Goal: Transaction & Acquisition: Complete application form

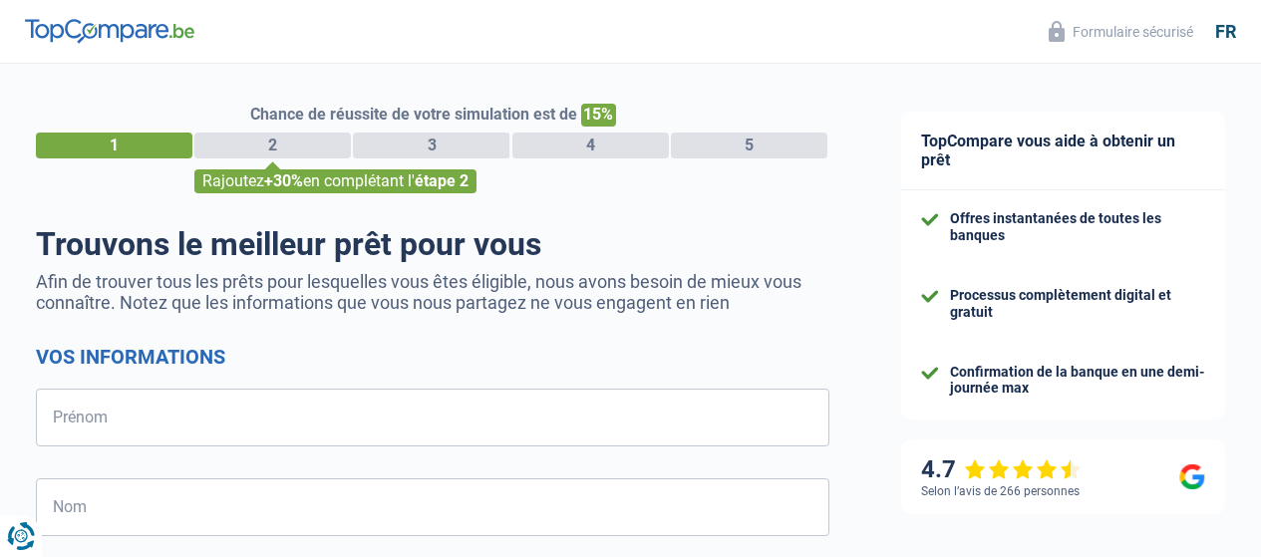
select select "32"
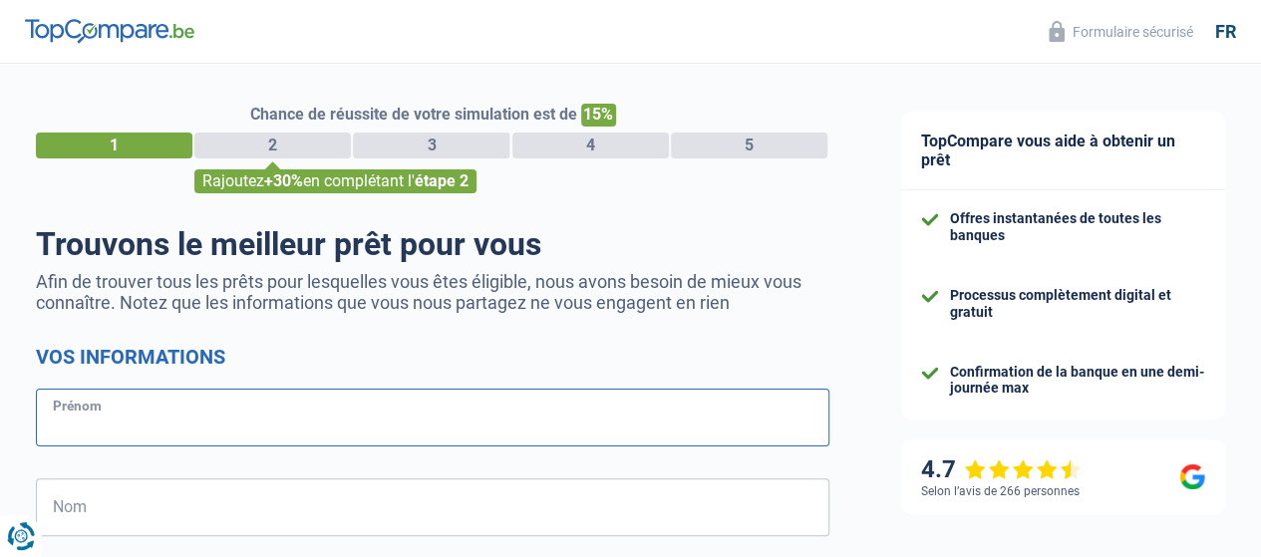
click at [205, 428] on input "Prénom" at bounding box center [433, 418] width 794 height 58
type input "[PERSON_NAME]"
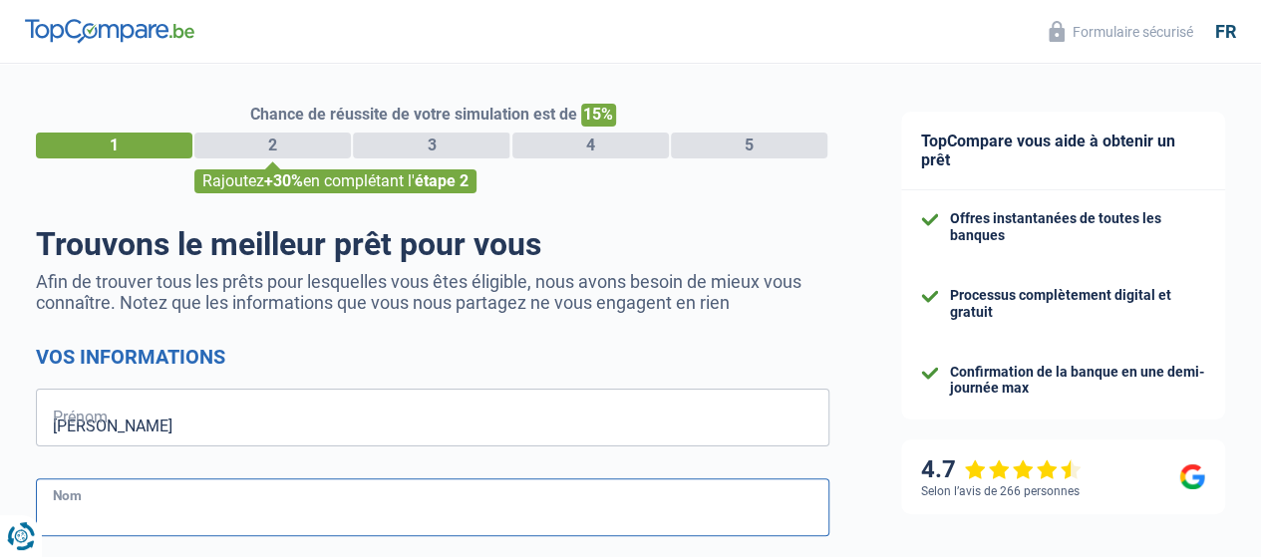
type input "Bonten"
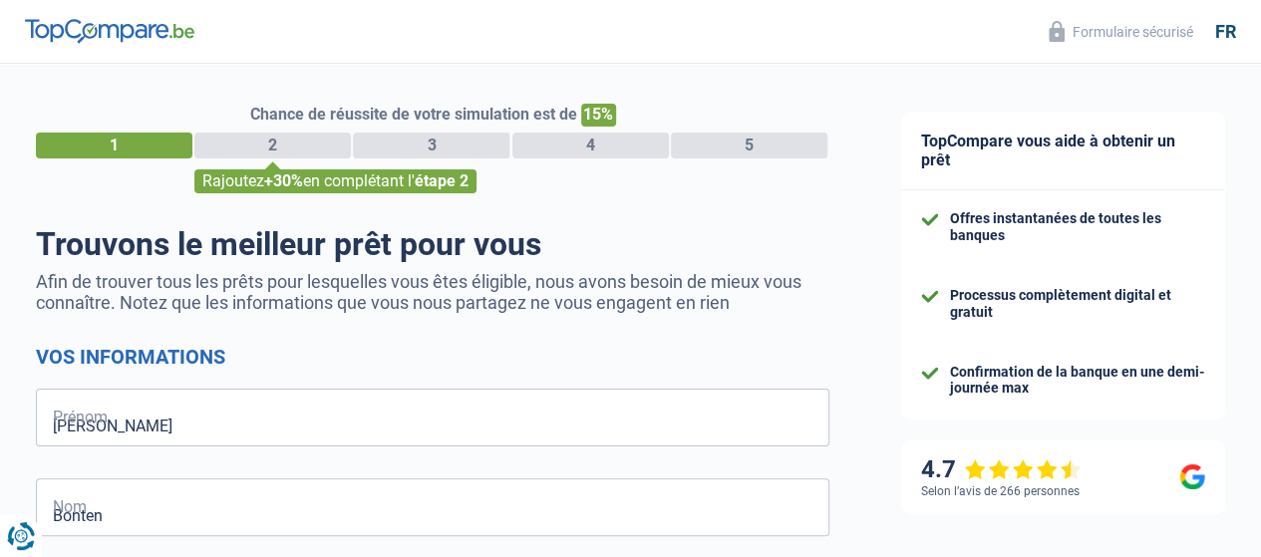
type input "486548688"
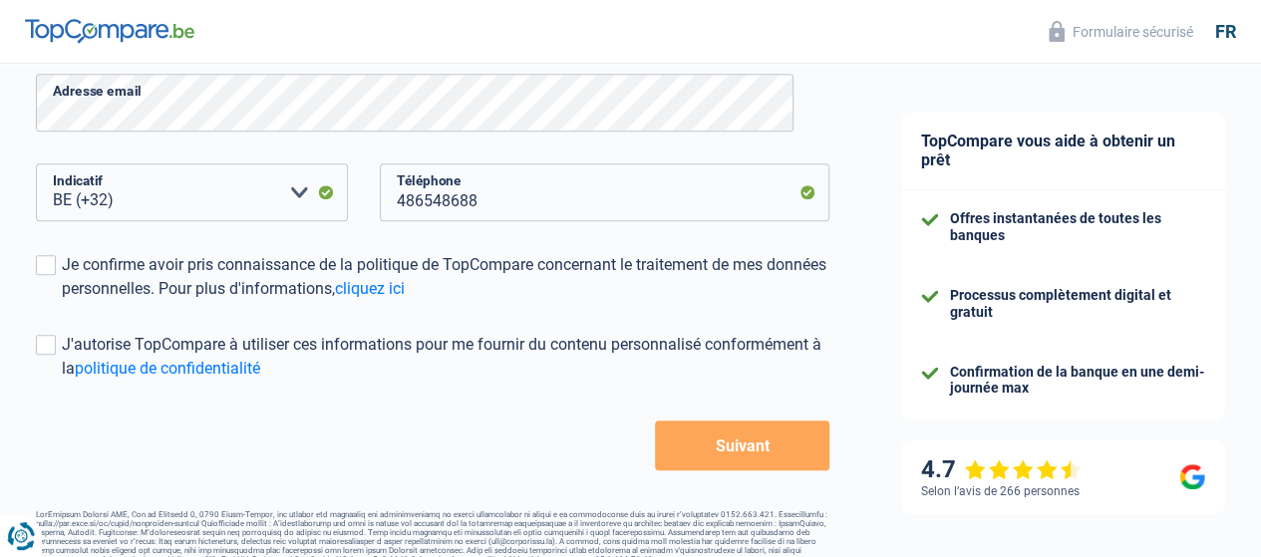
scroll to position [499, 0]
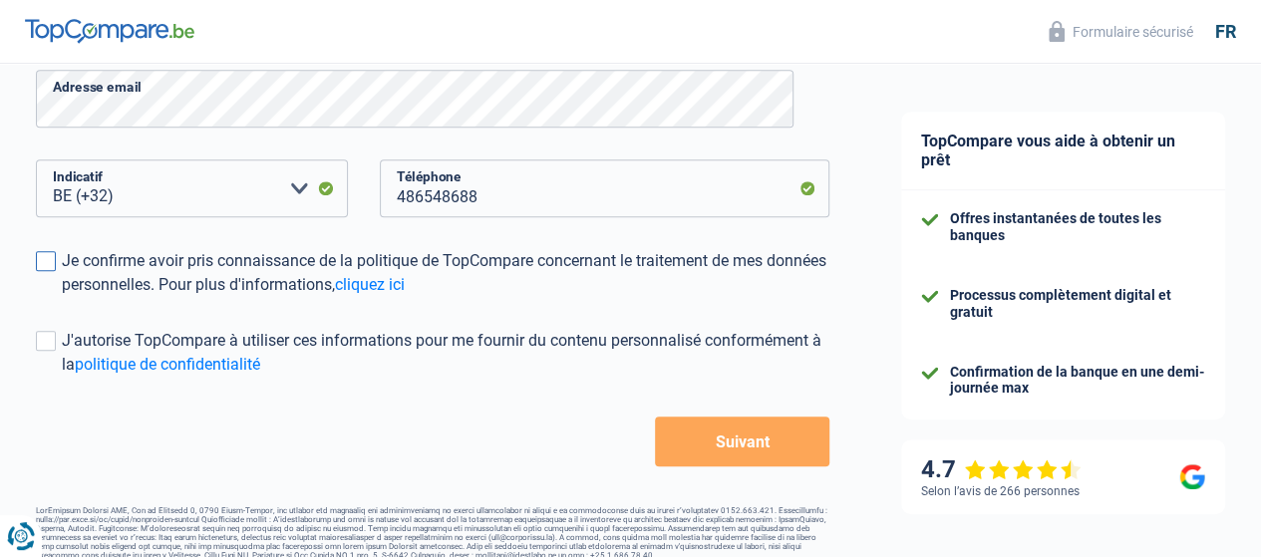
click at [56, 264] on span at bounding box center [46, 261] width 20 height 20
click at [62, 297] on input "Je confirme avoir pris connaissance de la politique de TopCompare concernant le…" at bounding box center [62, 297] width 0 height 0
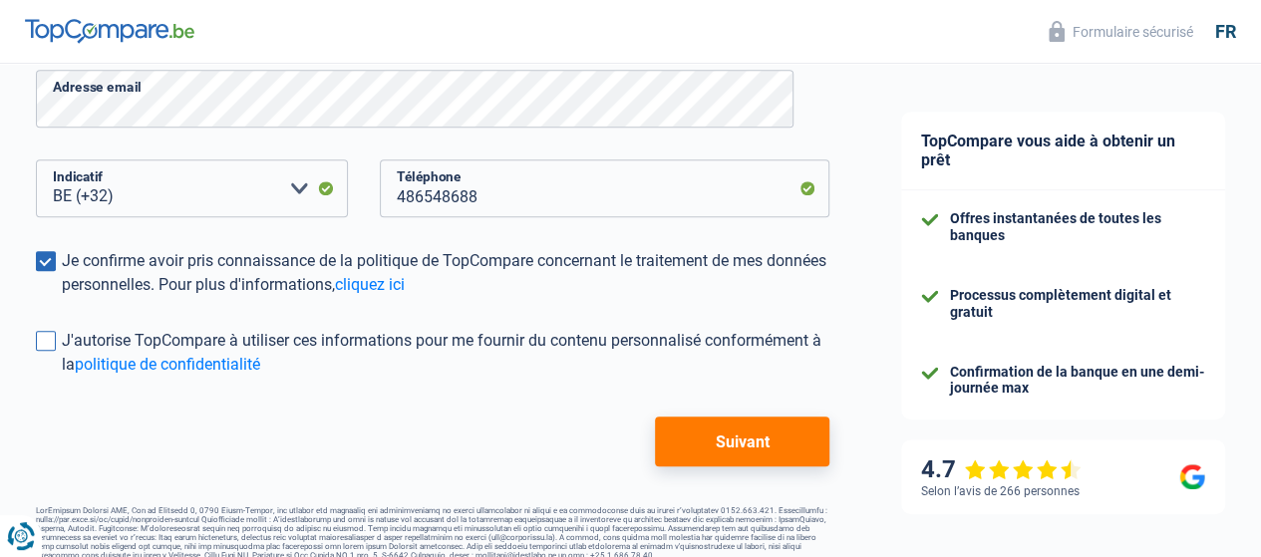
click at [56, 336] on span at bounding box center [46, 341] width 20 height 20
click at [62, 377] on input "J'autorise TopCompare à utiliser ces informations pour me fournir du contenu pe…" at bounding box center [62, 377] width 0 height 0
click at [659, 438] on button "Suivant" at bounding box center [742, 442] width 175 height 50
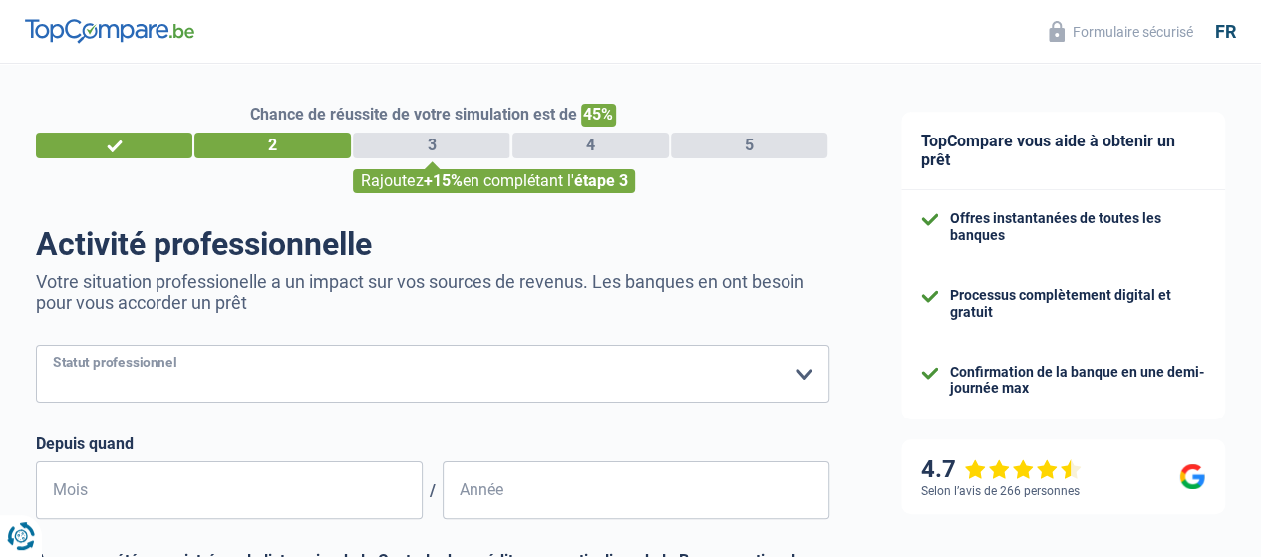
click at [257, 383] on select "Ouvrier Employé privé Employé public Invalide Indépendant Pensionné Chômeur Mut…" at bounding box center [433, 374] width 794 height 58
select select "worker"
click at [53, 347] on select "Ouvrier Employé privé Employé public Invalide Indépendant Pensionné Chômeur Mut…" at bounding box center [433, 374] width 794 height 58
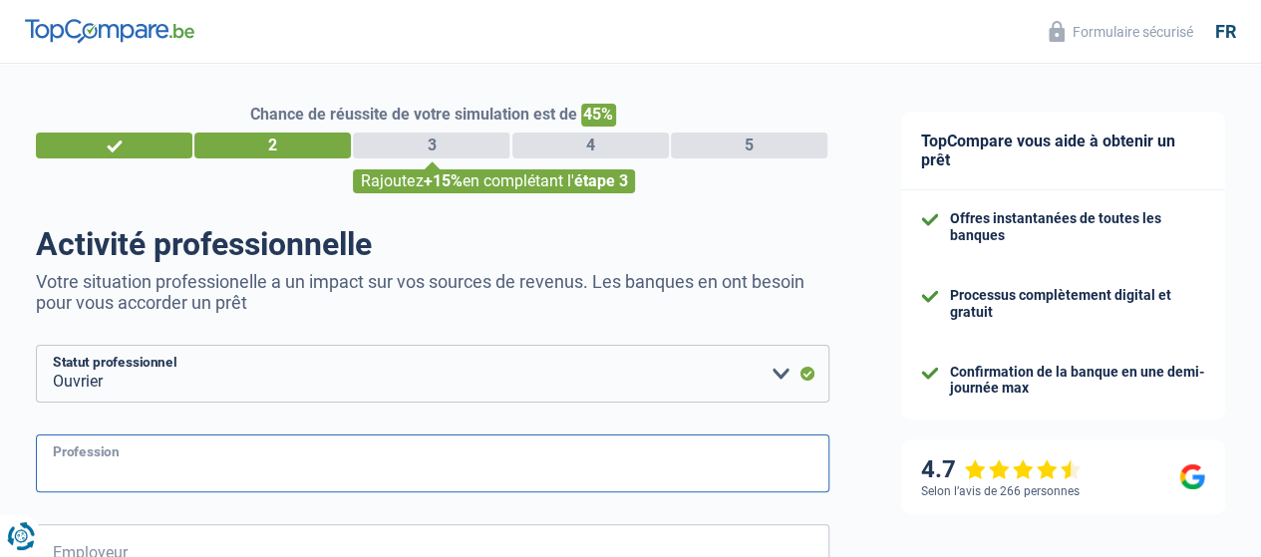
click at [209, 458] on input "Profession" at bounding box center [433, 464] width 794 height 58
type input "chef de cuisine"
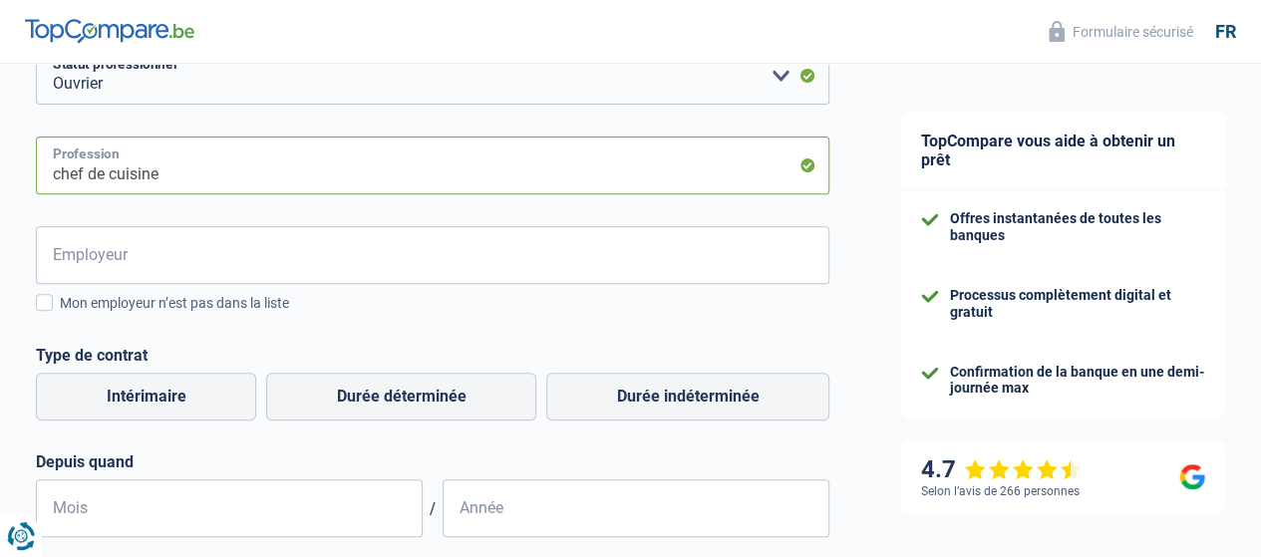
scroll to position [299, 0]
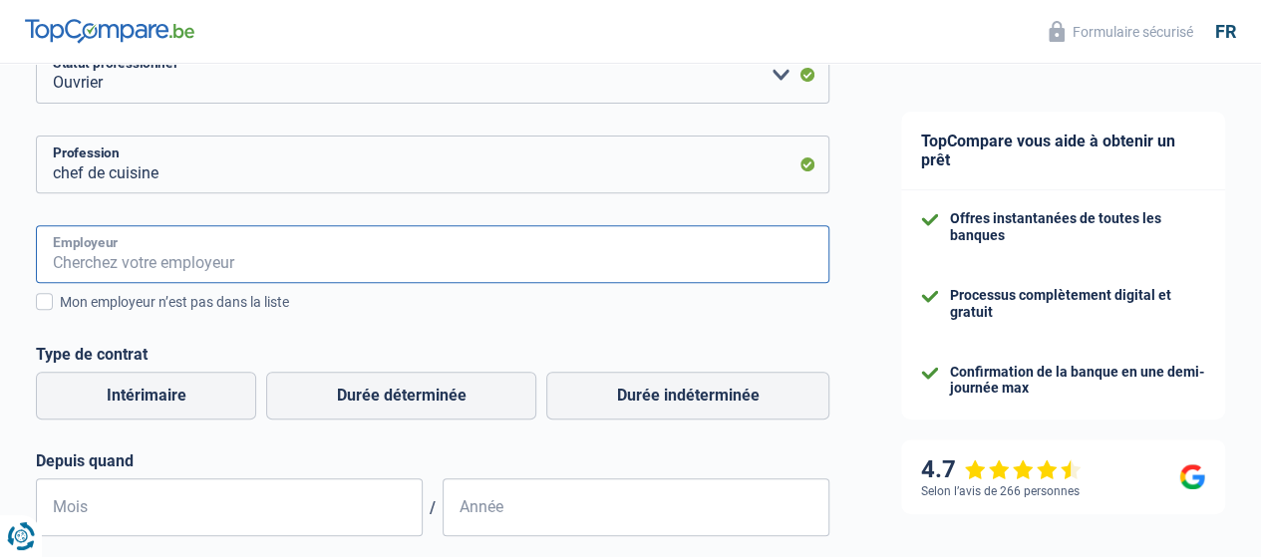
click at [116, 251] on input "Employeur" at bounding box center [433, 254] width 794 height 58
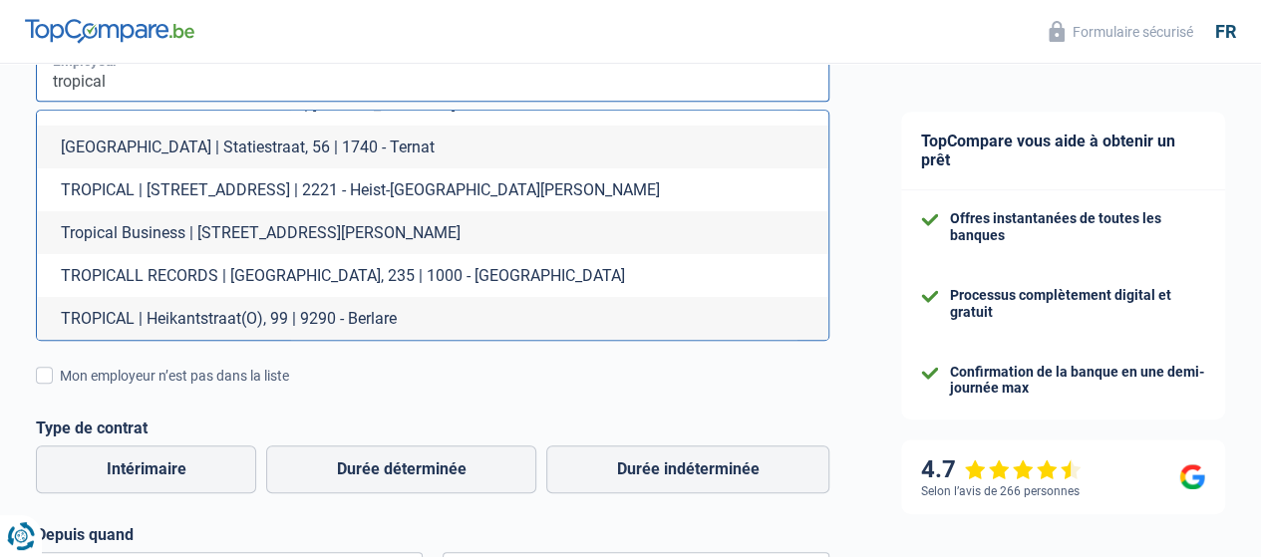
scroll to position [499, 0]
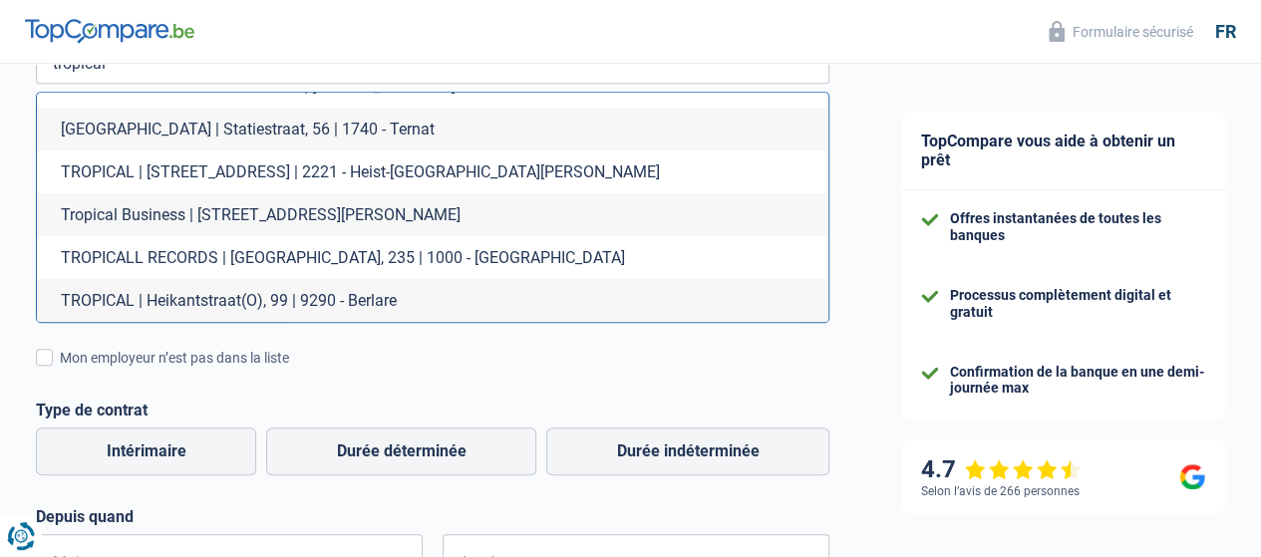
click at [189, 300] on li "TROPICAL | Heikantstraat(O), 99 | 9290 - Berlare" at bounding box center [433, 300] width 792 height 43
type input "TROPICAL | Heikantstraat(O), 99 | 9290 - Berlare"
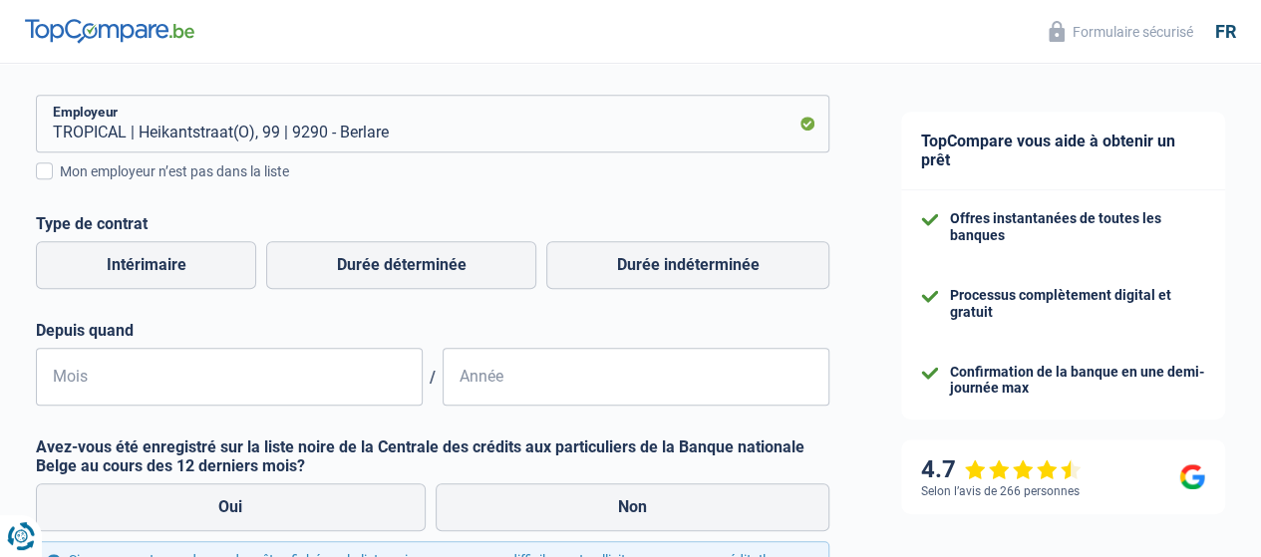
scroll to position [399, 0]
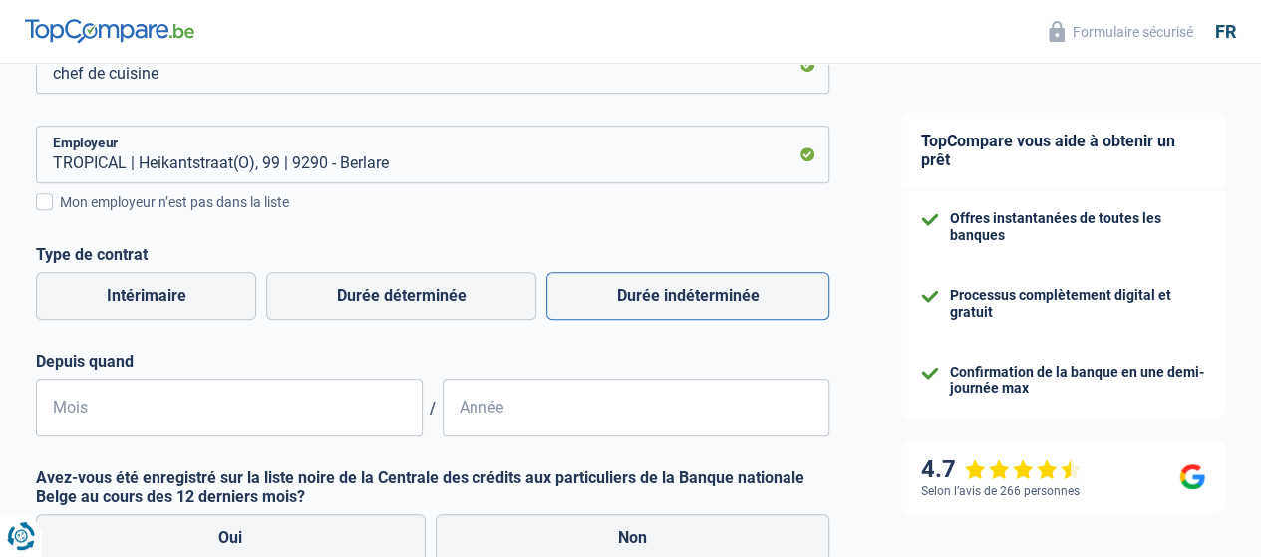
click at [578, 290] on label "Durée indéterminée" at bounding box center [687, 296] width 283 height 48
click at [578, 290] on input "Durée indéterminée" at bounding box center [687, 296] width 283 height 48
radio input "true"
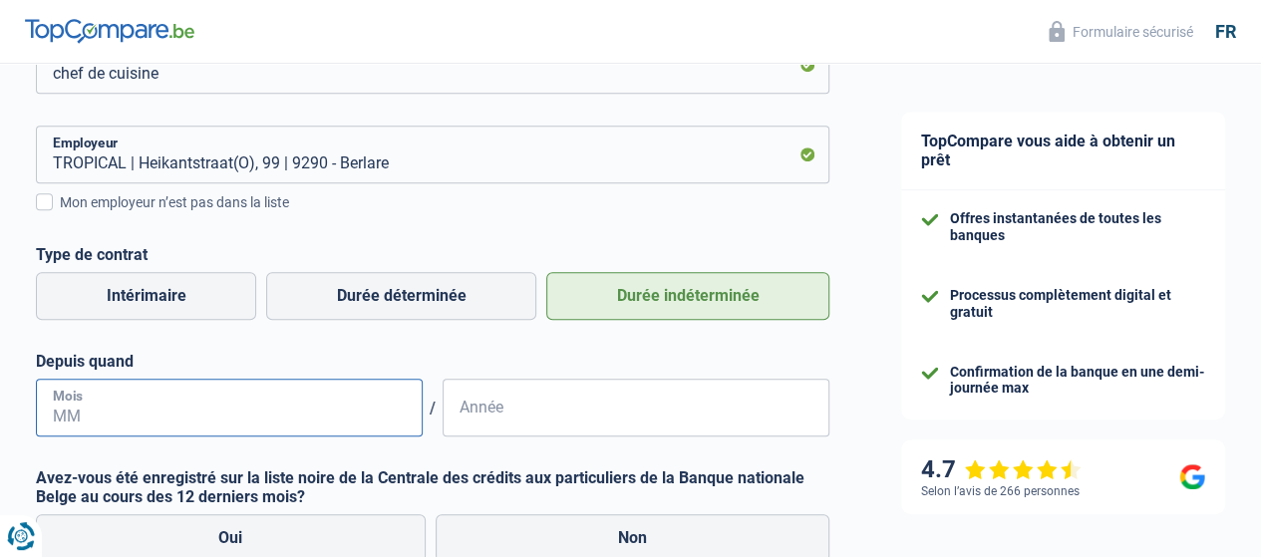
click at [177, 418] on input "Mois" at bounding box center [229, 408] width 387 height 58
type input "07"
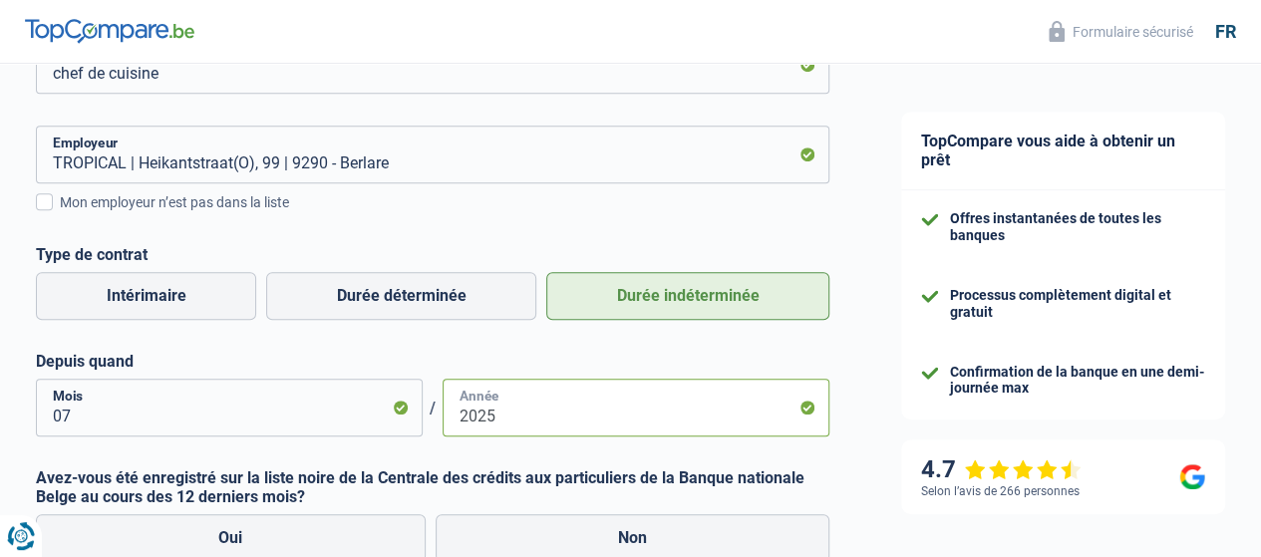
type input "2025"
click at [821, 452] on div "Chance de réussite de votre simulation est de 45% 1 2 3 4 5 Rajoutez +15% en co…" at bounding box center [433, 238] width 866 height 1163
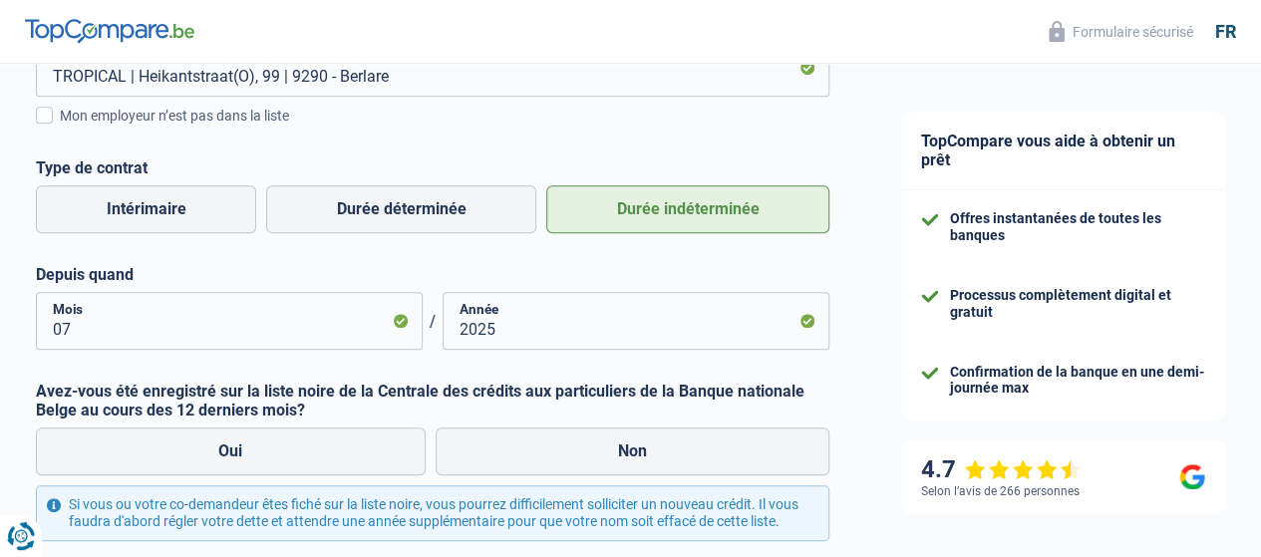
scroll to position [598, 0]
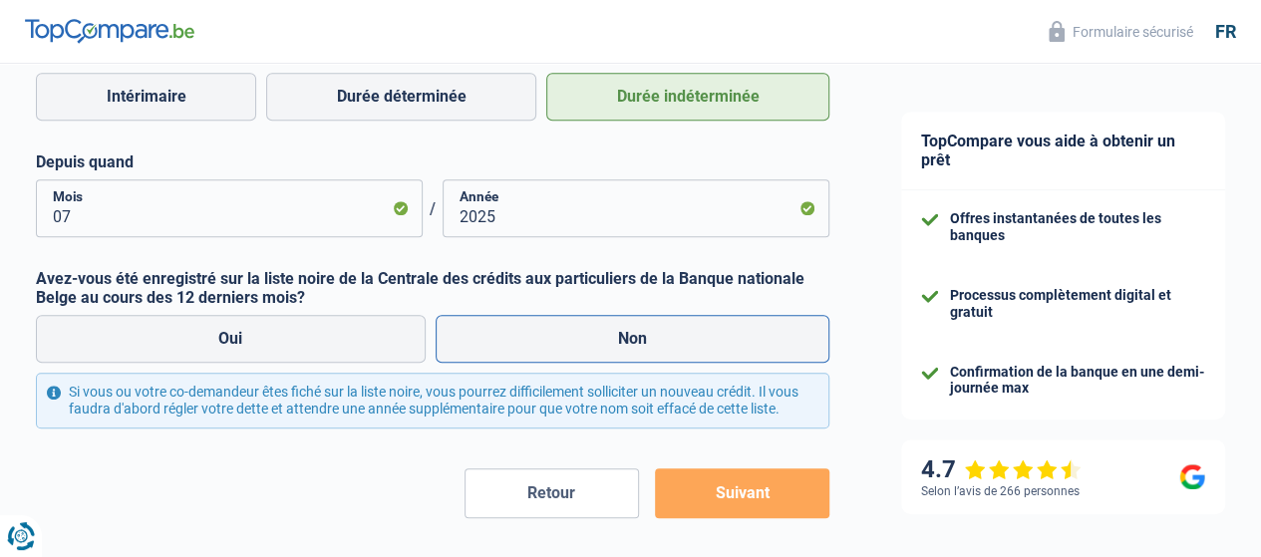
click at [627, 342] on label "Non" at bounding box center [633, 339] width 395 height 48
click at [627, 342] on input "Non" at bounding box center [633, 339] width 395 height 48
radio input "true"
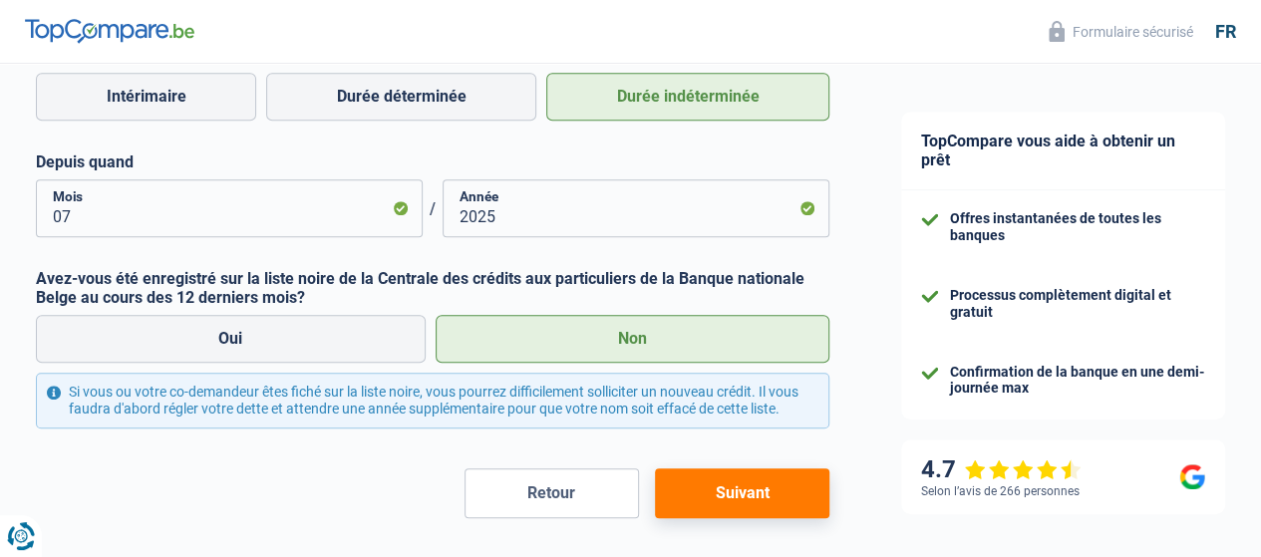
click at [693, 508] on button "Suivant" at bounding box center [742, 494] width 175 height 50
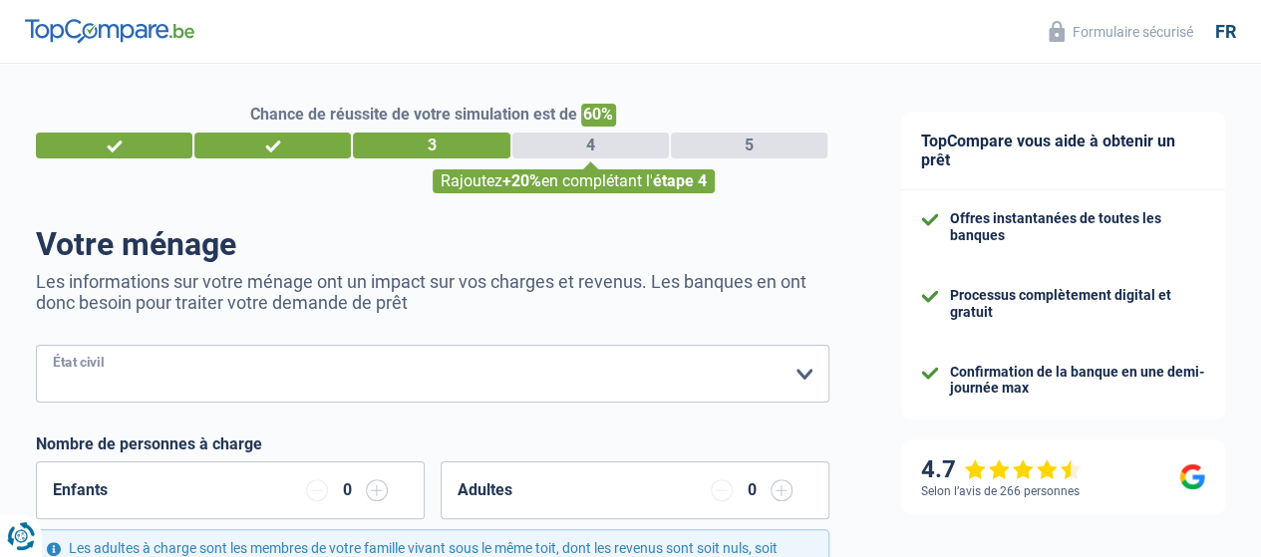
click at [229, 372] on select "Célibataire Marié(e) Cohabitant(e) légal(e) Divorcé(e) Veuf(ve) Séparé (de fait…" at bounding box center [433, 374] width 794 height 58
select select "divorced"
click at [53, 347] on select "Célibataire Marié(e) Cohabitant(e) légal(e) Divorcé(e) Veuf(ve) Séparé (de fait…" at bounding box center [433, 374] width 794 height 58
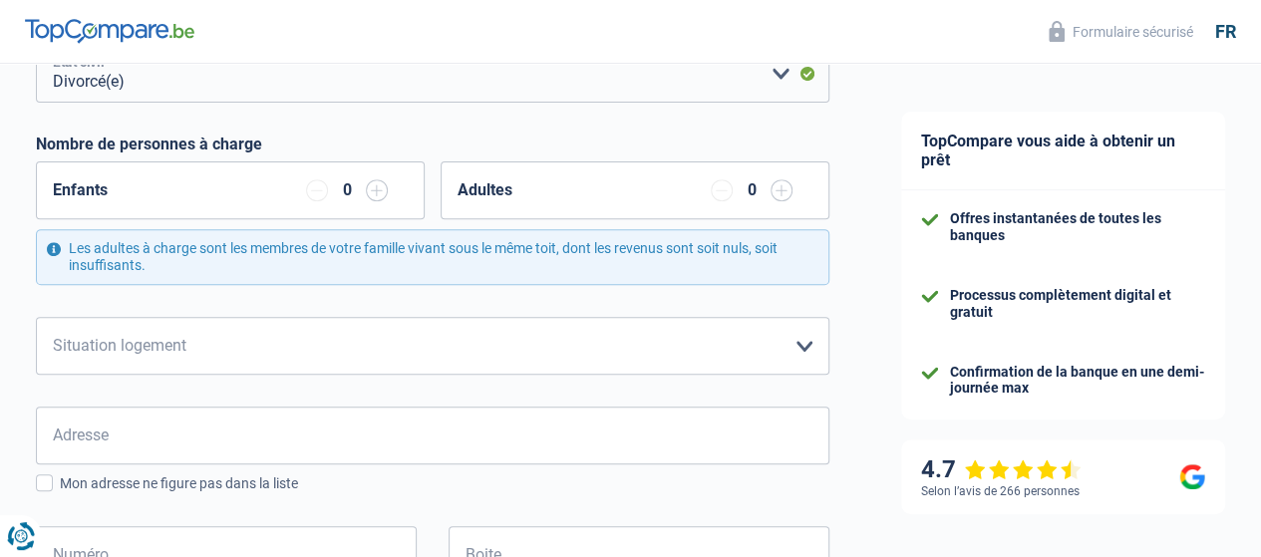
scroll to position [399, 0]
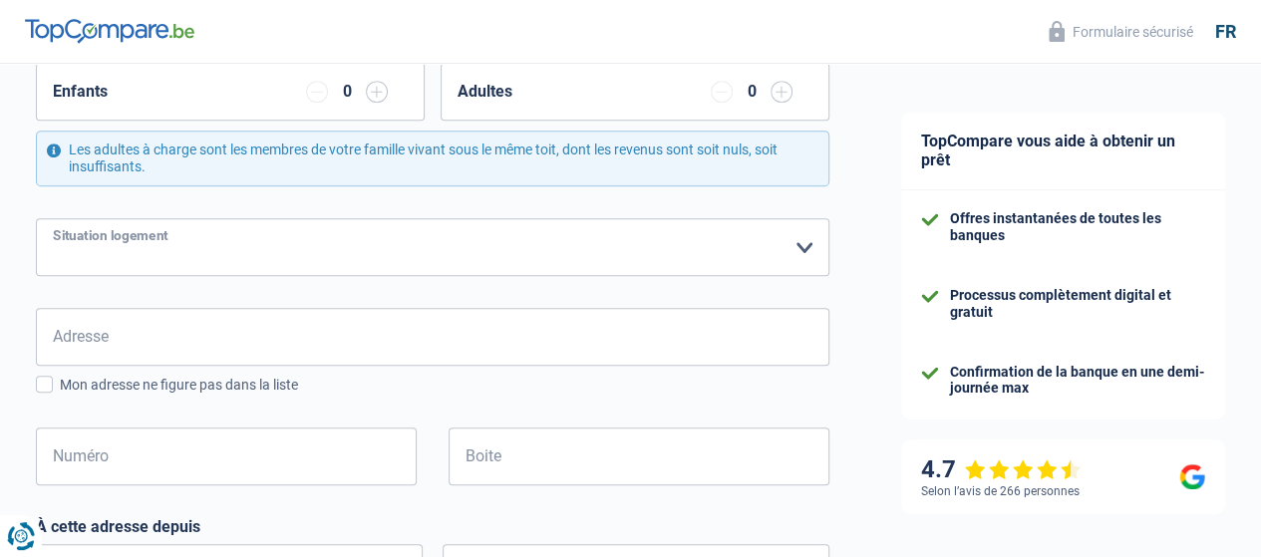
click at [245, 234] on select "Locataire Propriétaire avec prêt hypothécaire Propriétaire sans prêt hypothécai…" at bounding box center [433, 247] width 794 height 58
select select "rents"
click at [53, 218] on select "Locataire Propriétaire avec prêt hypothécaire Propriétaire sans prêt hypothécai…" at bounding box center [433, 247] width 794 height 58
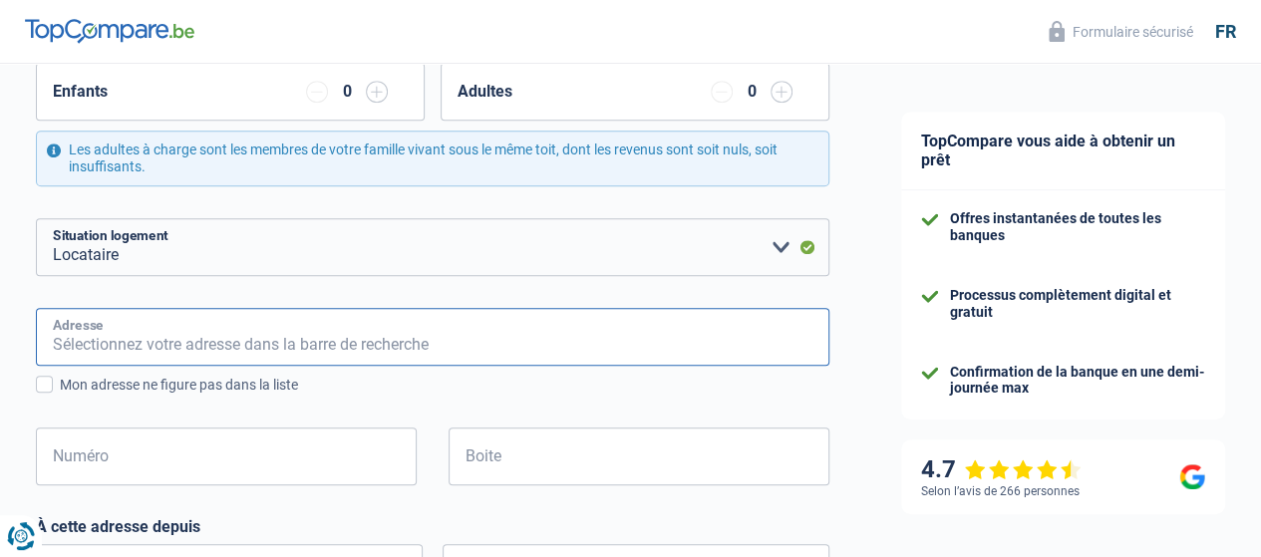
click at [212, 338] on input "Adresse" at bounding box center [433, 337] width 794 height 58
type input "molenstraat 26, Apt. 4"
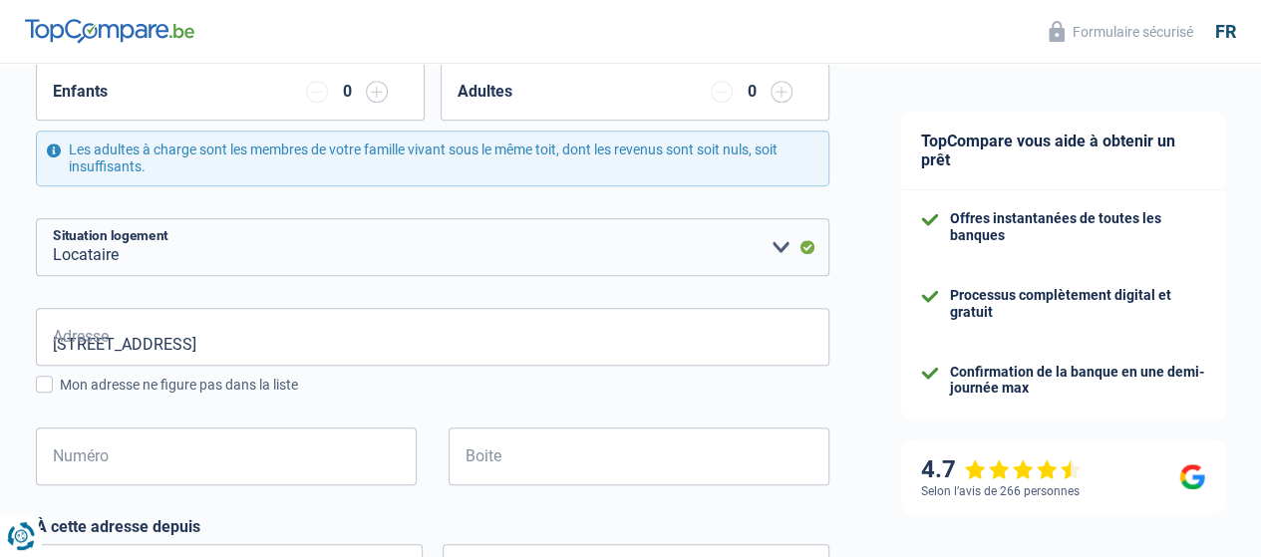
type input "België"
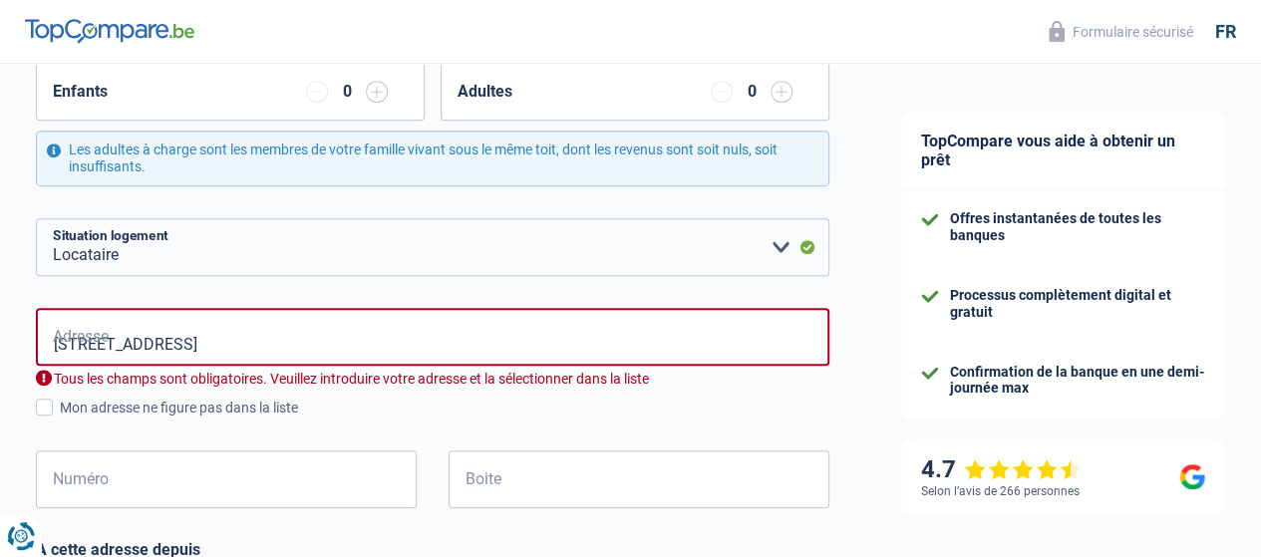
type input "België"
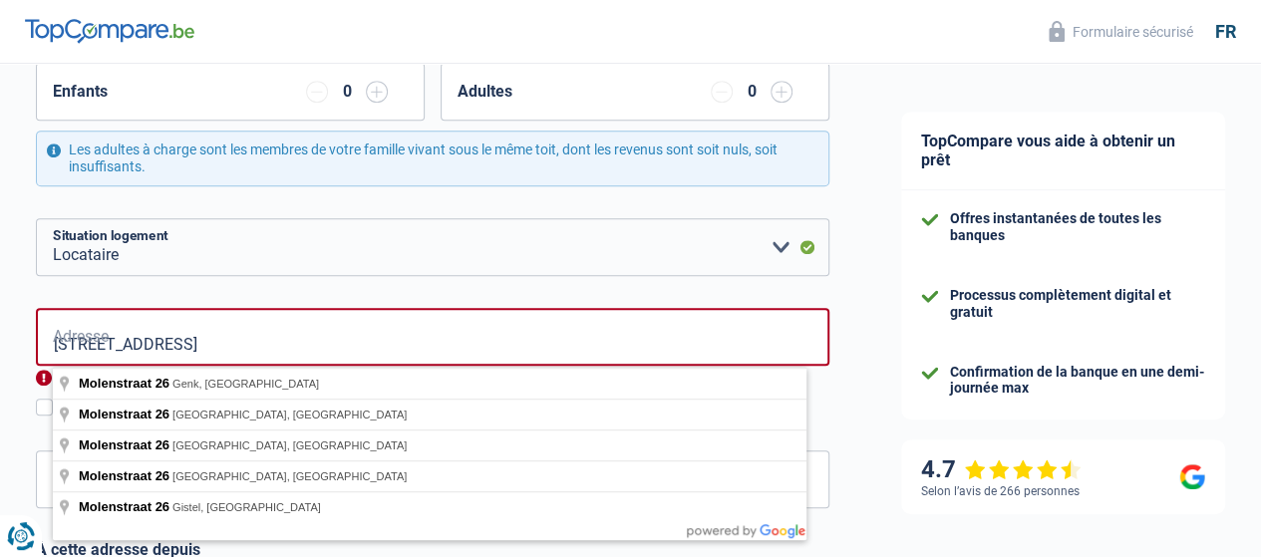
type input "molenstraat 26"
click at [18, 384] on div "Chance de réussite de votre simulation est de 60% 1 2 3 4 5 Rajoutez +20% en co…" at bounding box center [433, 428] width 866 height 1542
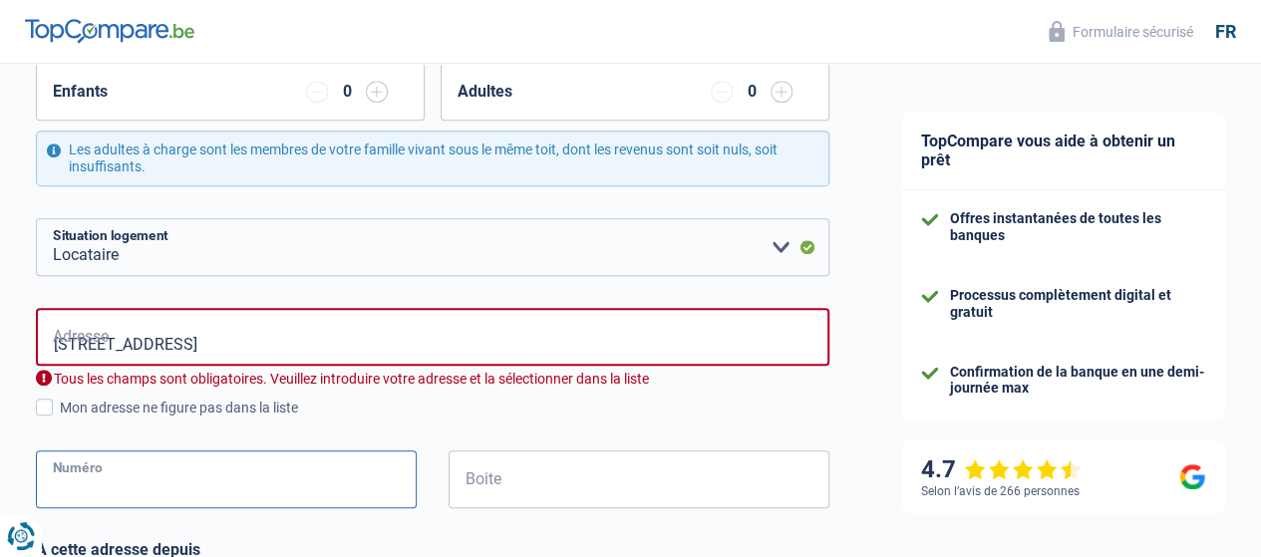
click at [108, 477] on input "Numéro" at bounding box center [226, 480] width 381 height 58
type input "26"
type input "Stekene"
click at [528, 483] on input "Boite" at bounding box center [639, 480] width 381 height 58
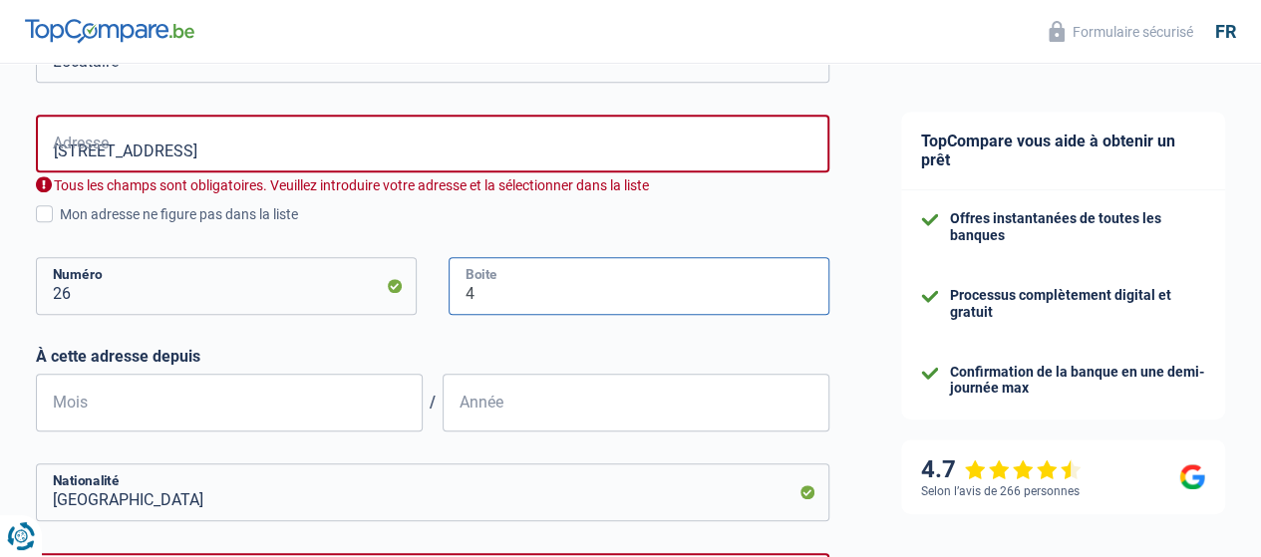
scroll to position [598, 0]
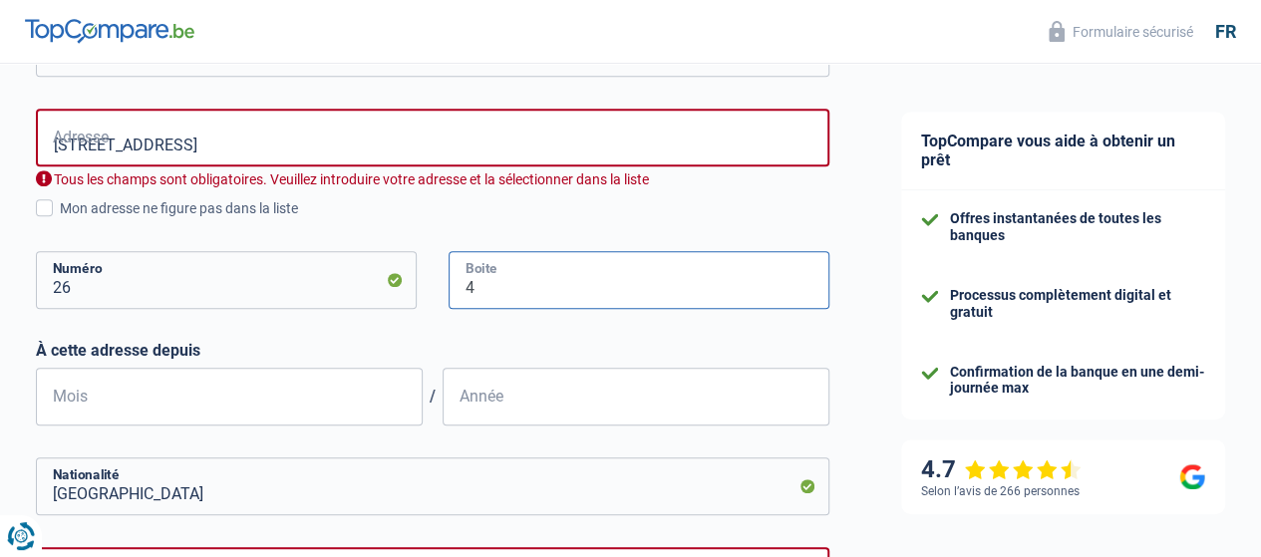
type input "4"
click at [217, 143] on input "molenstraat 26" at bounding box center [433, 138] width 794 height 58
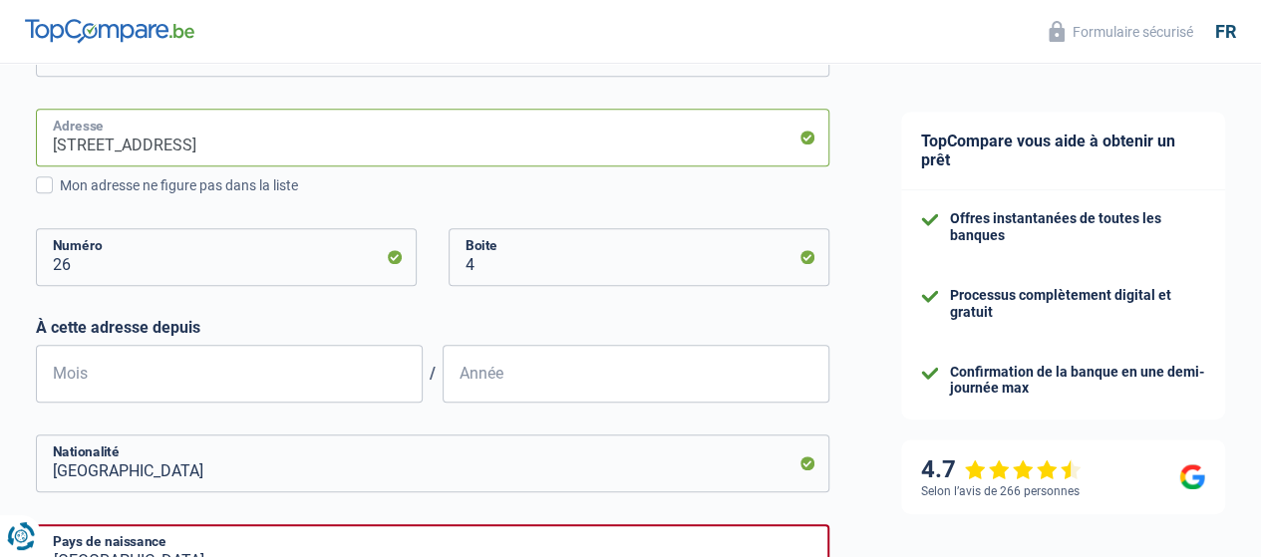
click at [295, 158] on input "Molenstraat, 3600, Genk, BE" at bounding box center [433, 138] width 794 height 58
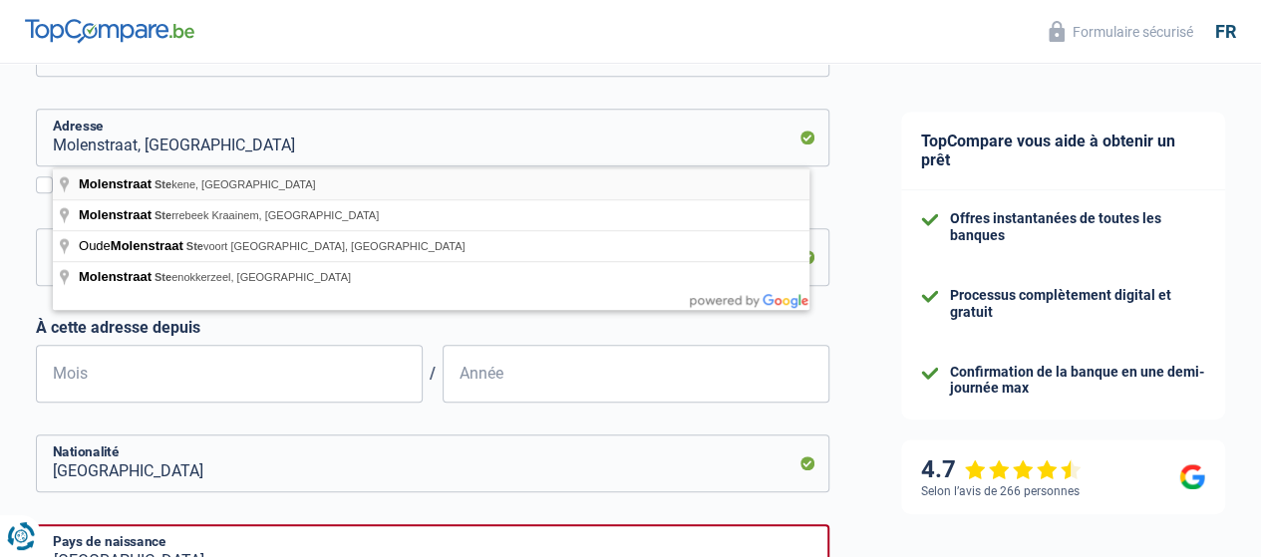
type input "Molenstraat, Stekene, België"
select select "BE"
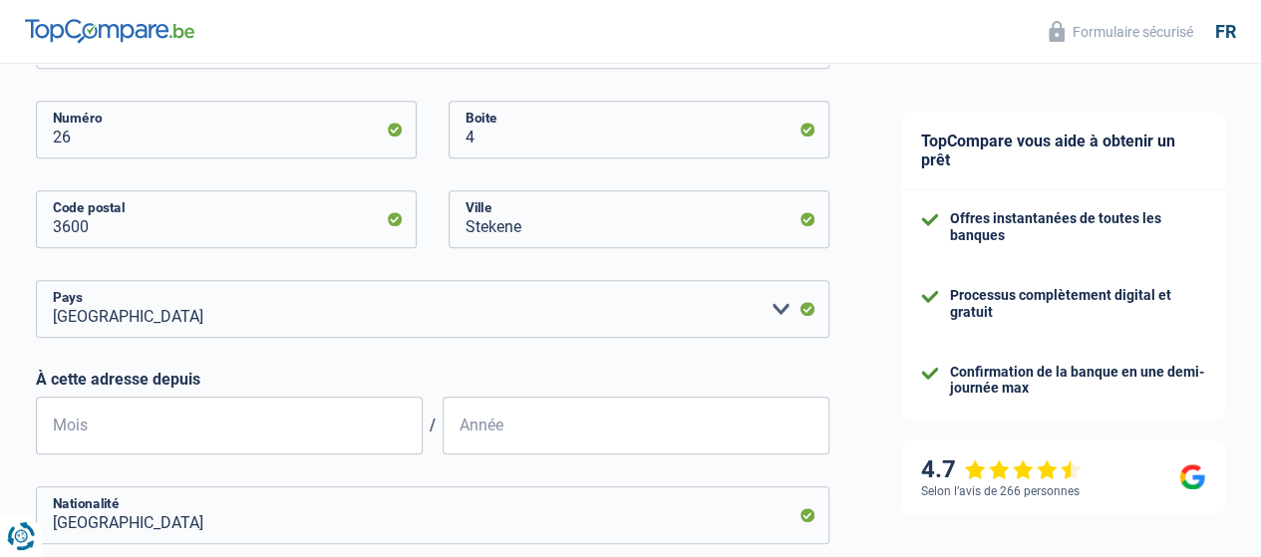
scroll to position [798, 0]
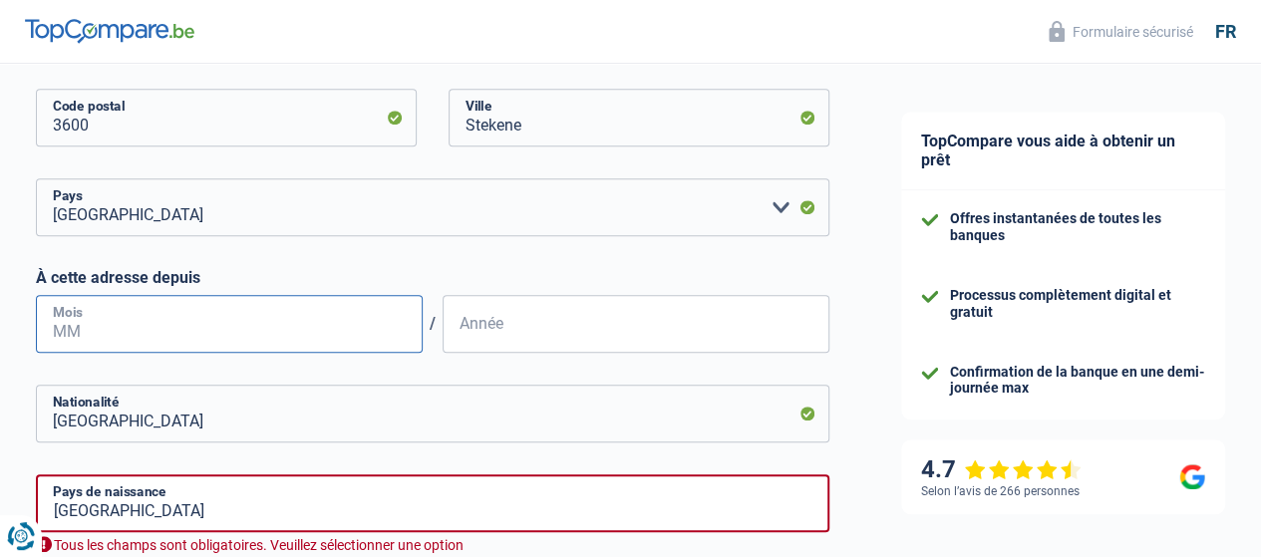
click at [122, 333] on input "Mois" at bounding box center [229, 324] width 387 height 58
type input "06"
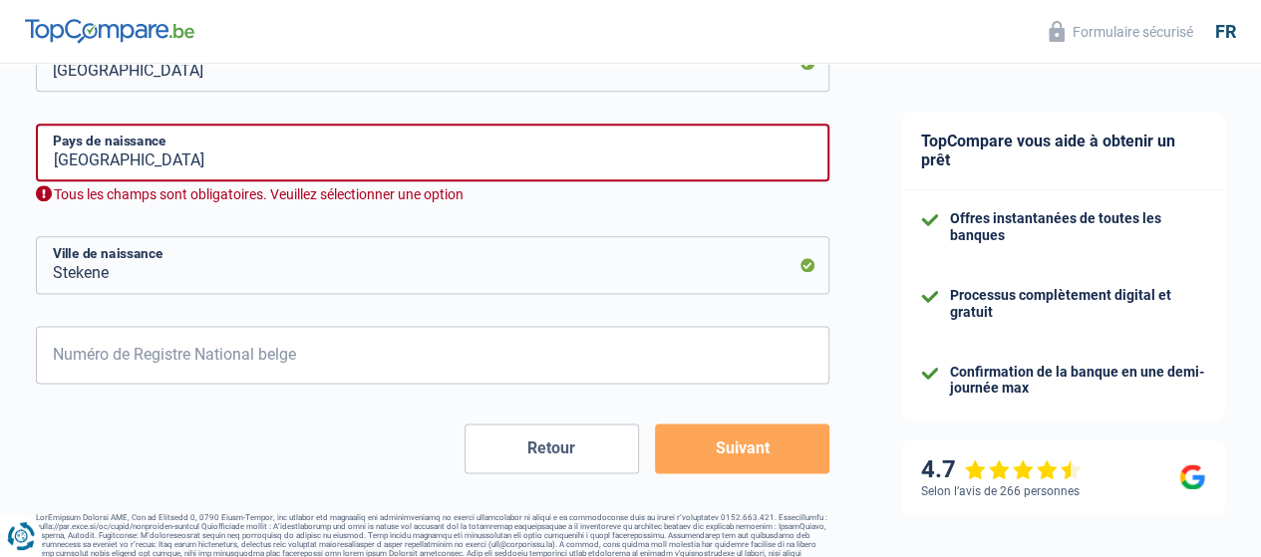
scroll to position [1177, 0]
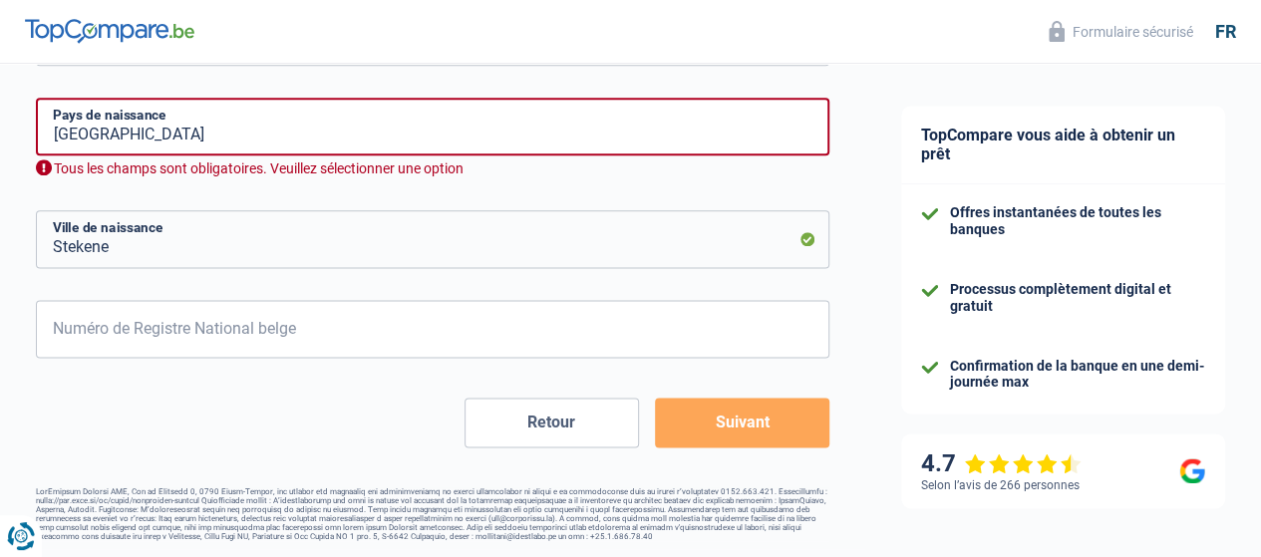
type input "2025"
click at [187, 243] on input "Stekene" at bounding box center [433, 239] width 794 height 58
type input "S"
type input "montegnee"
click at [181, 338] on input "Numéro de Registre National belge" at bounding box center [433, 329] width 794 height 58
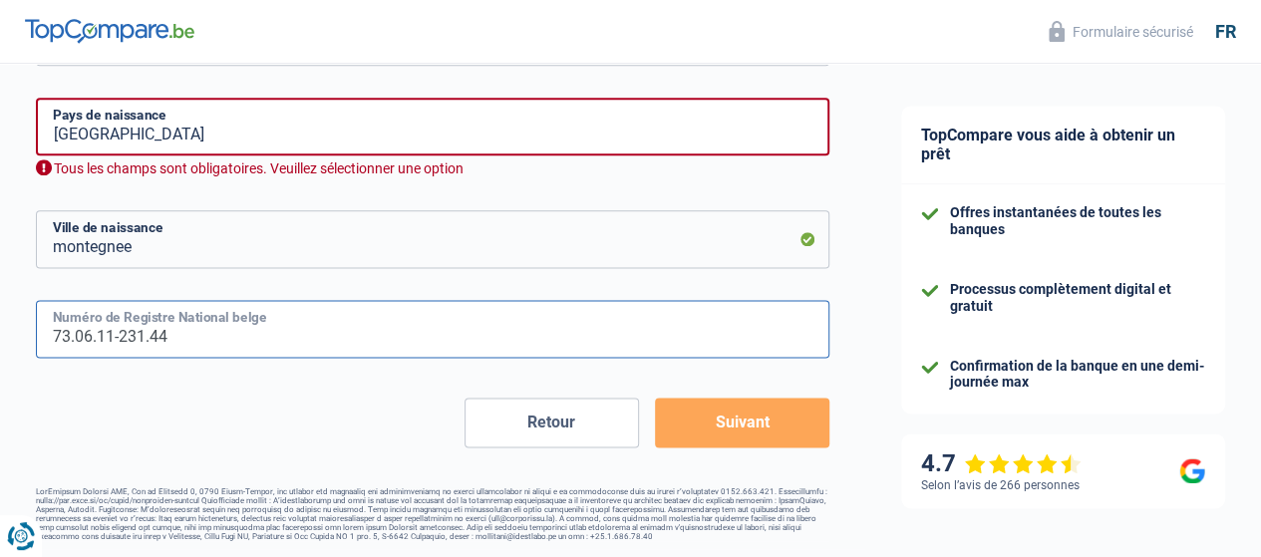
type input "73.06.11-231.44"
click at [692, 422] on button "Suivant" at bounding box center [742, 423] width 175 height 50
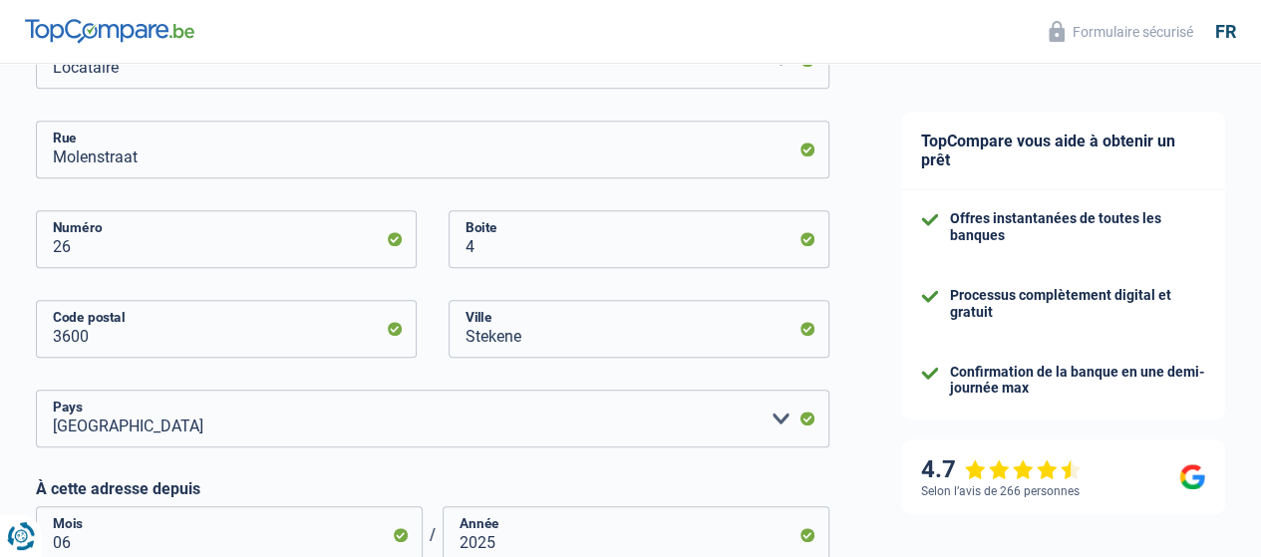
scroll to position [698, 0]
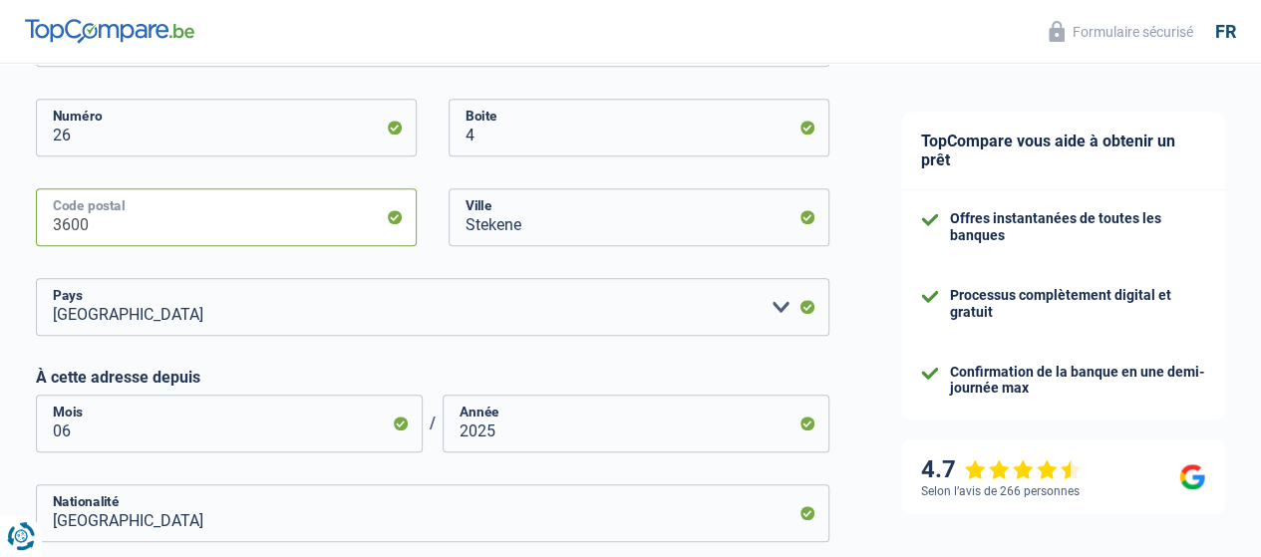
click at [152, 229] on input "3600" at bounding box center [226, 217] width 381 height 58
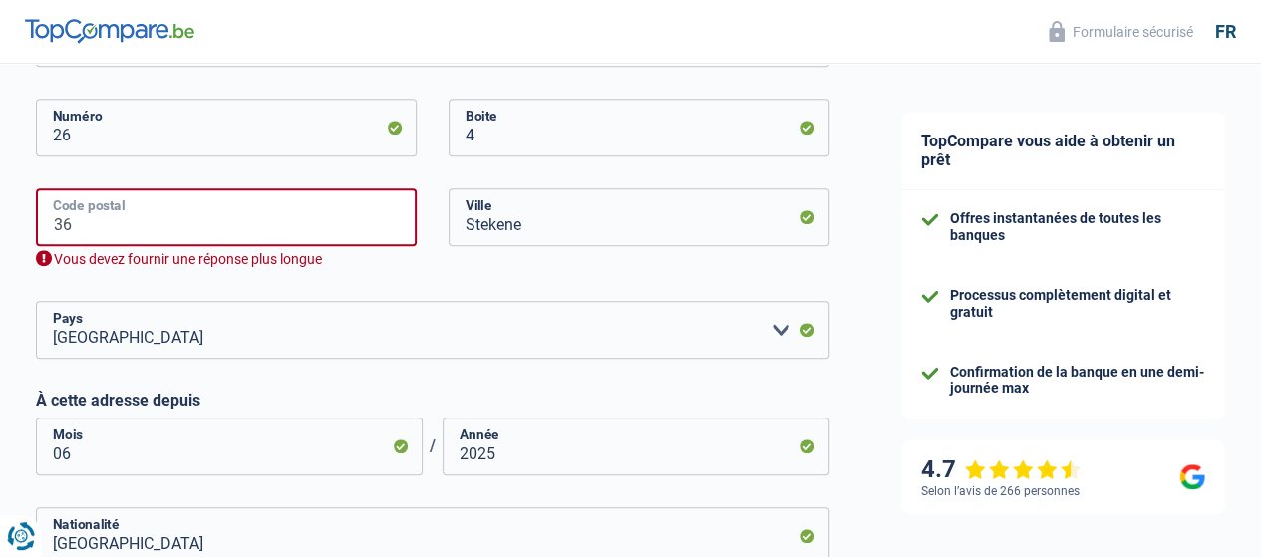
type input "3"
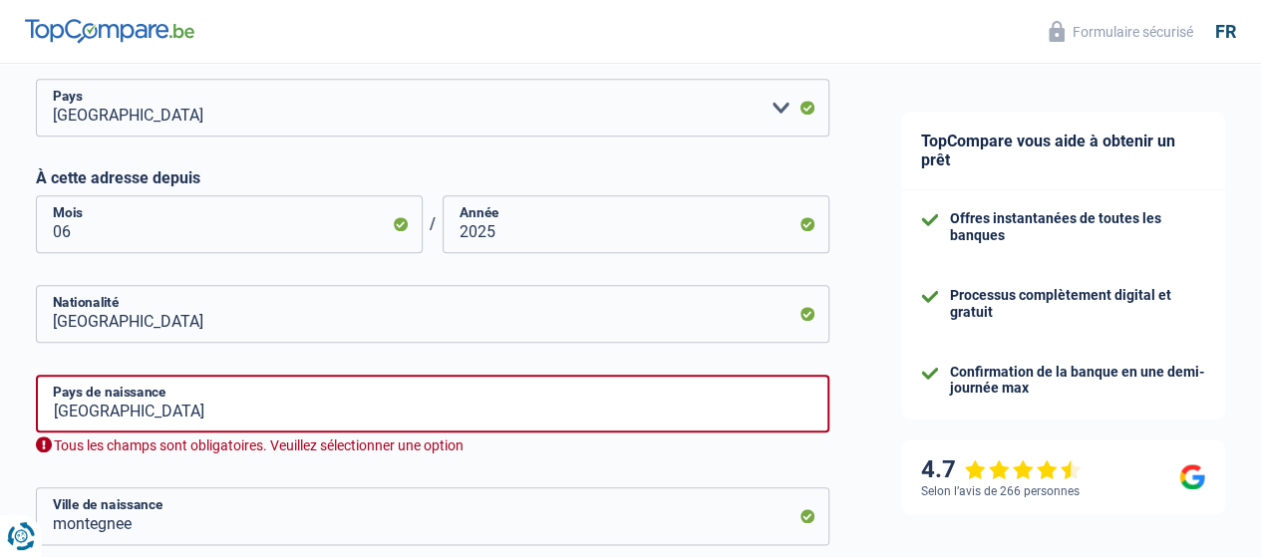
scroll to position [997, 0]
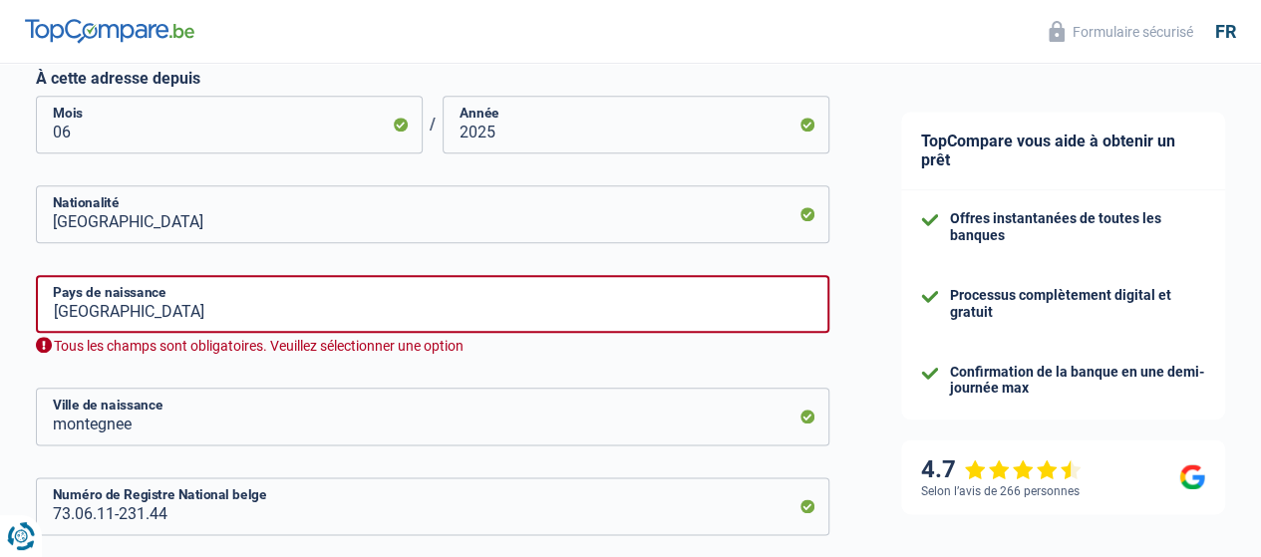
type input "9190"
click at [147, 312] on input "België" at bounding box center [433, 304] width 794 height 58
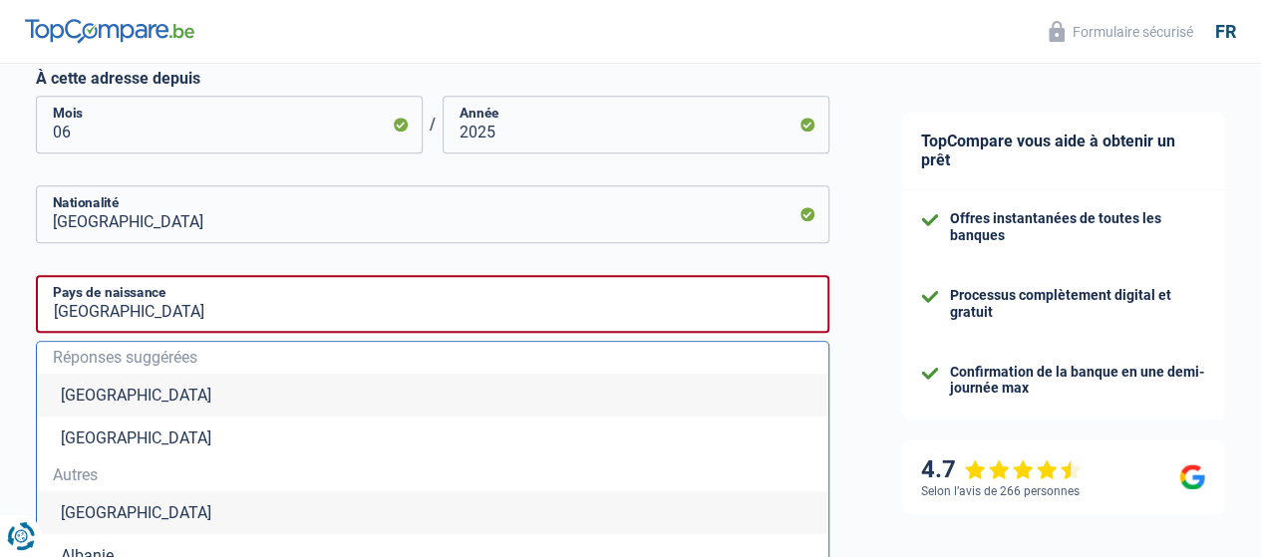
click at [122, 396] on li "Belgique" at bounding box center [433, 395] width 792 height 43
type input "Belgique"
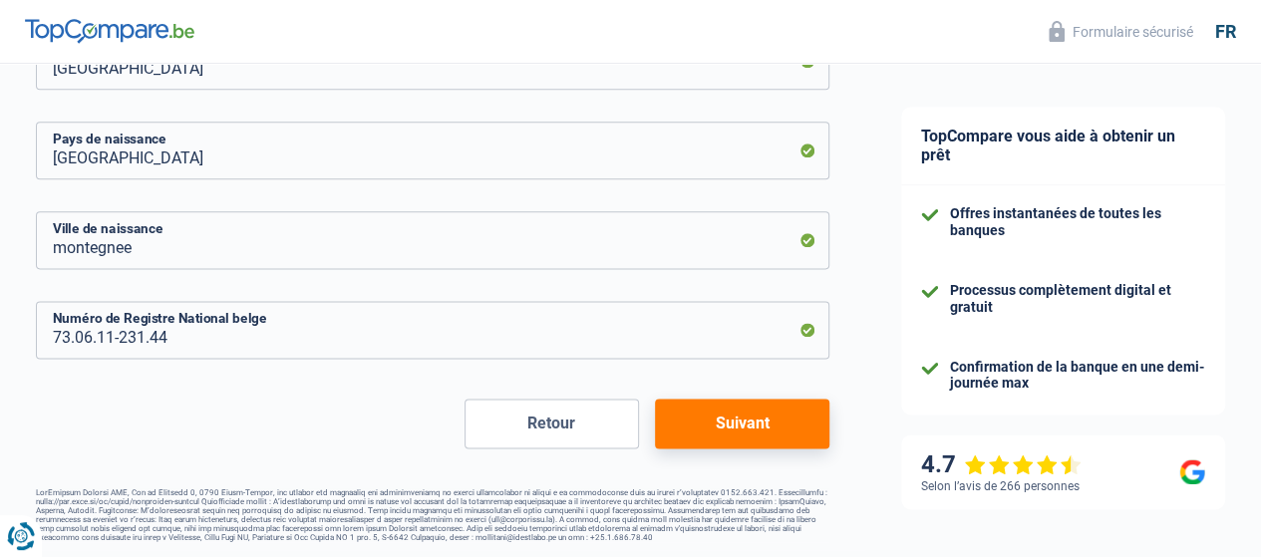
scroll to position [1155, 0]
click at [692, 417] on button "Suivant" at bounding box center [742, 423] width 175 height 50
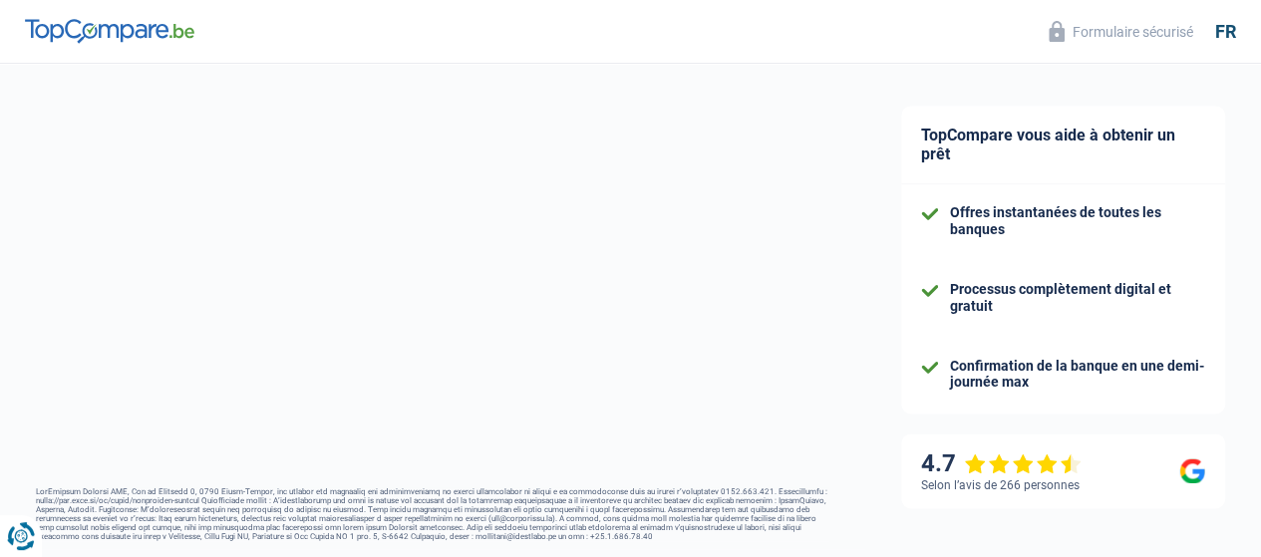
select select "netSalary"
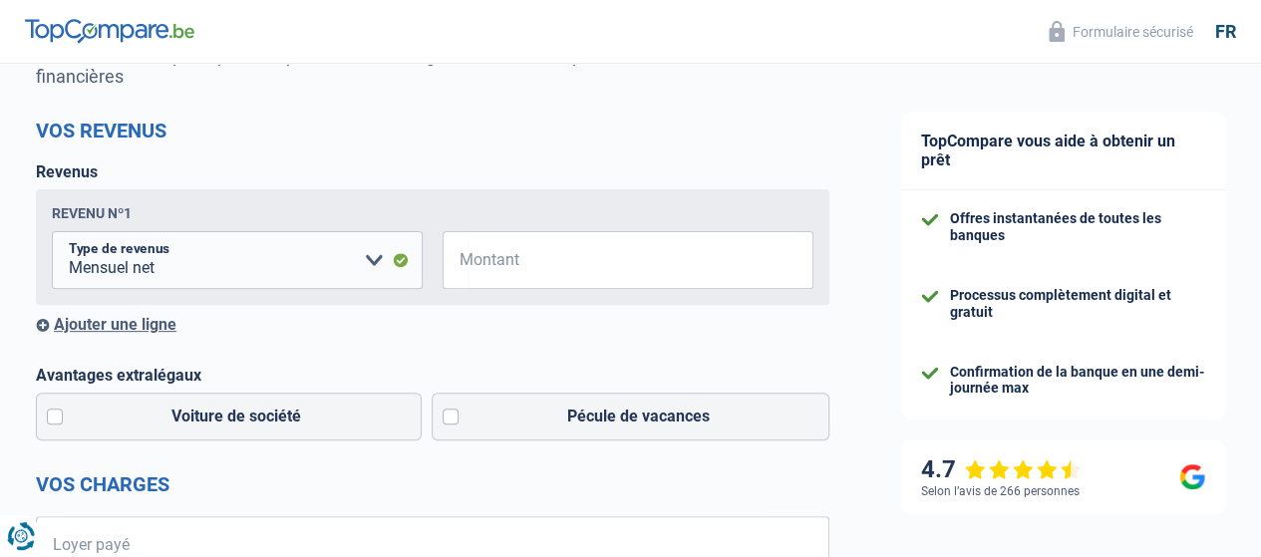
scroll to position [299, 0]
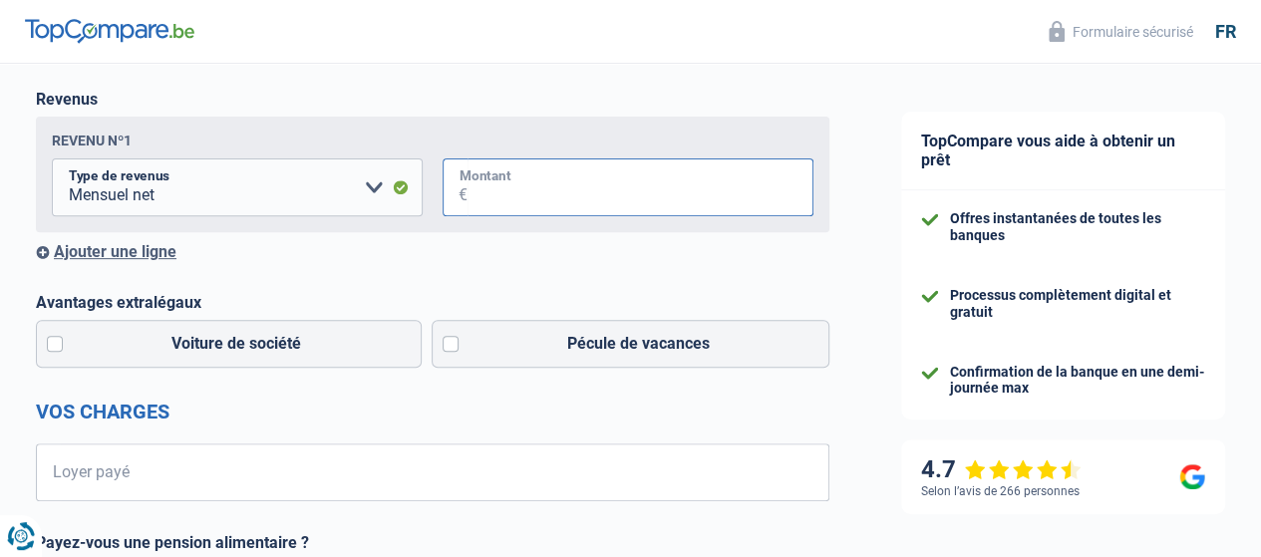
click at [488, 188] on input "Montant" at bounding box center [641, 188] width 346 height 58
type input "4"
type input "2.498"
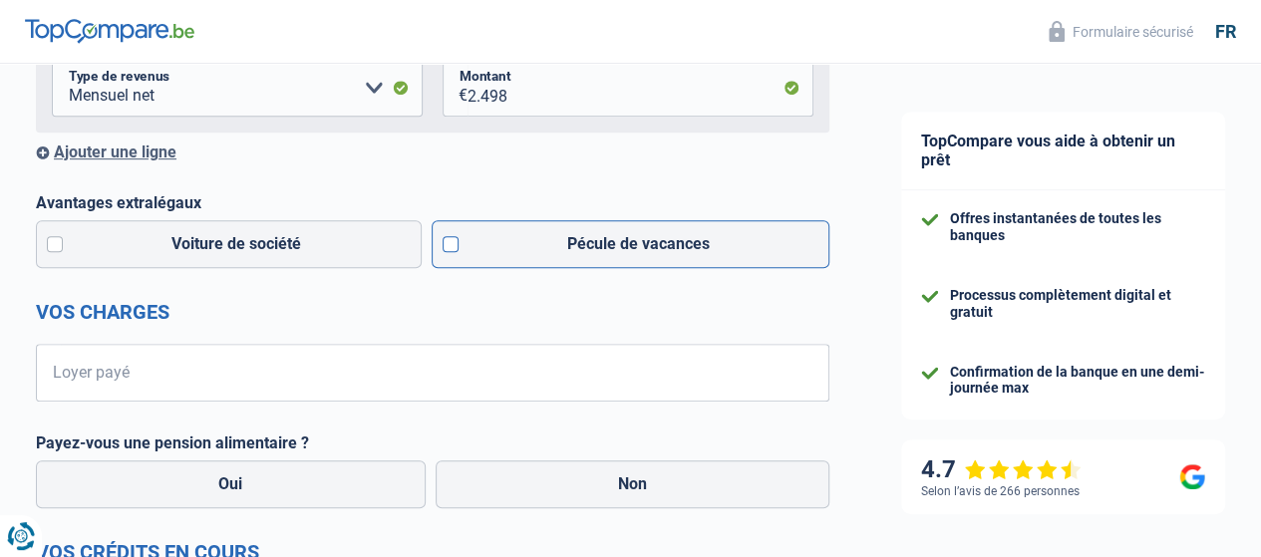
click at [444, 245] on label "Pécule de vacances" at bounding box center [631, 244] width 399 height 48
click at [444, 245] on input "Pécule de vacances" at bounding box center [631, 244] width 399 height 48
checkbox input "true"
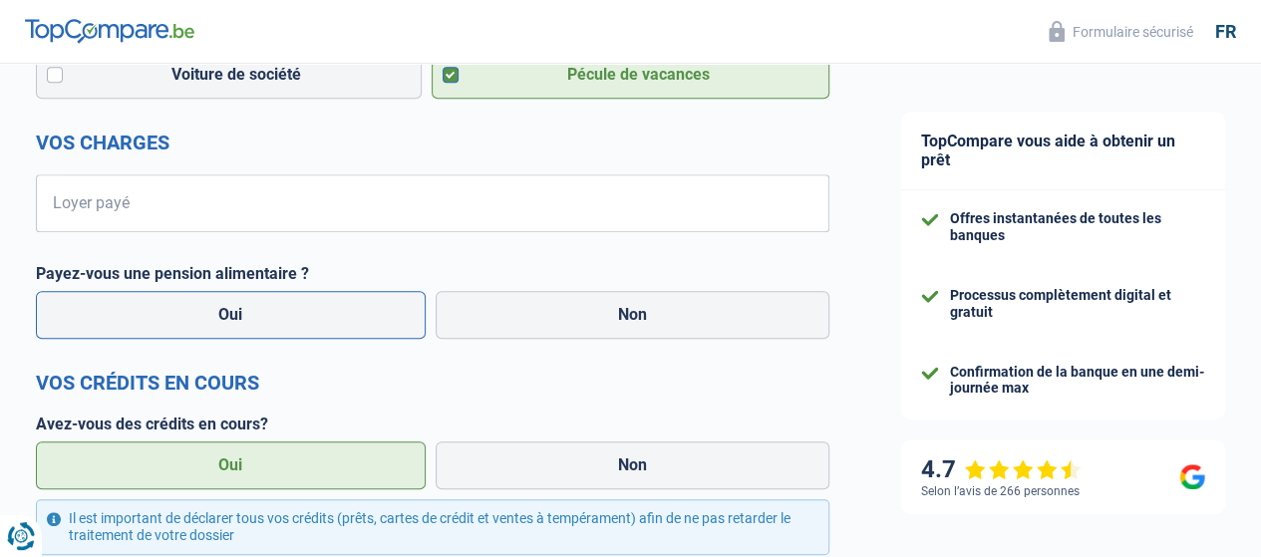
scroll to position [598, 0]
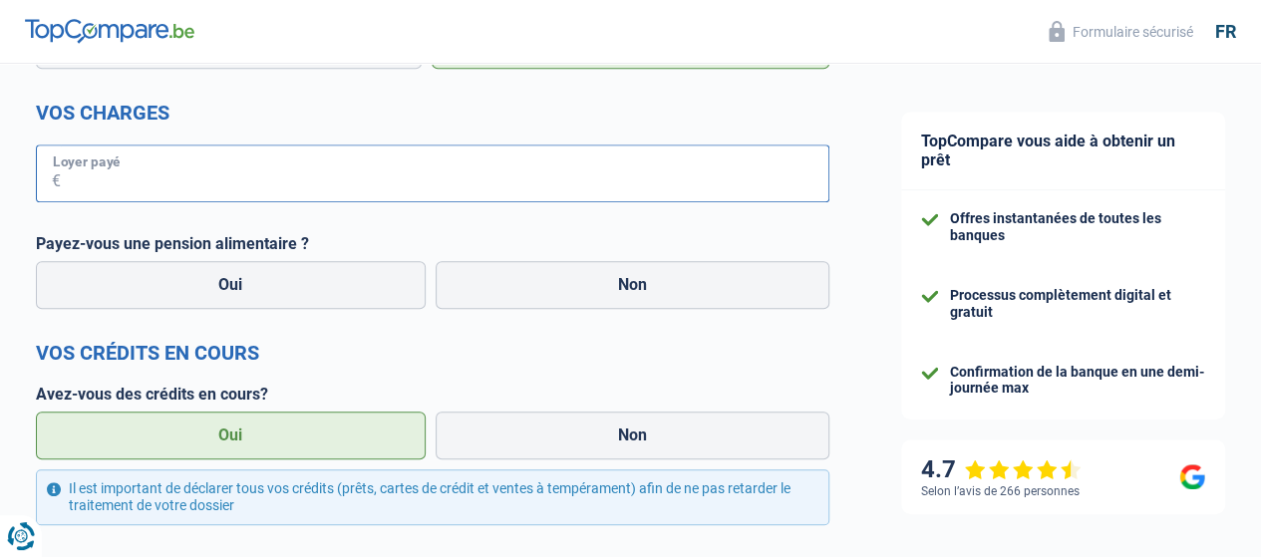
click at [203, 175] on input "Loyer payé" at bounding box center [445, 174] width 769 height 58
type input "775"
click at [597, 267] on label "Non" at bounding box center [633, 285] width 395 height 48
click at [597, 267] on input "Non" at bounding box center [633, 285] width 395 height 48
radio input "true"
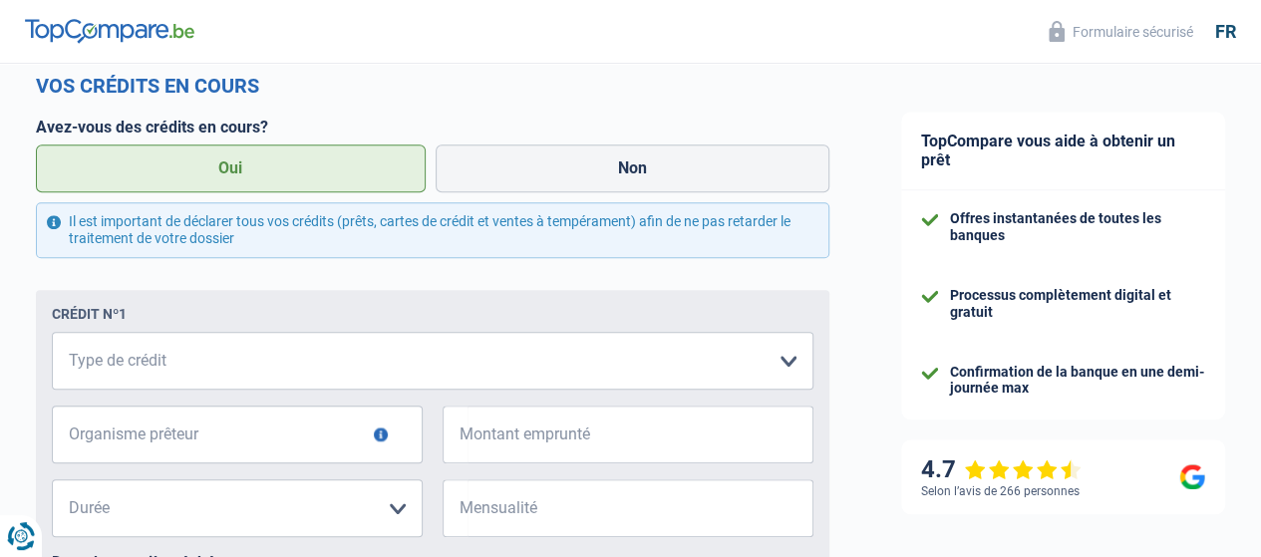
scroll to position [897, 0]
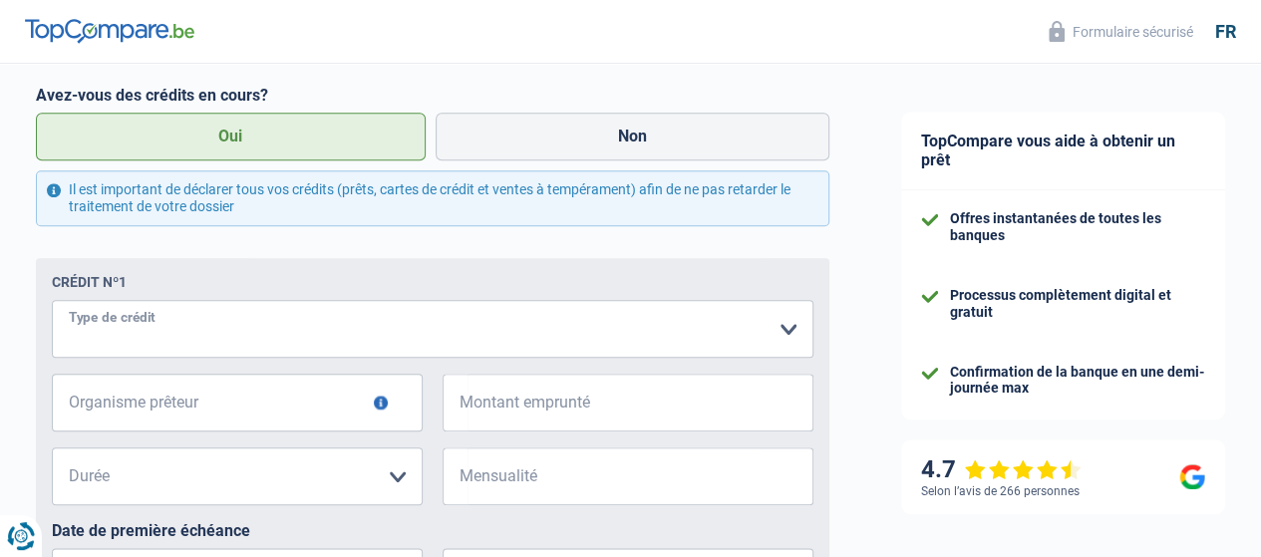
click at [128, 326] on select "Carte ou ouverture de crédit Prêt hypothécaire Vente à tempérament Prêt à tempé…" at bounding box center [433, 329] width 762 height 58
select select "personalLoan"
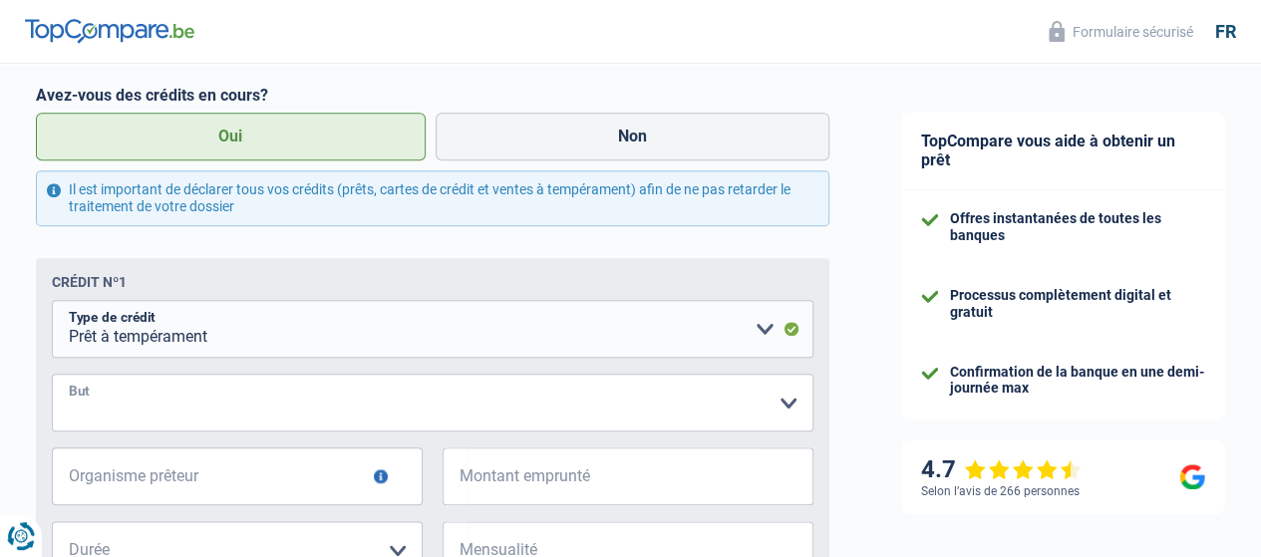
click at [162, 397] on select "Confort maison: meubles, textile, peinture, électroménager, outillage non-profe…" at bounding box center [433, 403] width 762 height 58
select select "loanRepayment"
click at [69, 378] on select "Confort maison: meubles, textile, peinture, électroménager, outillage non-profe…" at bounding box center [433, 403] width 762 height 58
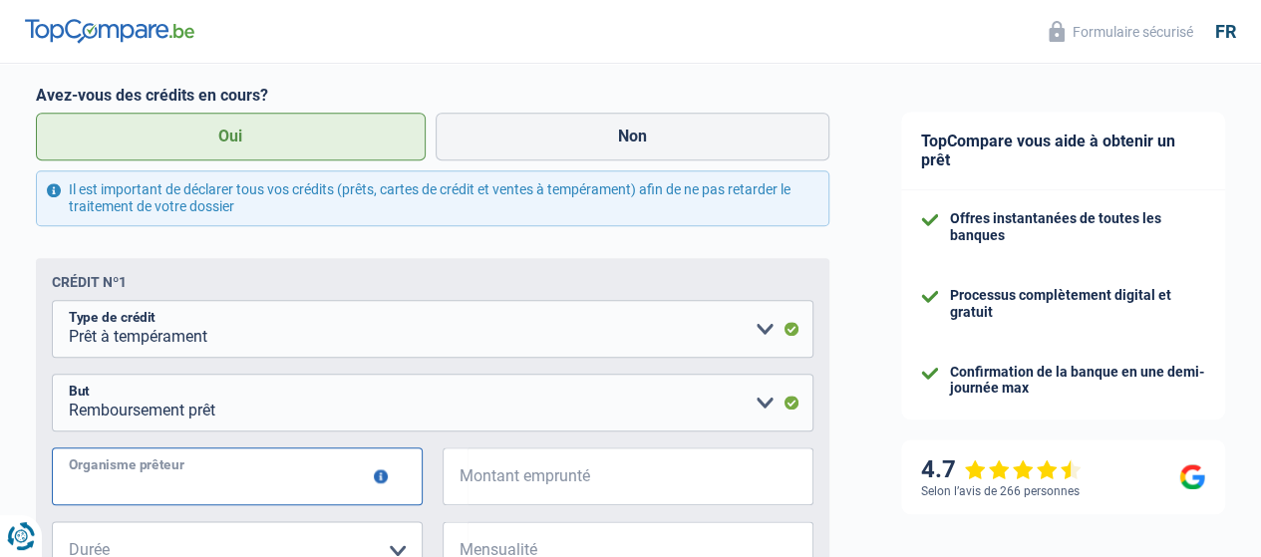
click at [240, 481] on input "Organisme prêteur" at bounding box center [237, 477] width 371 height 58
type input "record bank"
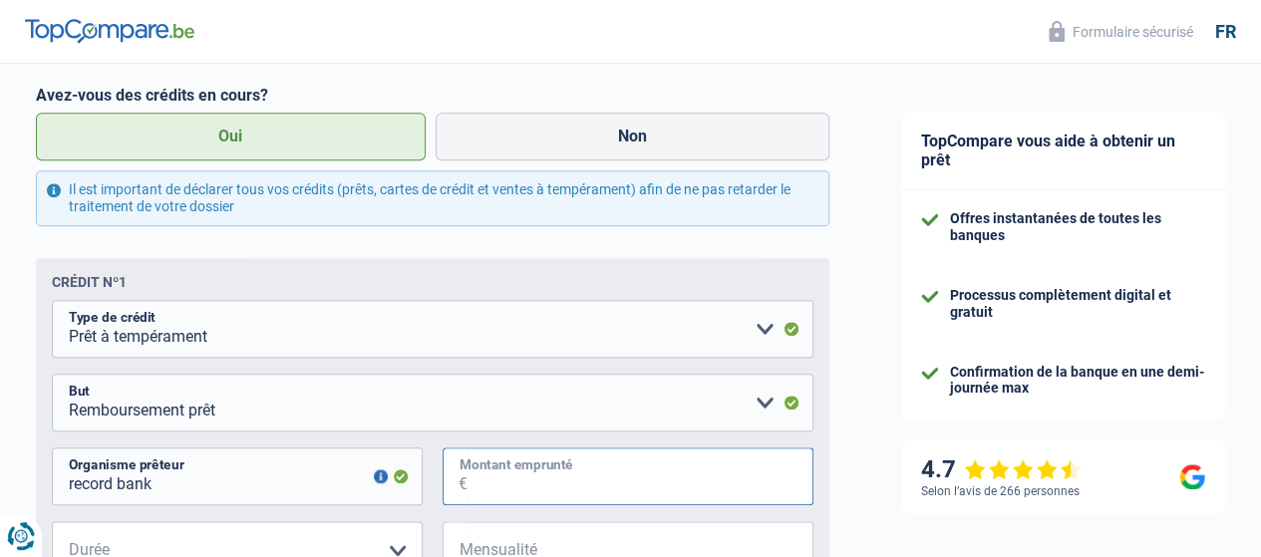
click at [478, 486] on input "Montant emprunté" at bounding box center [641, 477] width 346 height 58
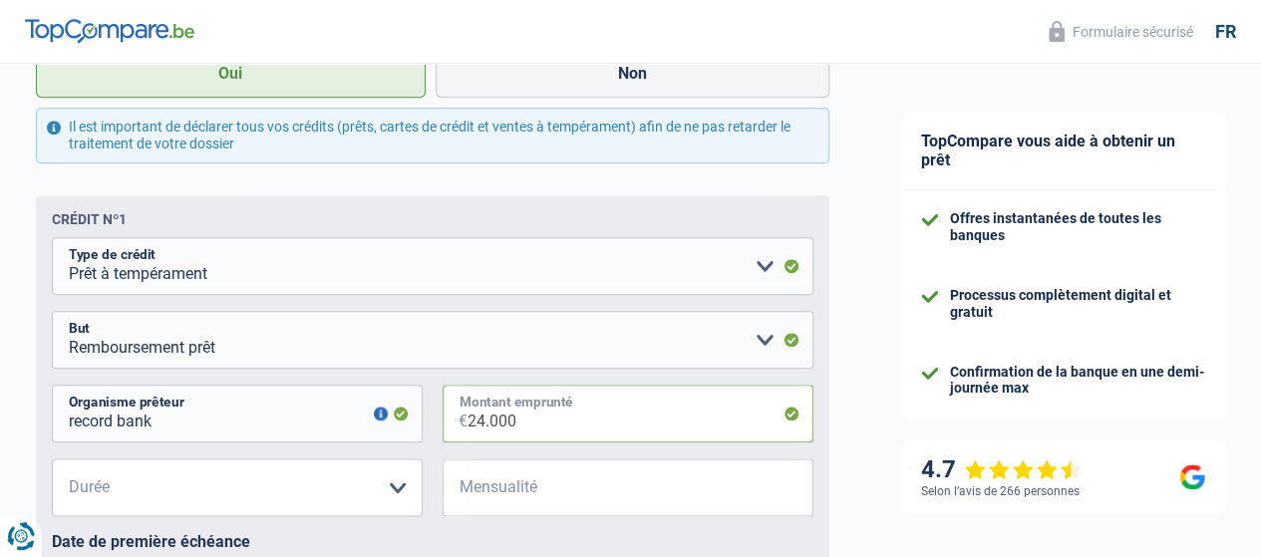
scroll to position [1097, 0]
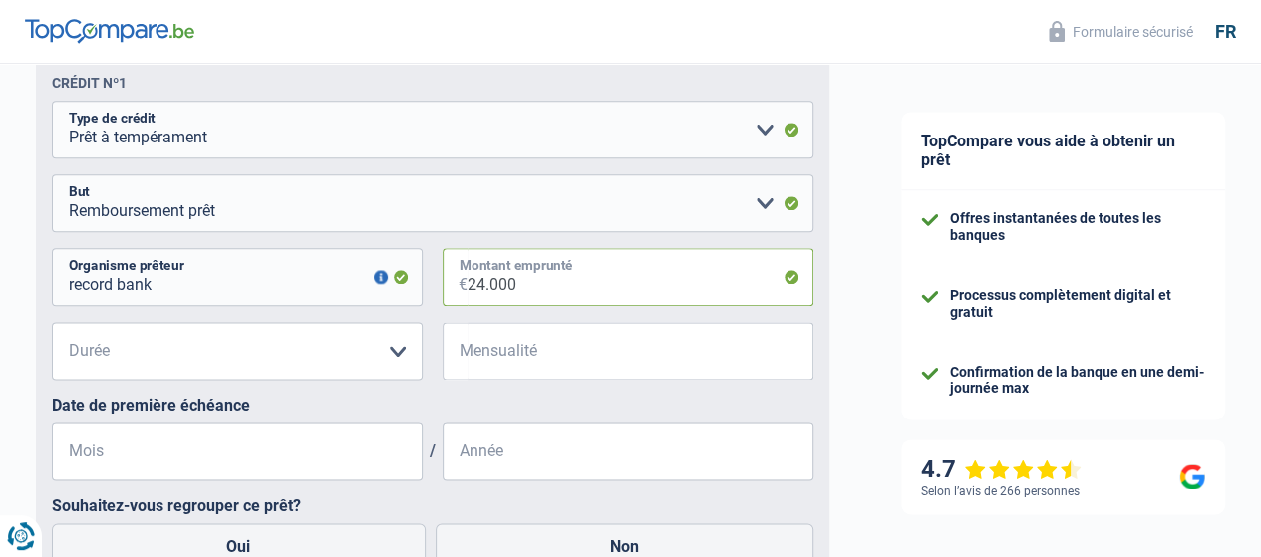
type input "24.000"
click at [395, 350] on select "12 mois 18 mois 24 mois 30 mois 36 mois 42 mois 48 mois 60 mois 72 mois 84 mois…" at bounding box center [237, 351] width 371 height 58
select select "84"
click at [69, 326] on select "12 mois 18 mois 24 mois 30 mois 36 mois 42 mois 48 mois 60 mois 72 mois 84 mois…" at bounding box center [237, 351] width 371 height 58
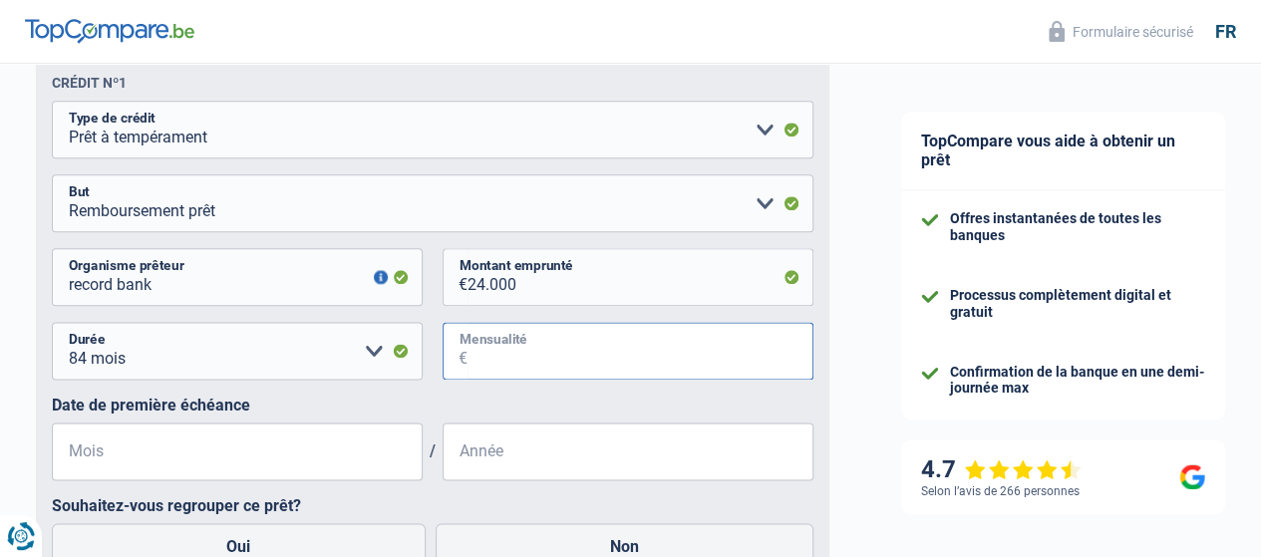
click at [544, 346] on input "Mensualité" at bounding box center [641, 351] width 346 height 58
type input "367"
click at [217, 468] on input "Mois" at bounding box center [237, 452] width 371 height 58
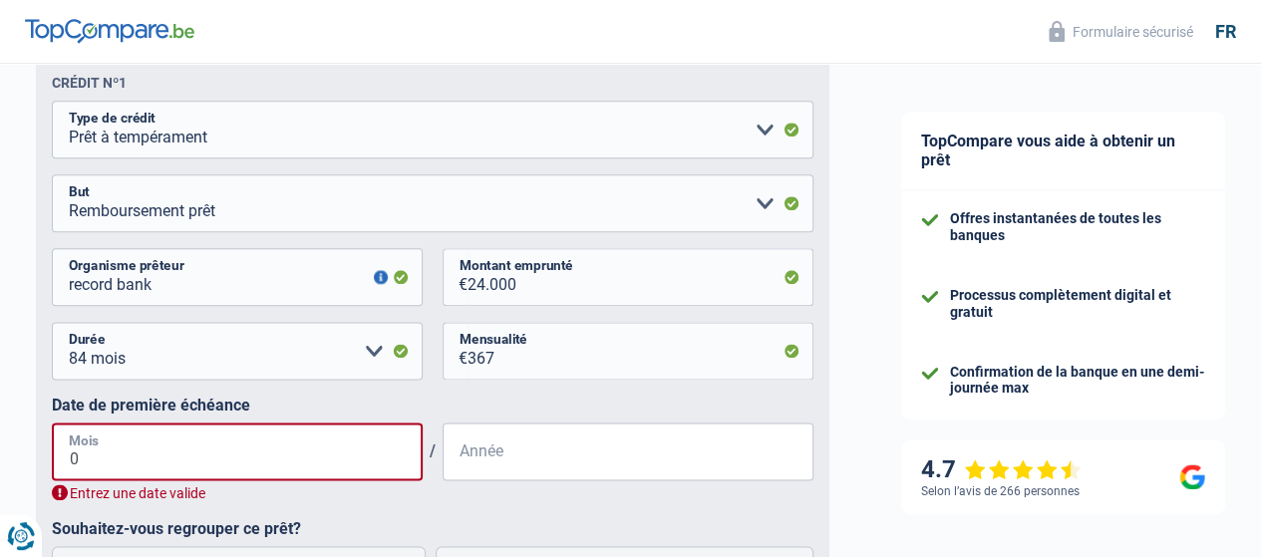
type input "09"
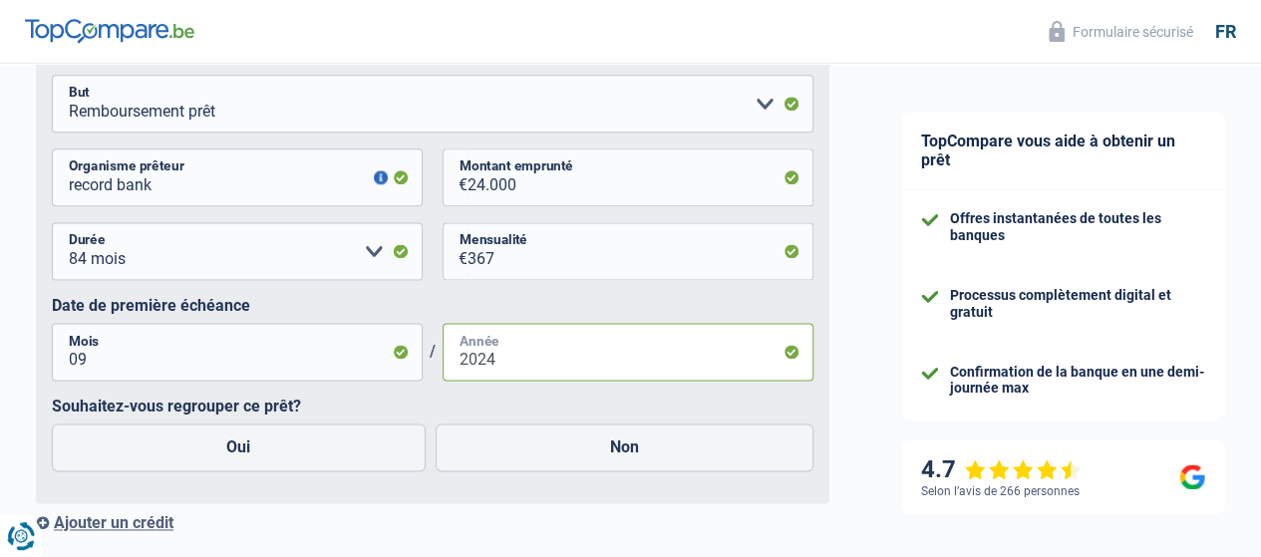
scroll to position [1296, 0]
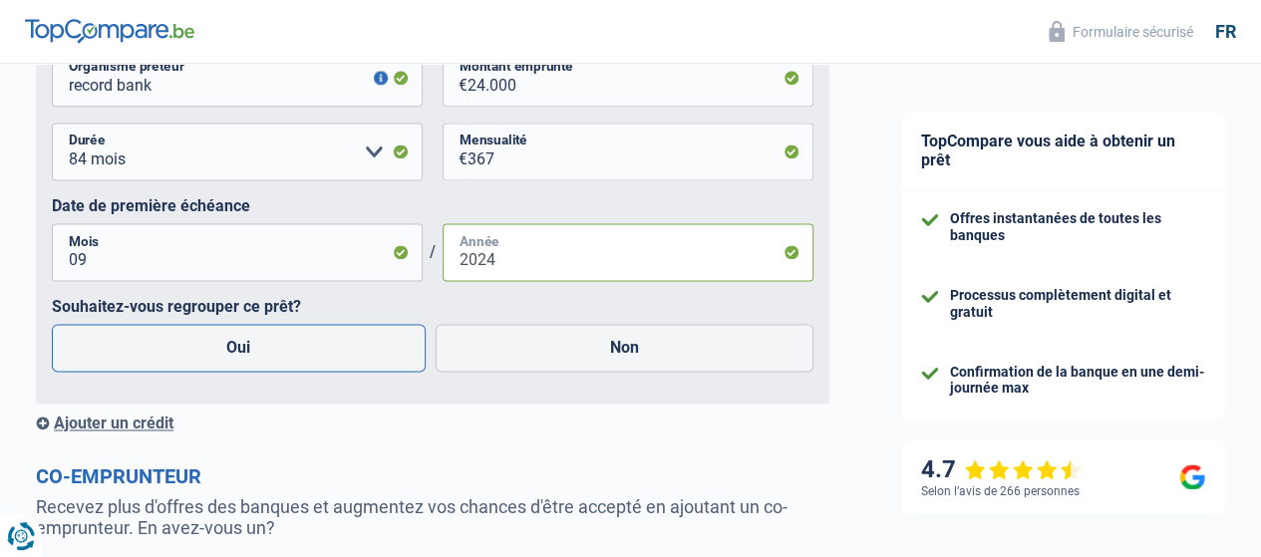
type input "2024"
click at [232, 352] on label "Oui" at bounding box center [239, 348] width 374 height 48
click at [232, 352] on input "Oui" at bounding box center [239, 348] width 374 height 48
radio input "true"
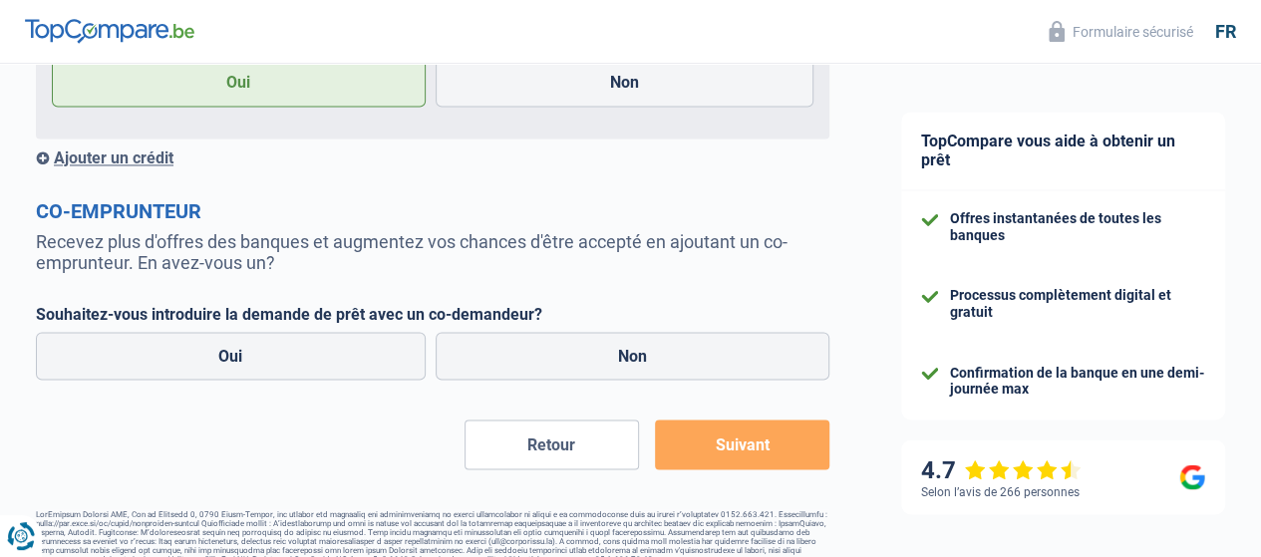
scroll to position [1593, 0]
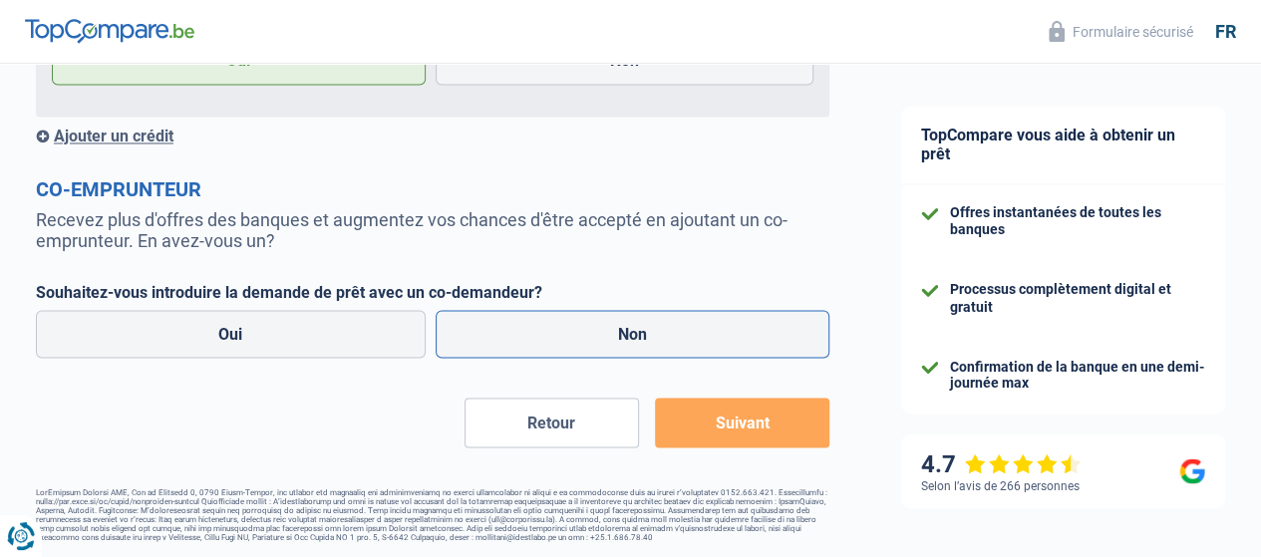
click at [578, 336] on label "Non" at bounding box center [633, 334] width 395 height 48
click at [578, 336] on input "Non" at bounding box center [633, 334] width 395 height 48
radio input "true"
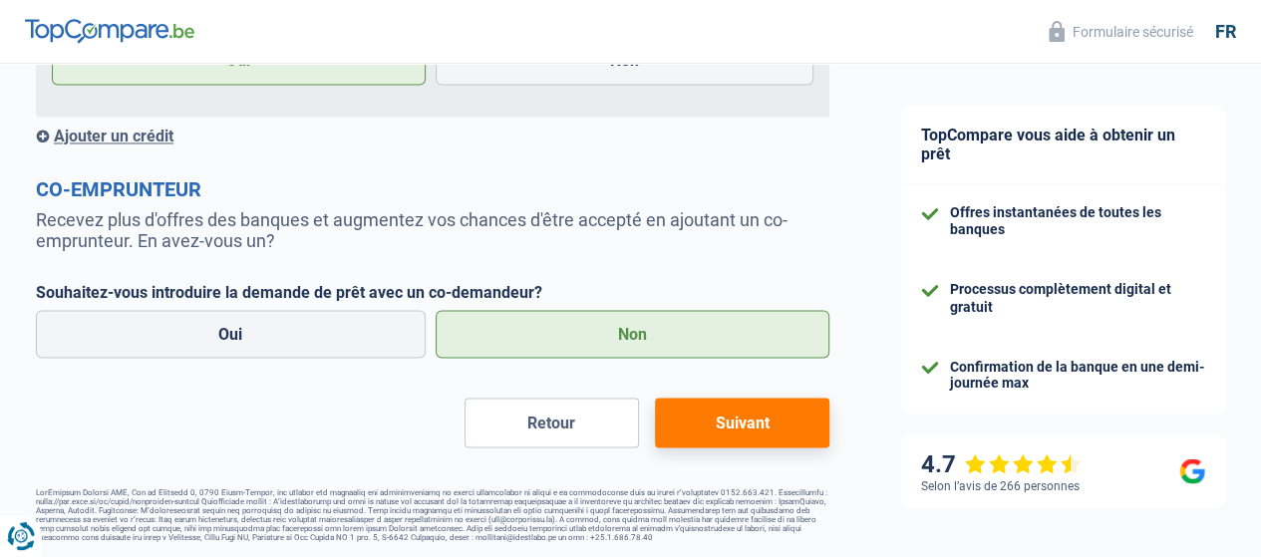
click at [692, 410] on button "Suivant" at bounding box center [742, 423] width 175 height 50
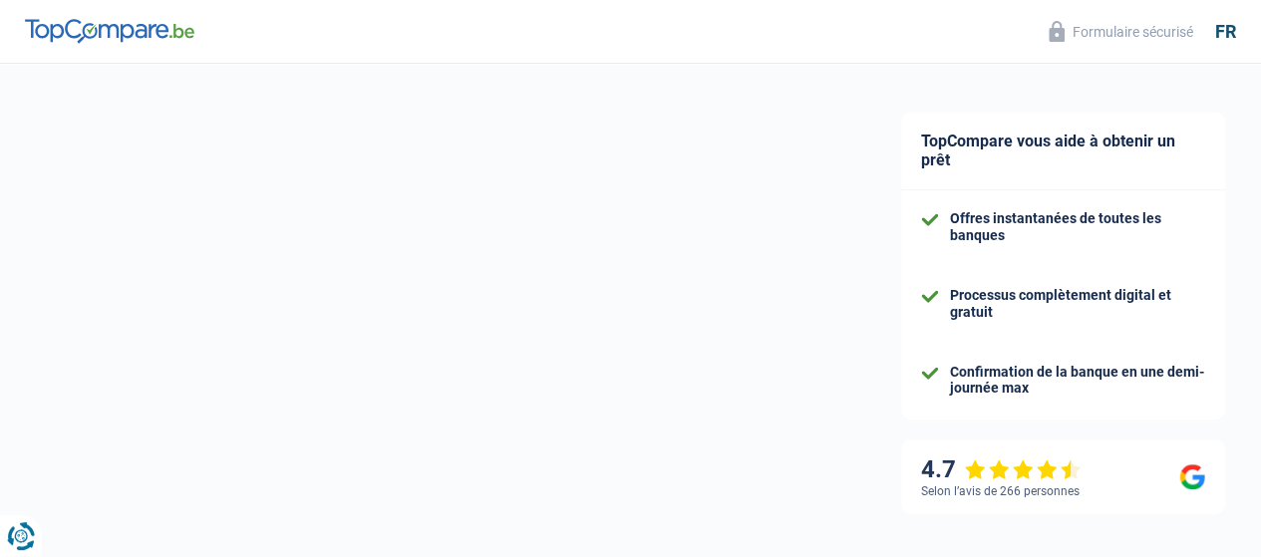
select select "refinancing"
select select "120"
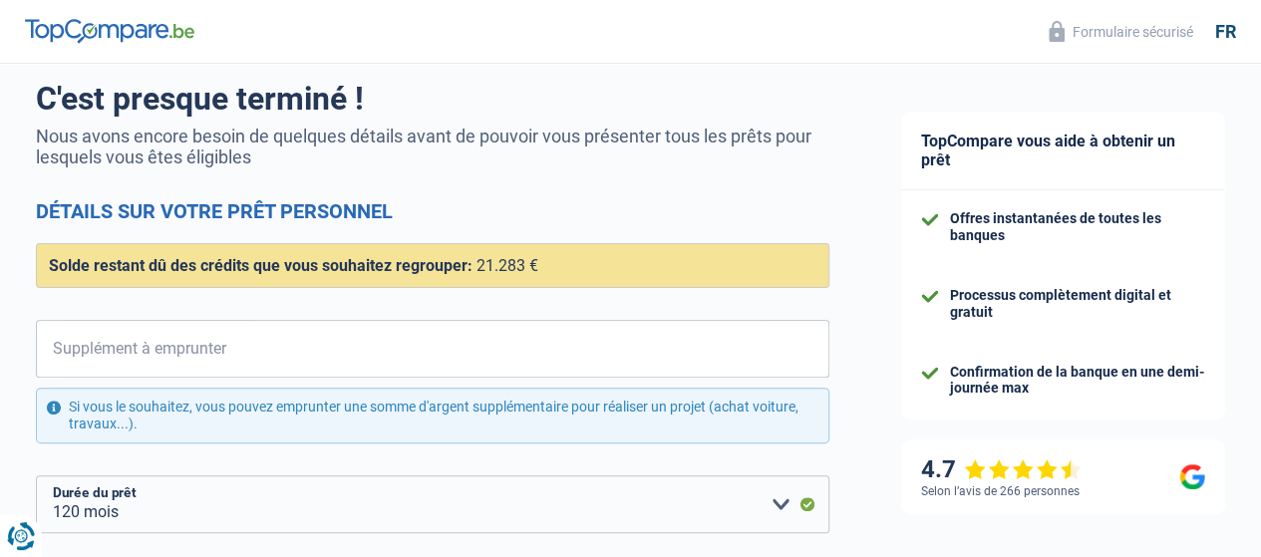
scroll to position [199, 0]
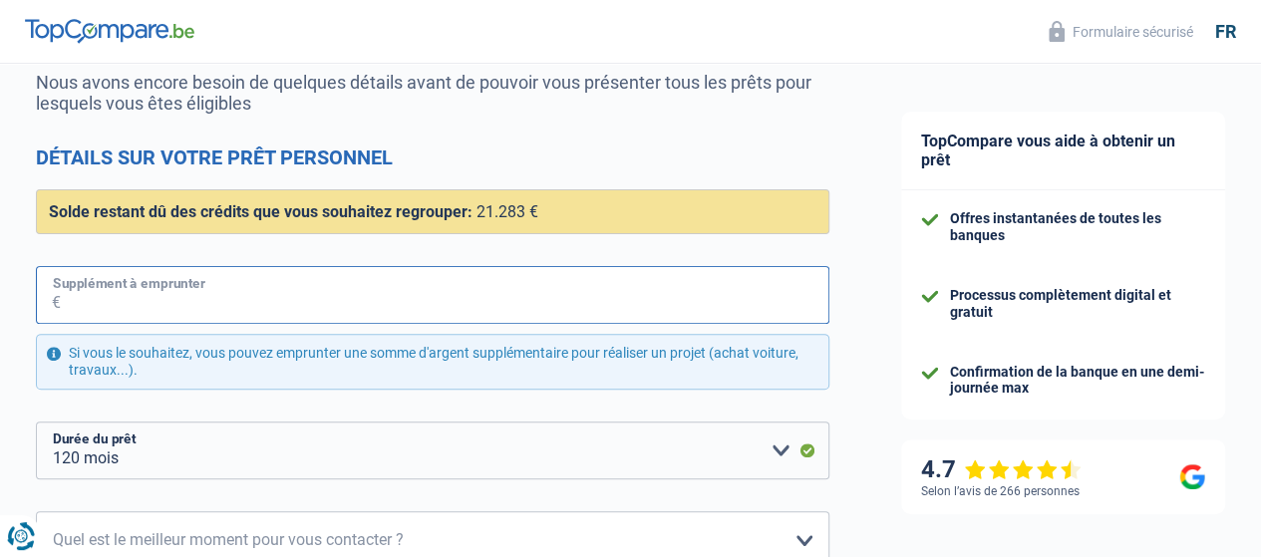
click at [122, 300] on input "Supplément à emprunter" at bounding box center [445, 295] width 769 height 58
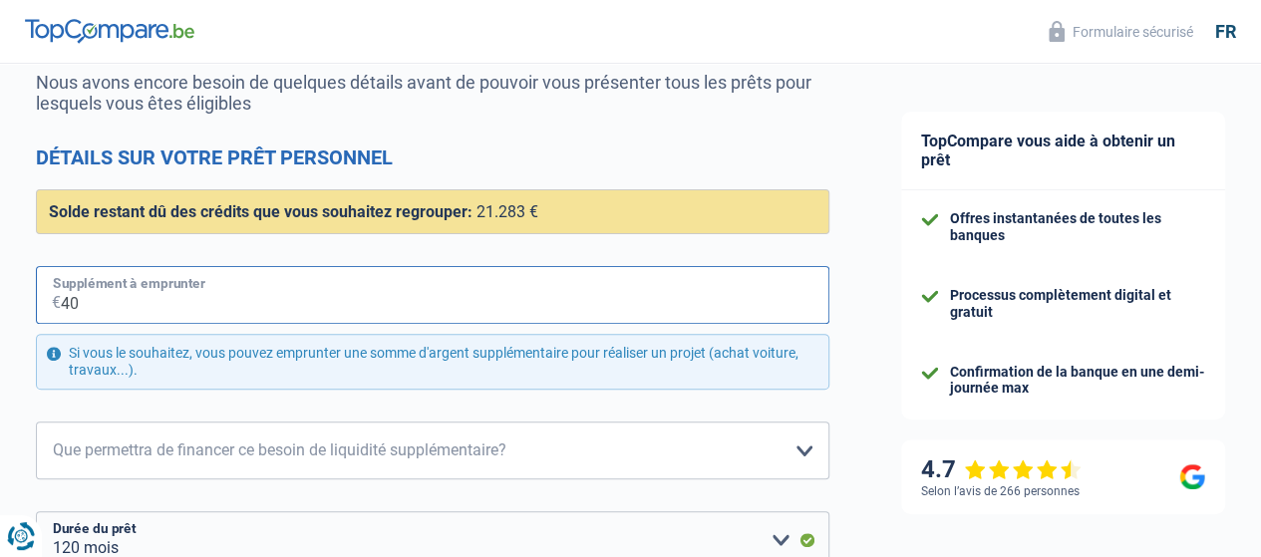
type input "4"
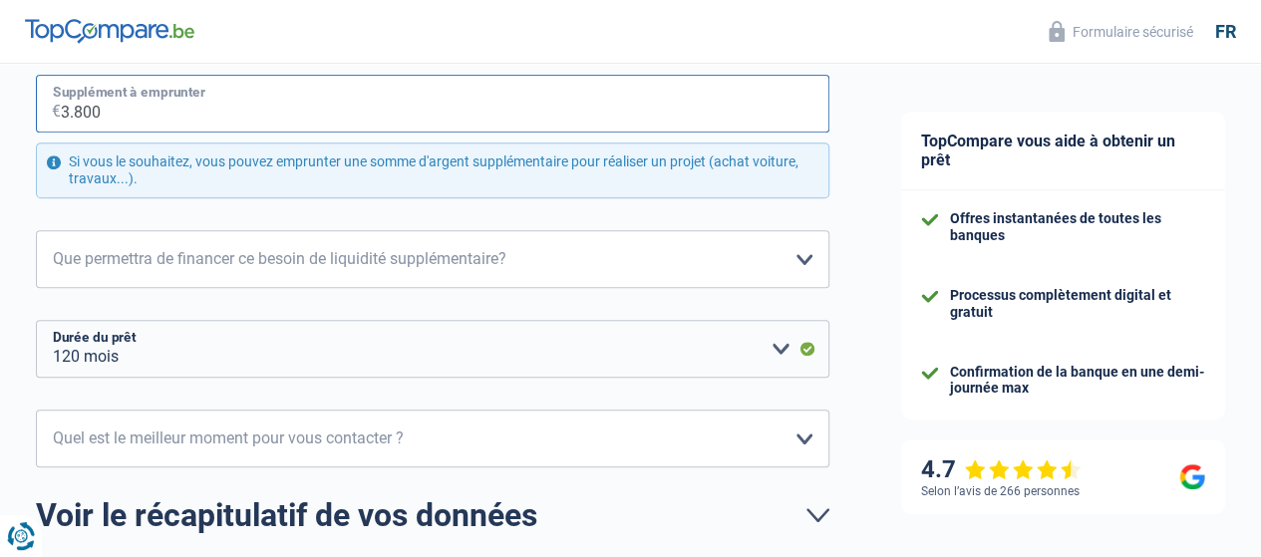
scroll to position [399, 0]
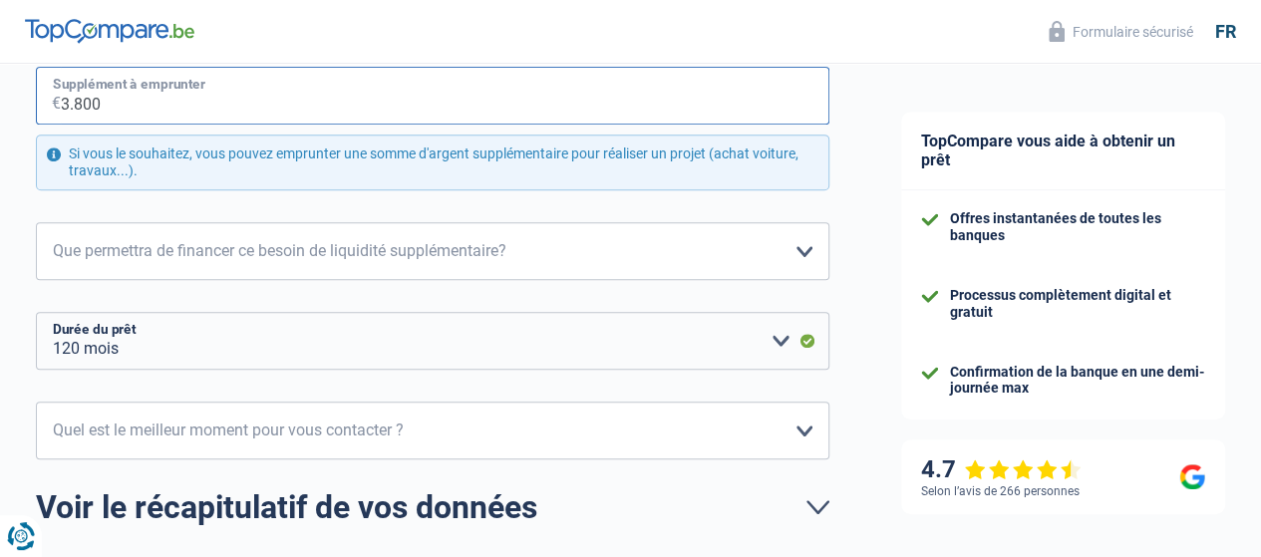
type input "3.800"
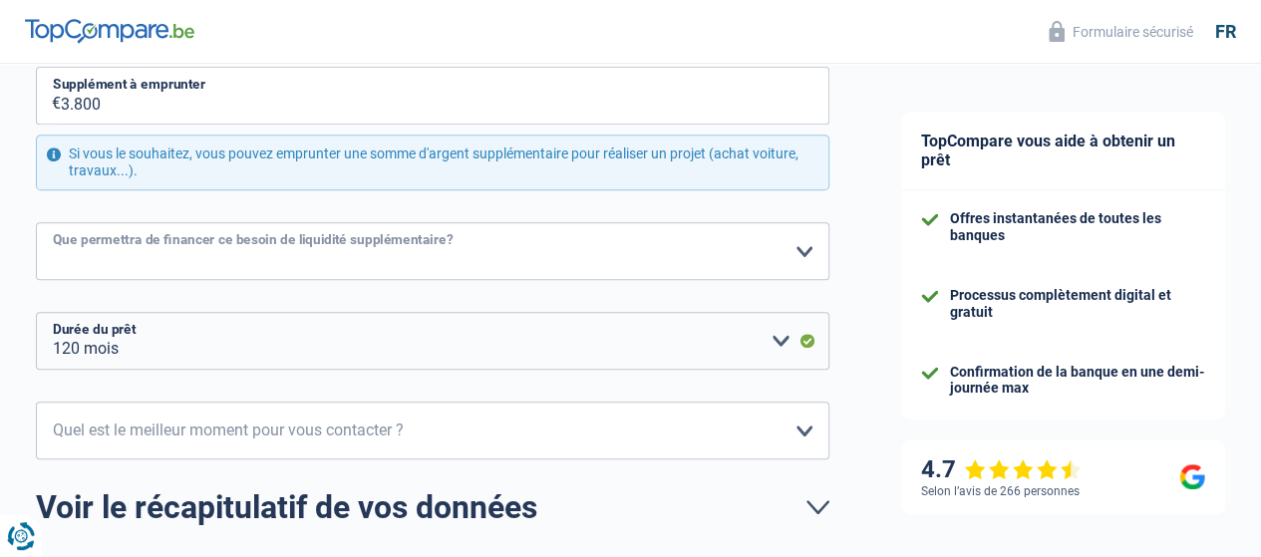
click at [203, 252] on select "Confort maison: meubles, textile, peinture, électroménager, outillage non-profe…" at bounding box center [433, 251] width 794 height 58
select select "household"
click at [53, 222] on select "Confort maison: meubles, textile, peinture, électroménager, outillage non-profe…" at bounding box center [433, 251] width 794 height 58
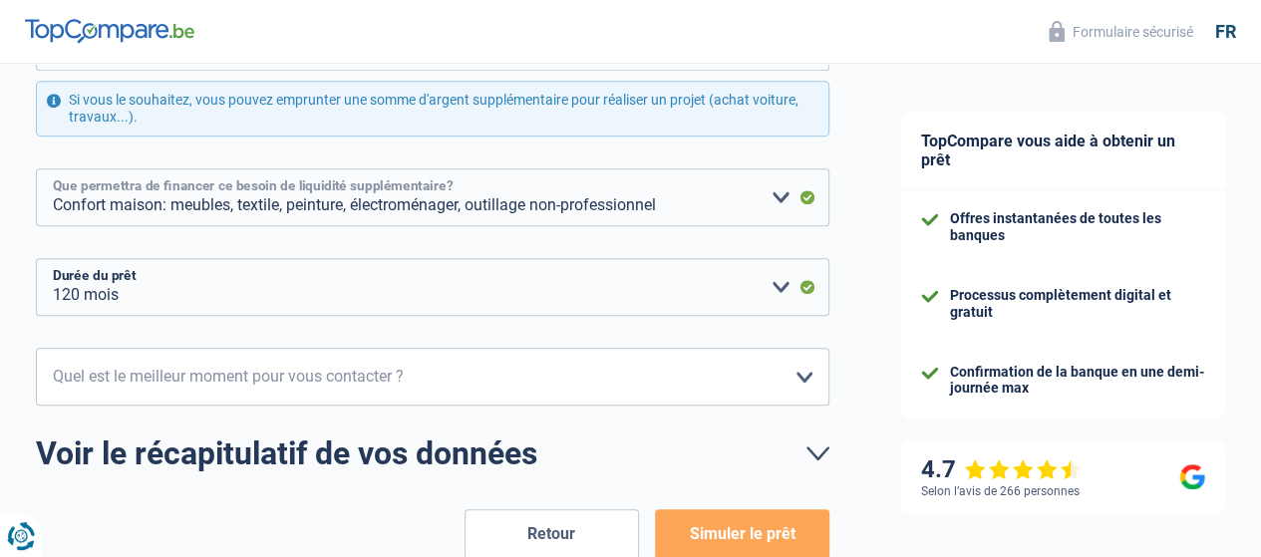
scroll to position [499, 0]
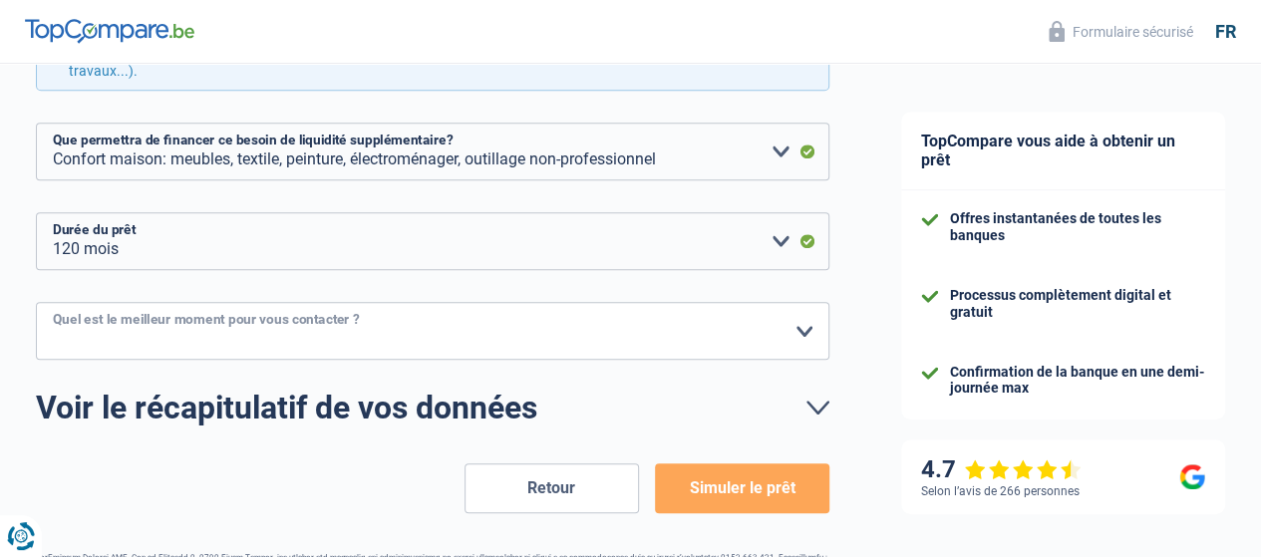
click at [138, 324] on select "10h-12h 12h-14h 14h-16h 16h-18h Veuillez sélectionner une option" at bounding box center [433, 331] width 794 height 58
select select "12-14"
click at [53, 302] on select "10h-12h 12h-14h 14h-16h 16h-18h Veuillez sélectionner une option" at bounding box center [433, 331] width 794 height 58
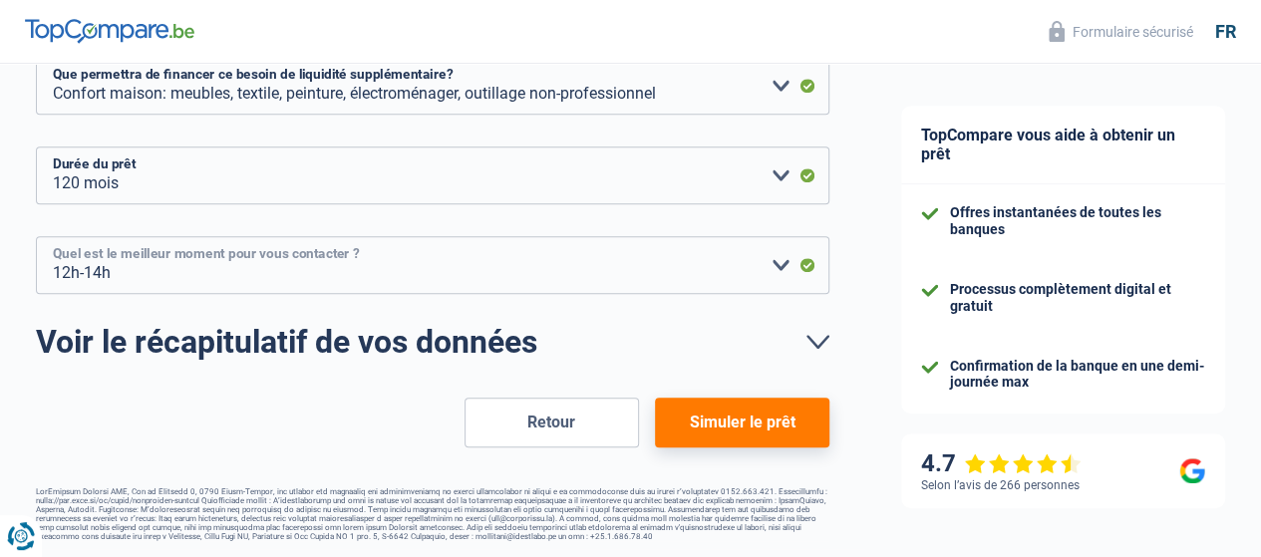
scroll to position [566, 0]
click at [680, 415] on button "Simuler le prêt" at bounding box center [742, 423] width 175 height 50
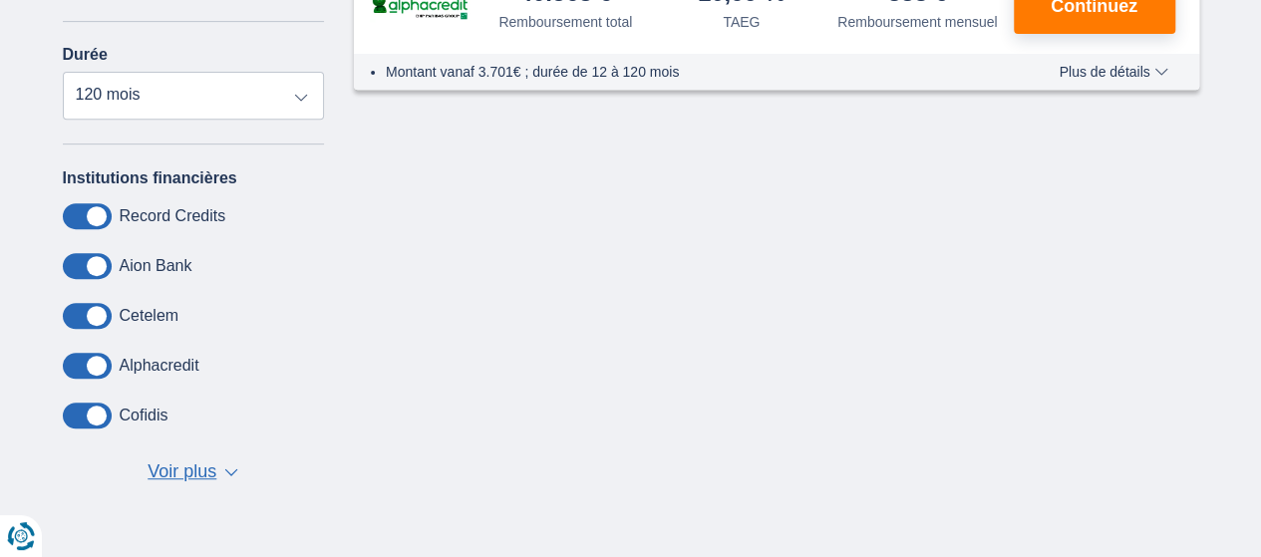
scroll to position [399, 0]
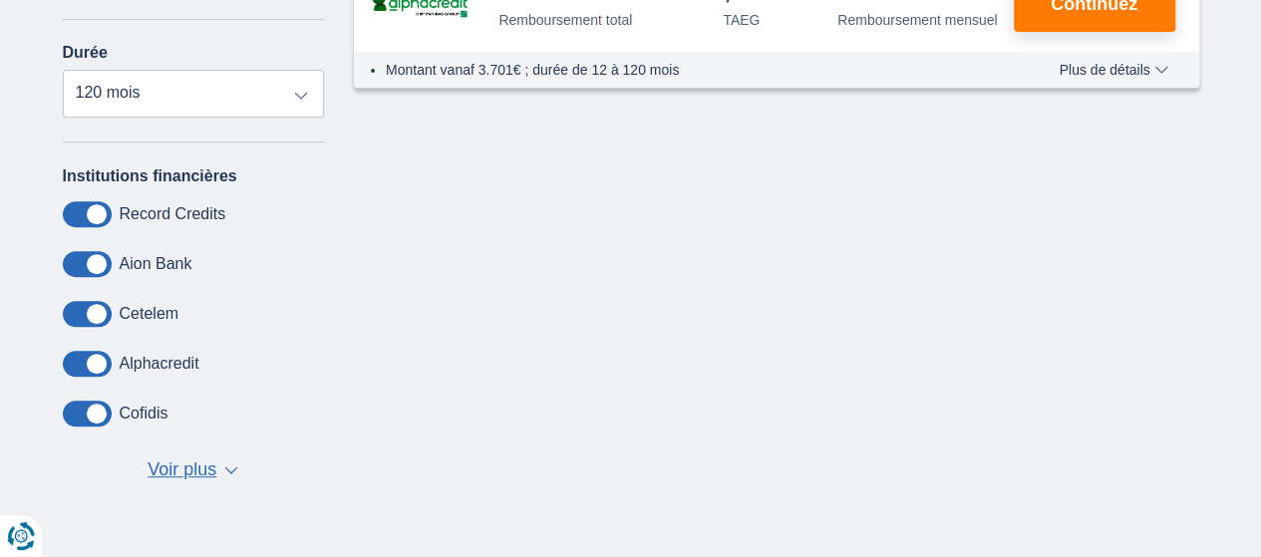
click at [201, 470] on span "Voir plus" at bounding box center [182, 471] width 69 height 26
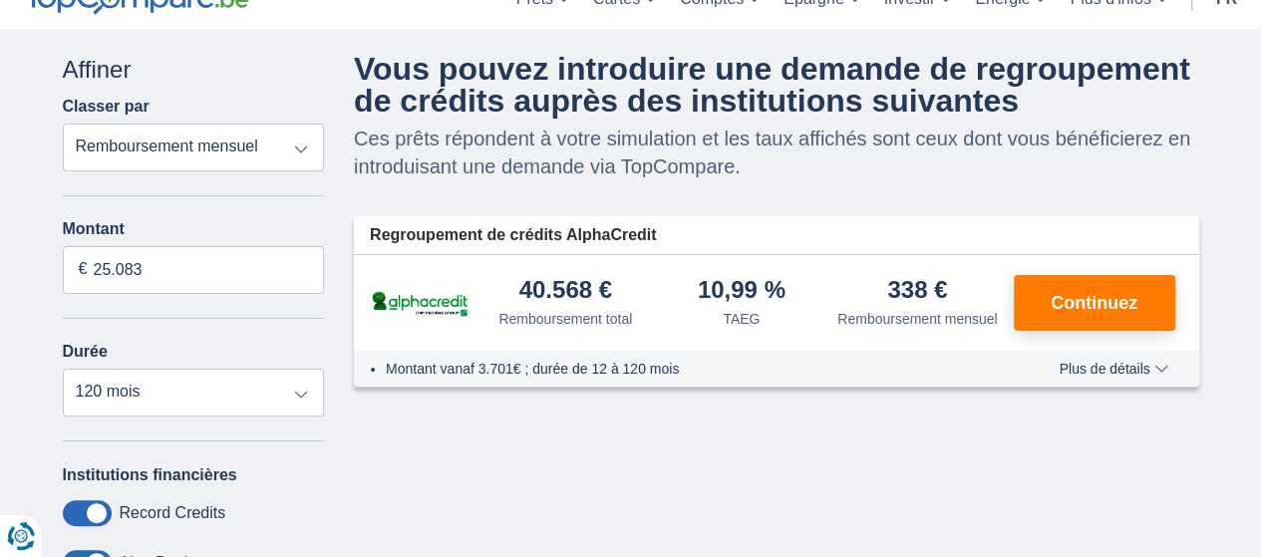
scroll to position [0, 0]
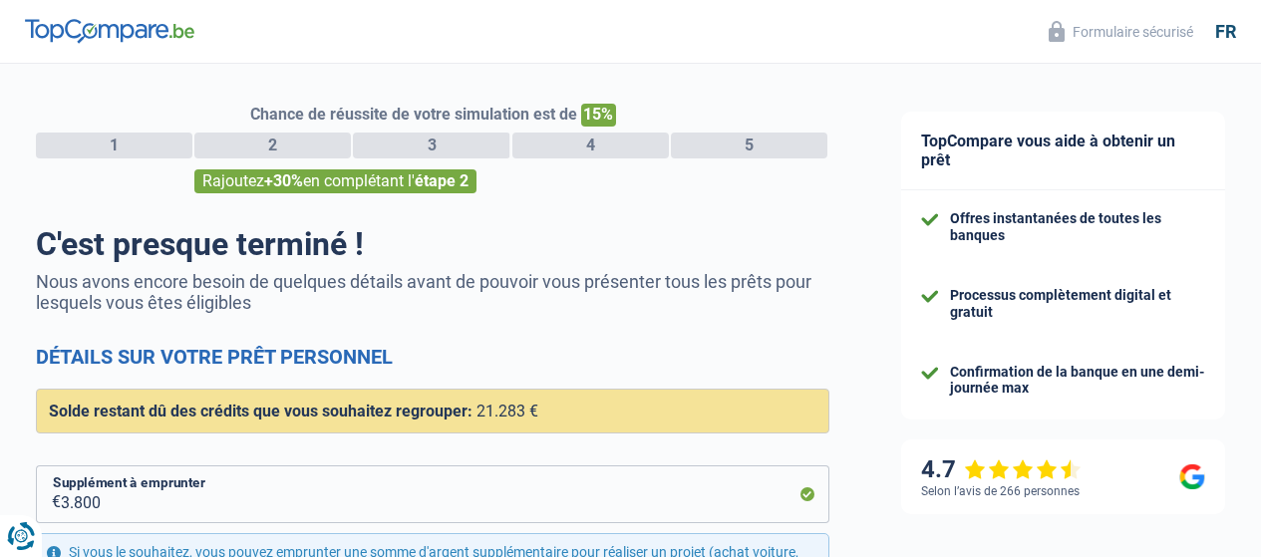
select select "refinancing"
select select "household"
select select "120"
select select "12-14"
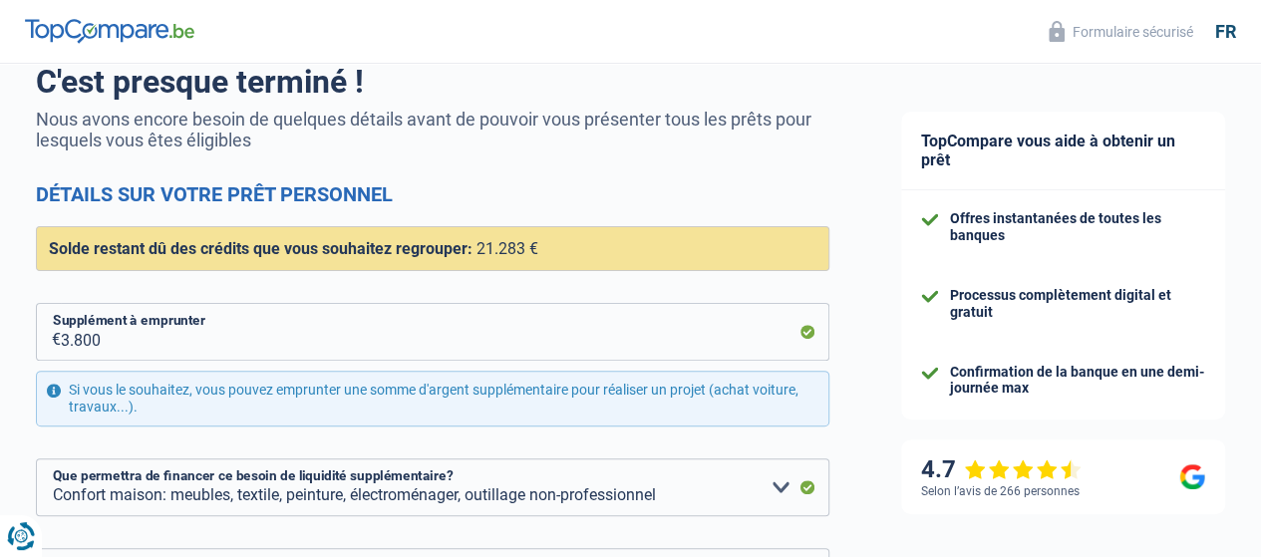
scroll to position [100, 0]
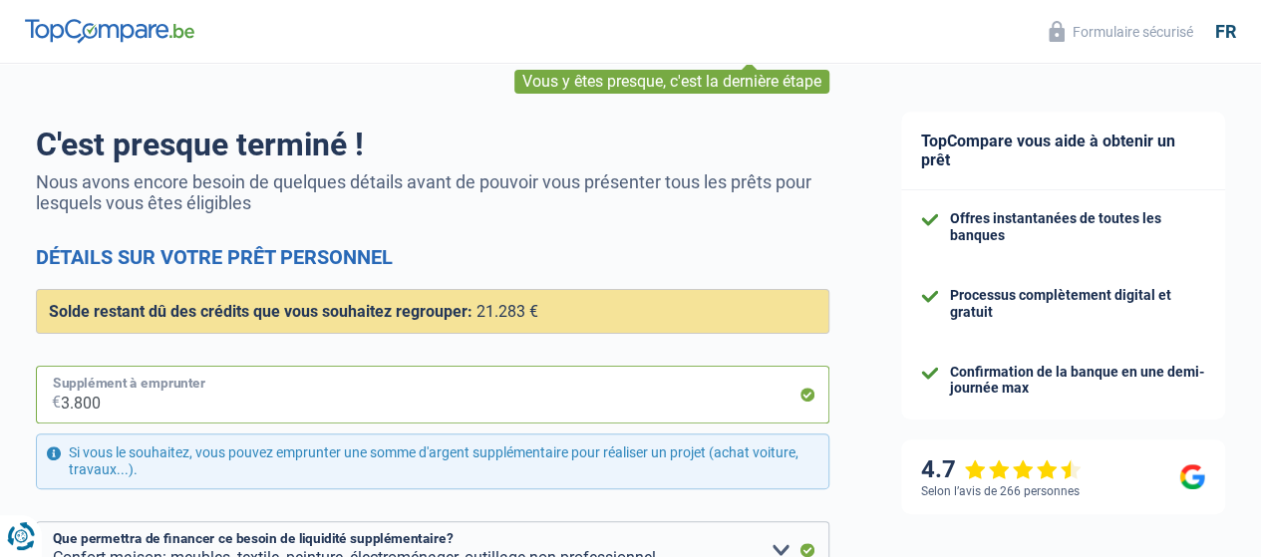
click at [128, 410] on input "3.800" at bounding box center [445, 395] width 769 height 58
type input "3"
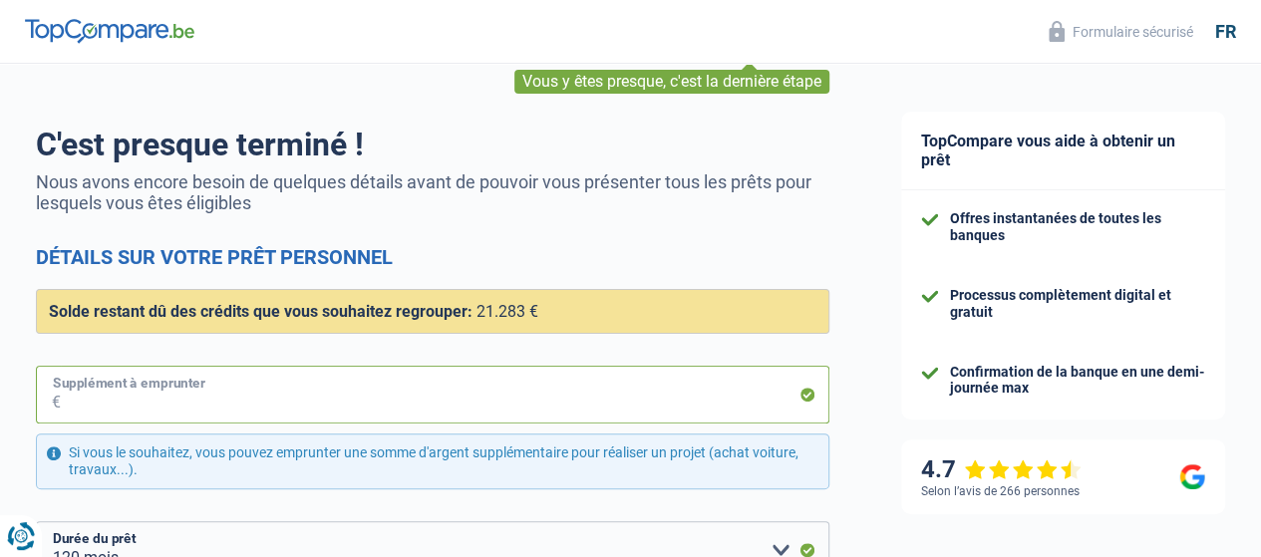
type input "5"
select select "household"
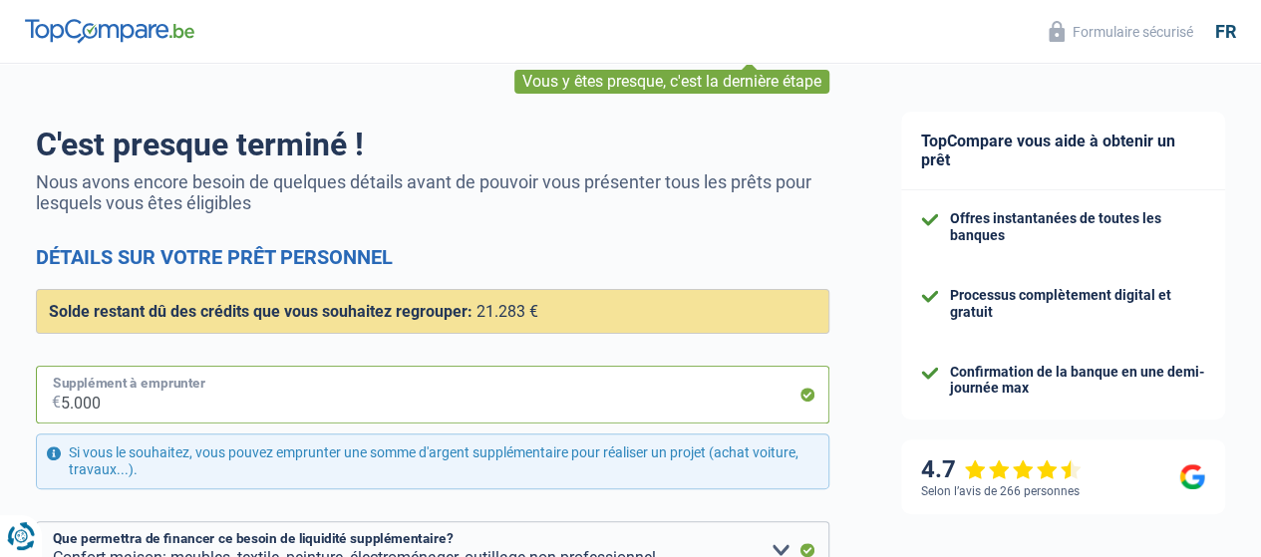
type input "5.000"
click at [839, 455] on div "Chance de réussite de votre simulation est de 90% 1 2 3 4 5 Vous y êtes presque…" at bounding box center [433, 485] width 866 height 1058
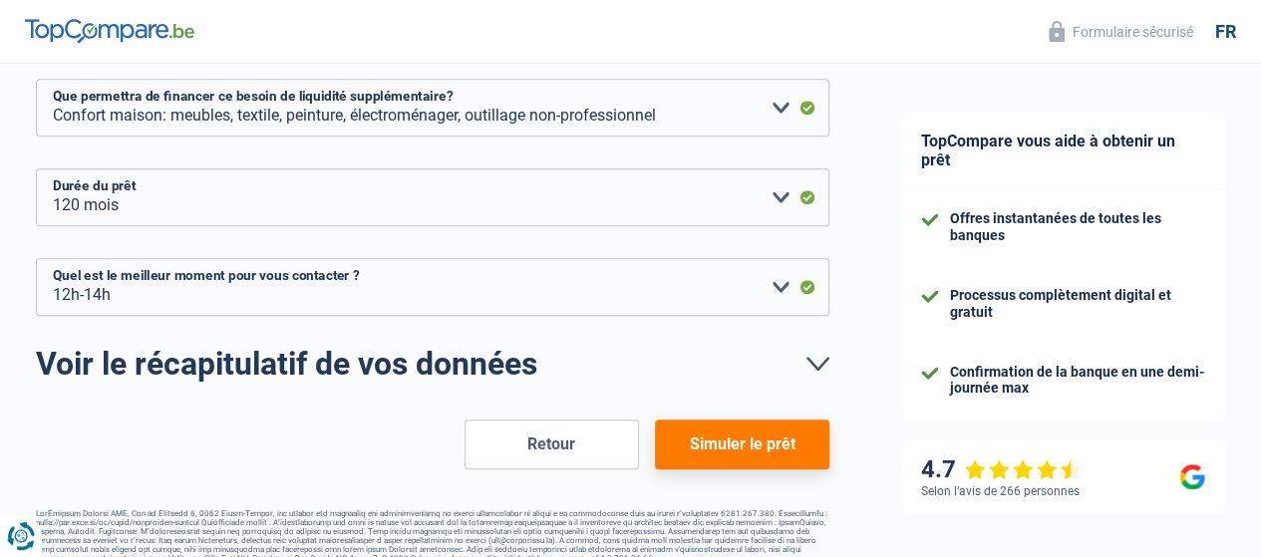
scroll to position [566, 0]
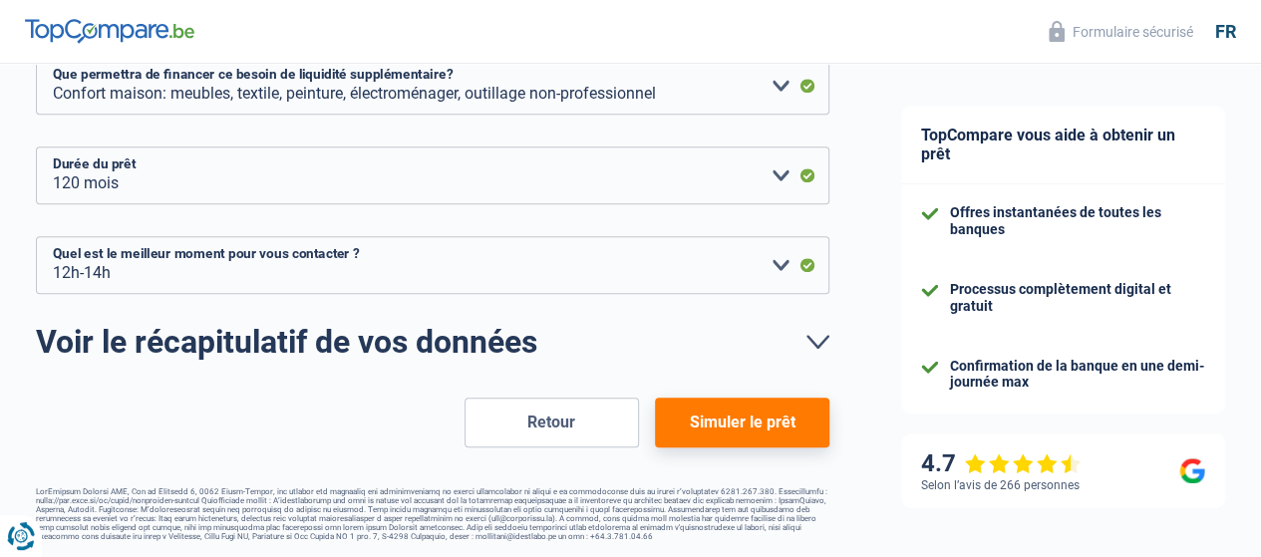
click at [745, 416] on button "Simuler le prêt" at bounding box center [742, 423] width 175 height 50
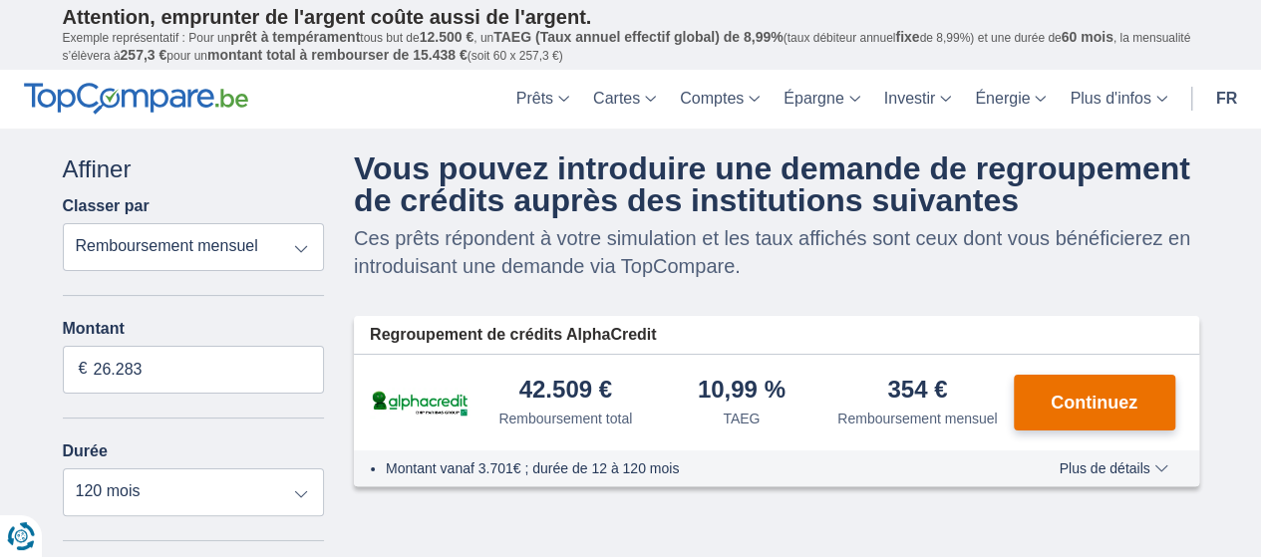
click at [1097, 391] on button "Continuez" at bounding box center [1095, 403] width 162 height 56
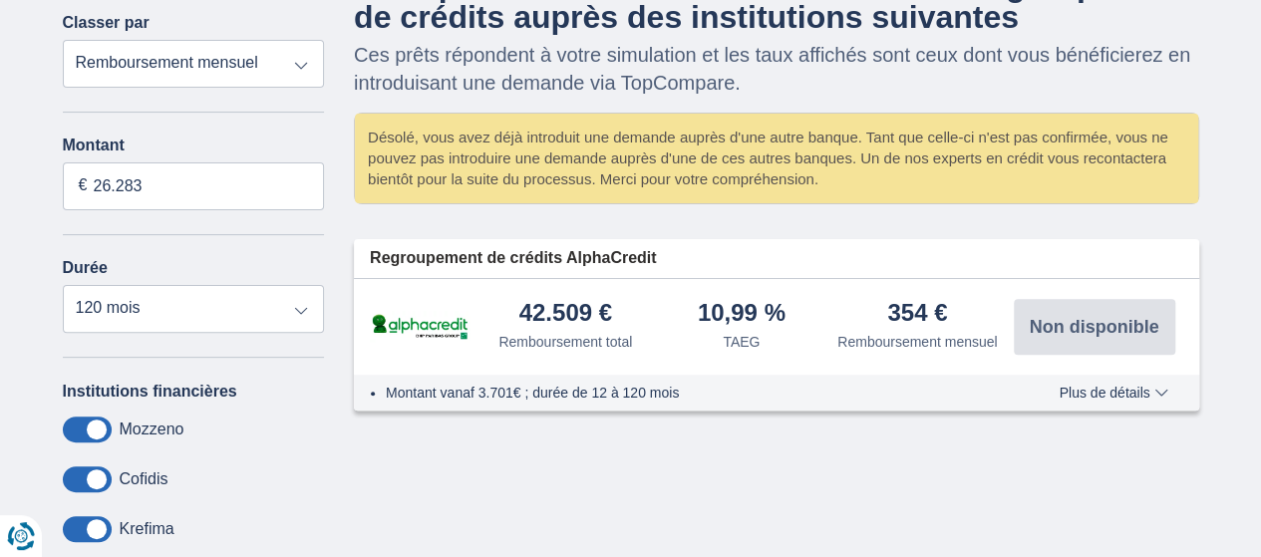
scroll to position [199, 0]
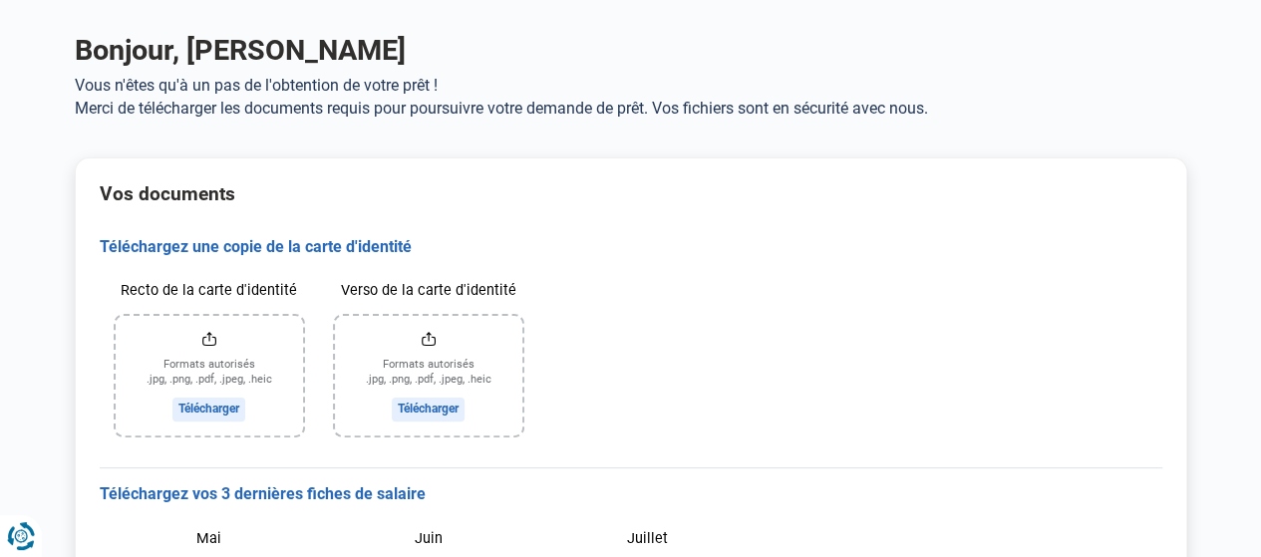
scroll to position [50, 0]
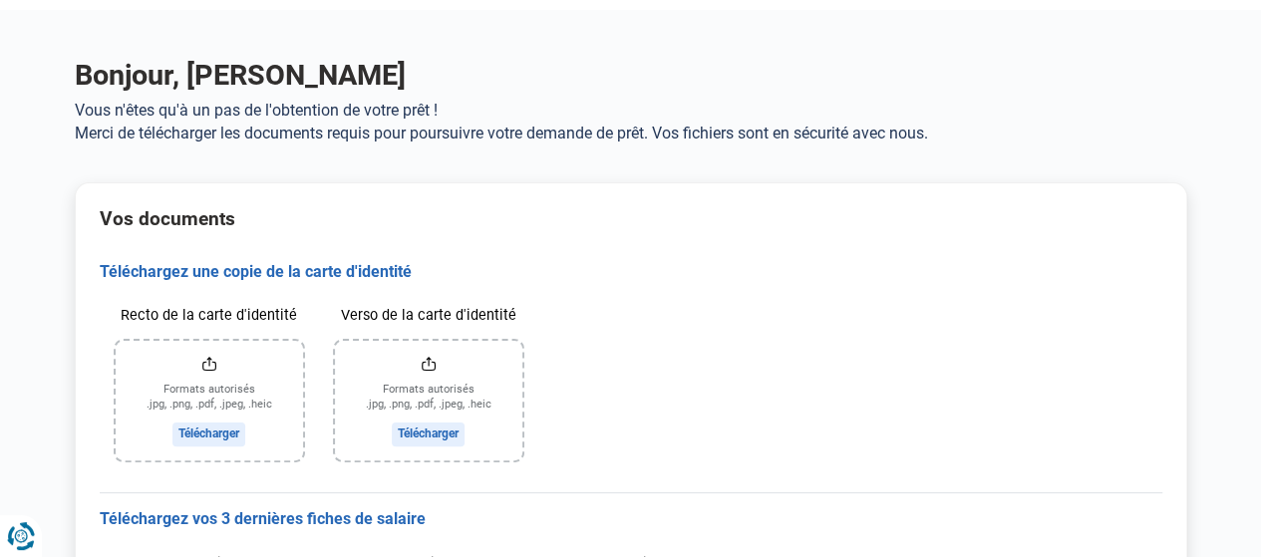
click at [211, 416] on input "Recto de la carte d'identité" at bounding box center [209, 401] width 187 height 120
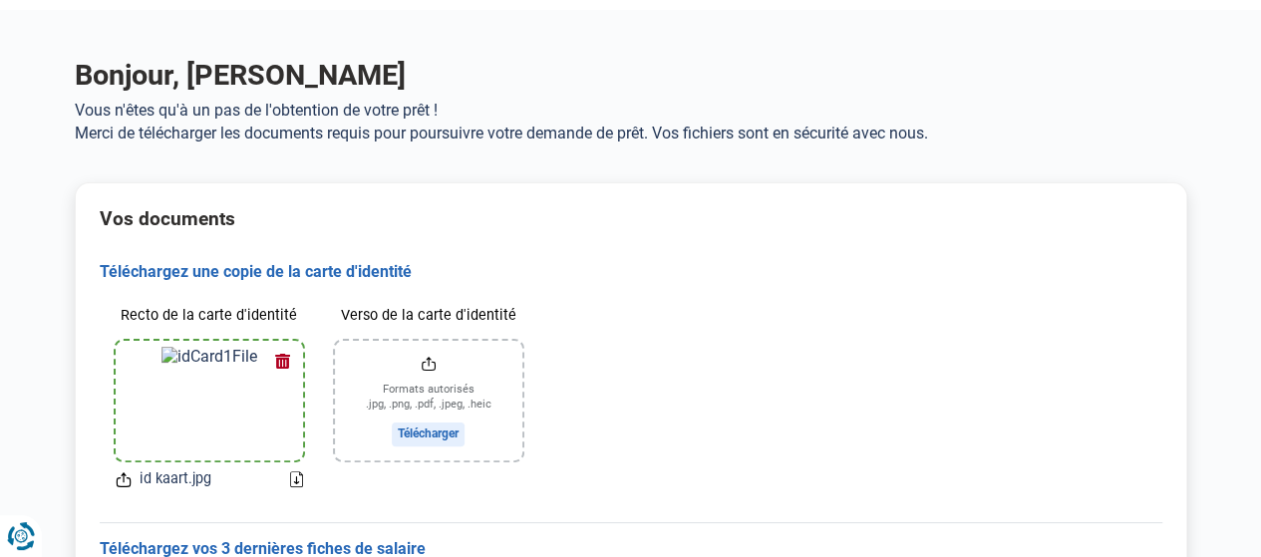
click at [439, 425] on input "Verso de la carte d'identité" at bounding box center [428, 401] width 187 height 120
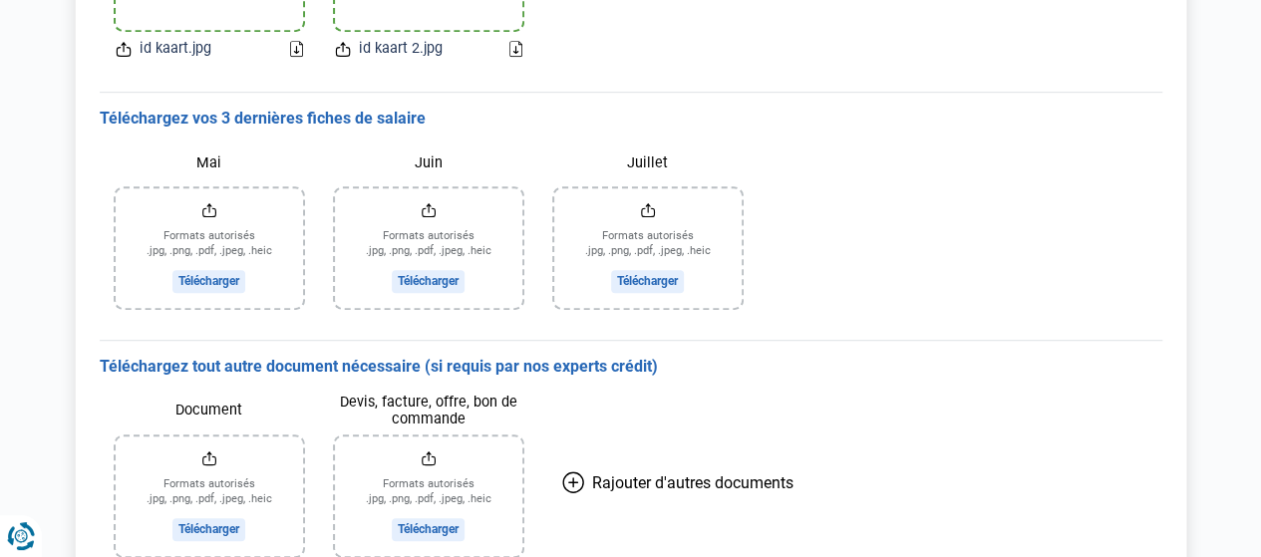
scroll to position [449, 0]
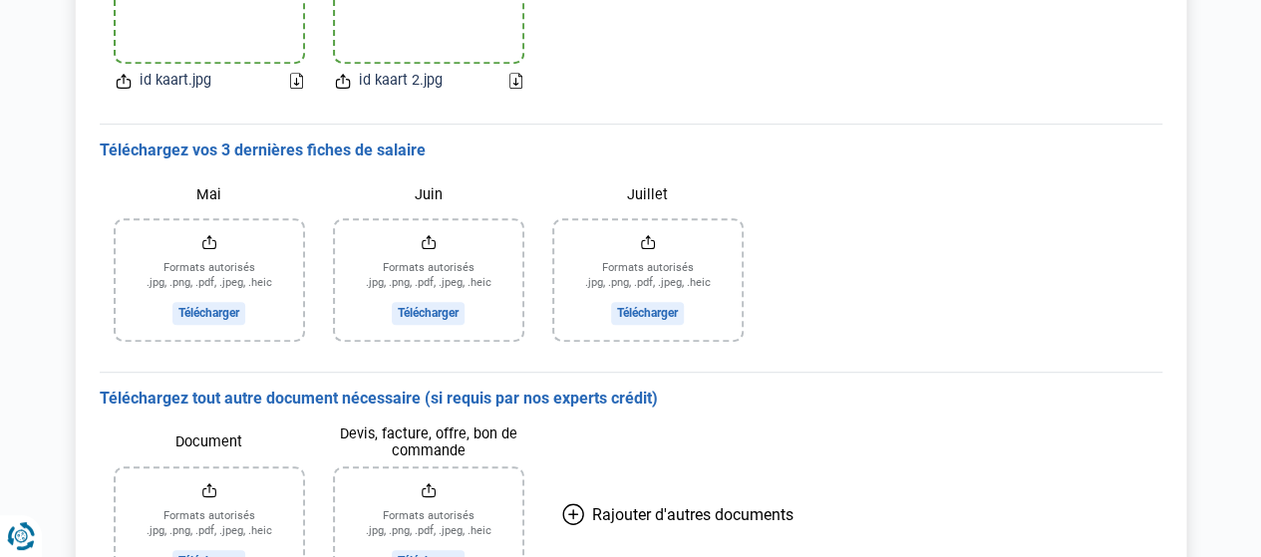
click at [645, 304] on input "Juillet" at bounding box center [647, 280] width 187 height 120
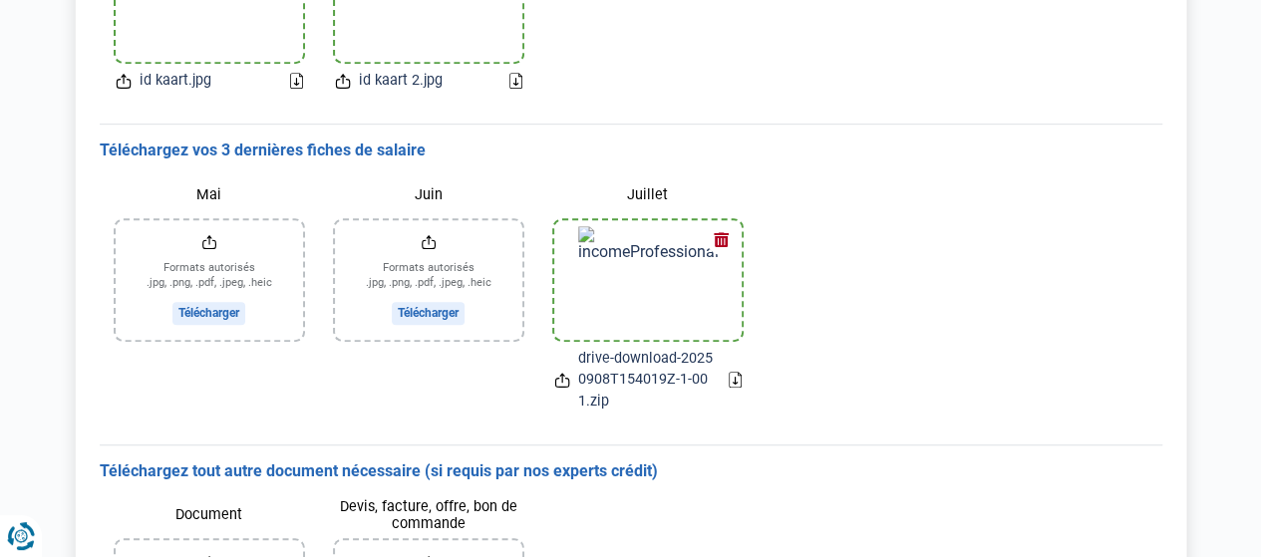
click at [718, 238] on button "button" at bounding box center [722, 240] width 30 height 30
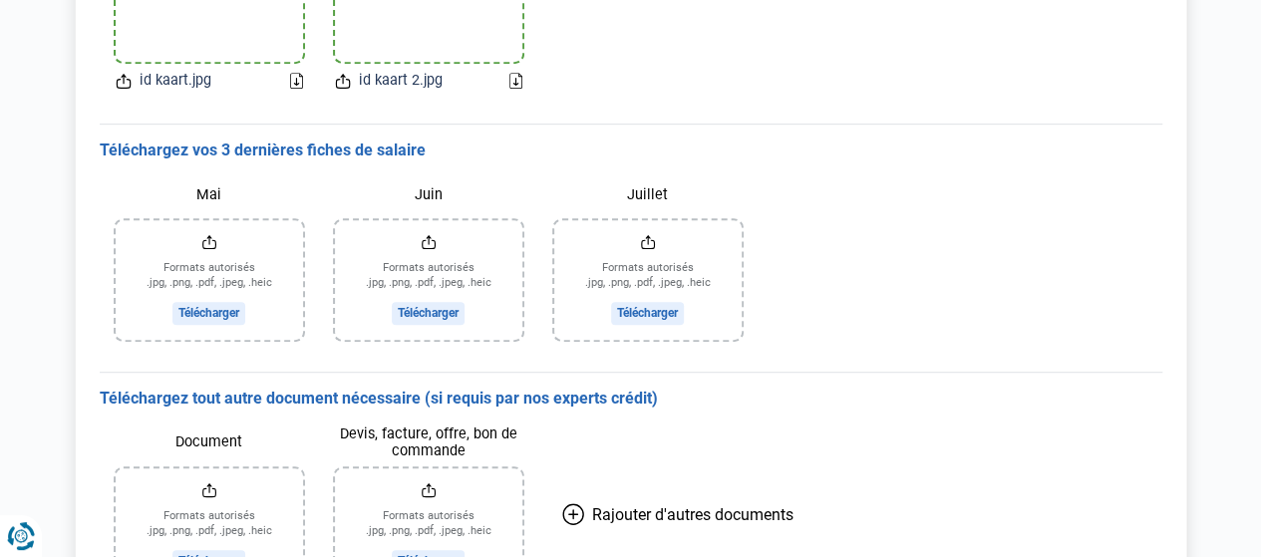
click at [666, 308] on input "Juillet" at bounding box center [647, 280] width 187 height 120
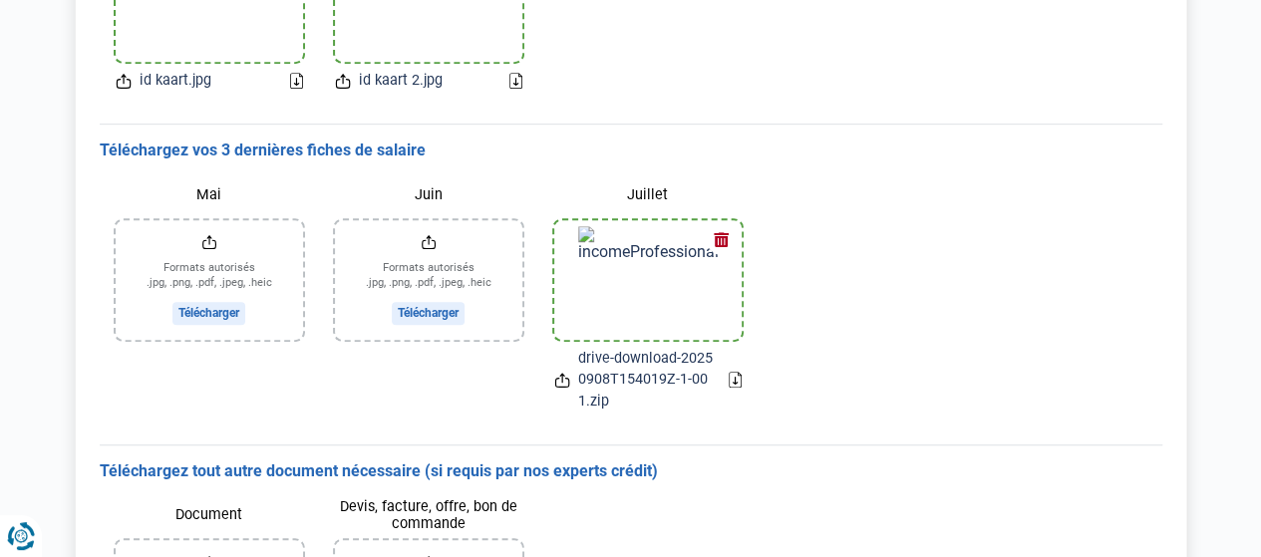
click at [714, 236] on button "button" at bounding box center [722, 240] width 30 height 30
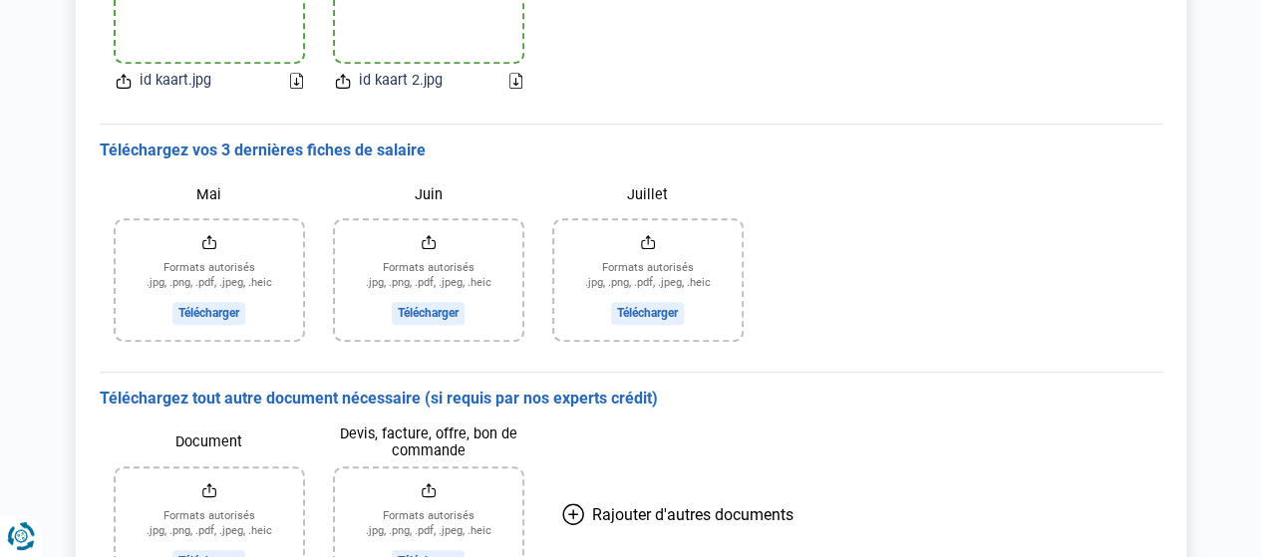
click at [654, 306] on input "Juillet" at bounding box center [647, 280] width 187 height 120
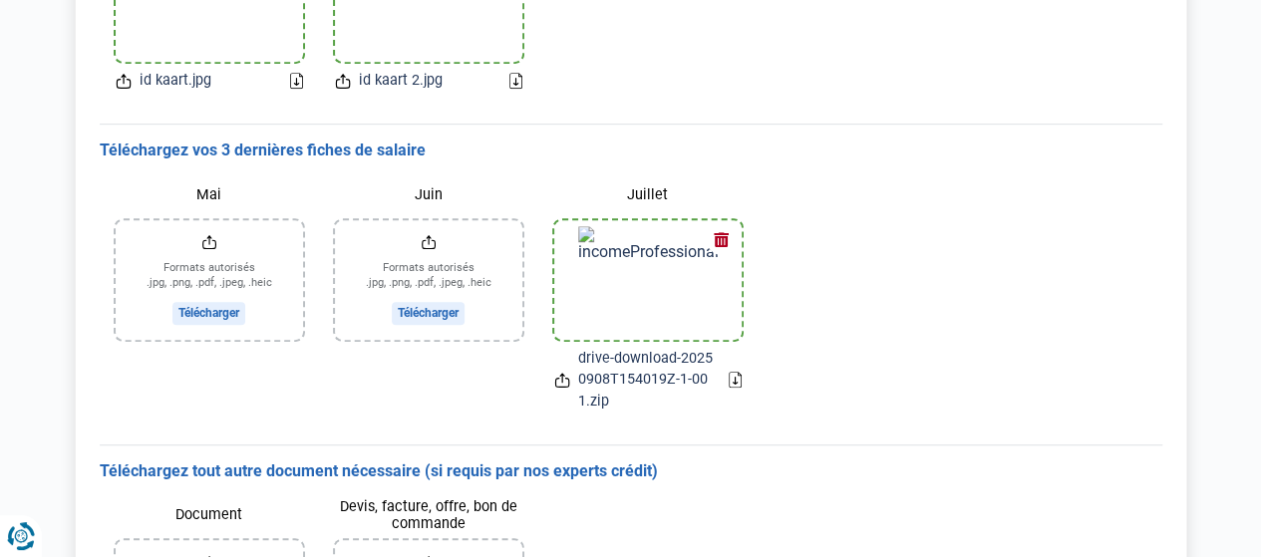
click at [722, 242] on button "button" at bounding box center [722, 240] width 30 height 30
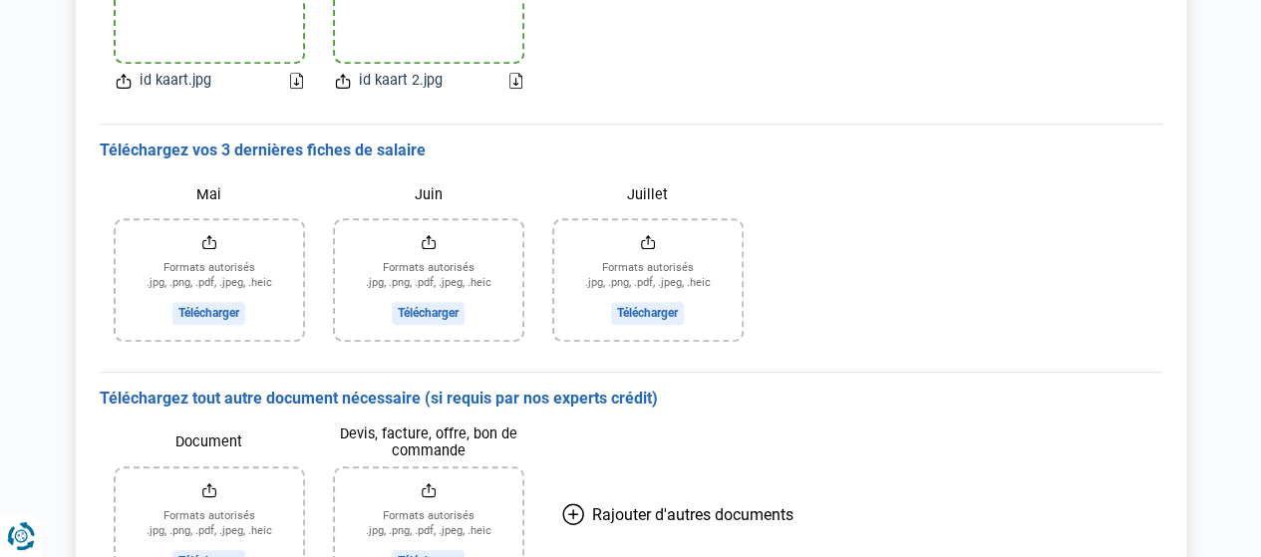
click at [652, 310] on input "Juillet" at bounding box center [647, 280] width 187 height 120
click at [632, 314] on input "Juillet" at bounding box center [647, 280] width 187 height 120
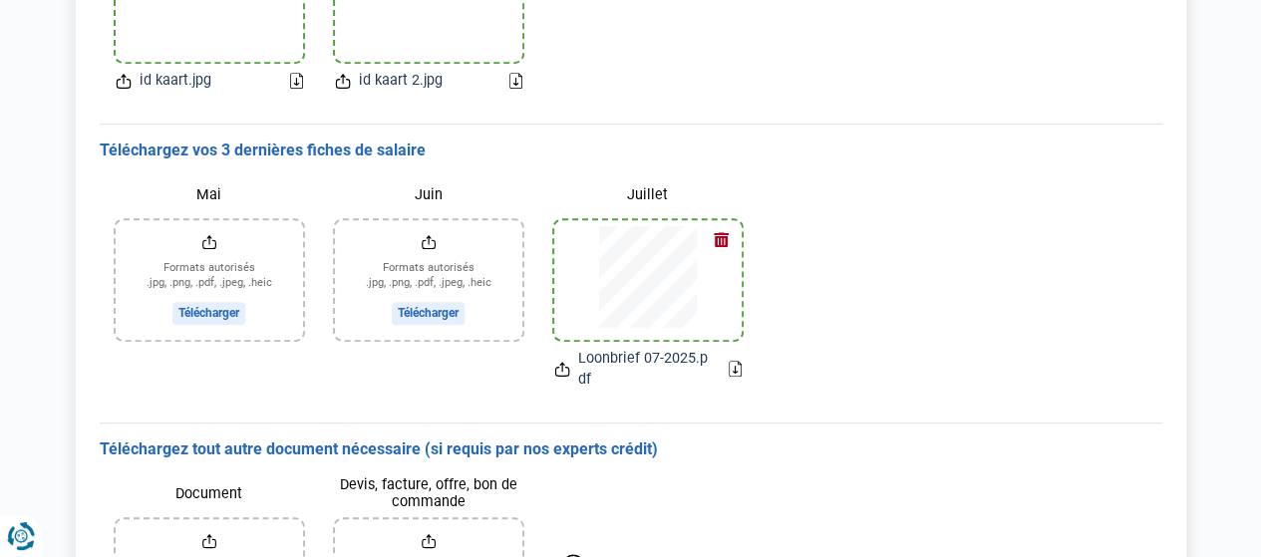
click at [427, 306] on input "Juin" at bounding box center [428, 280] width 187 height 120
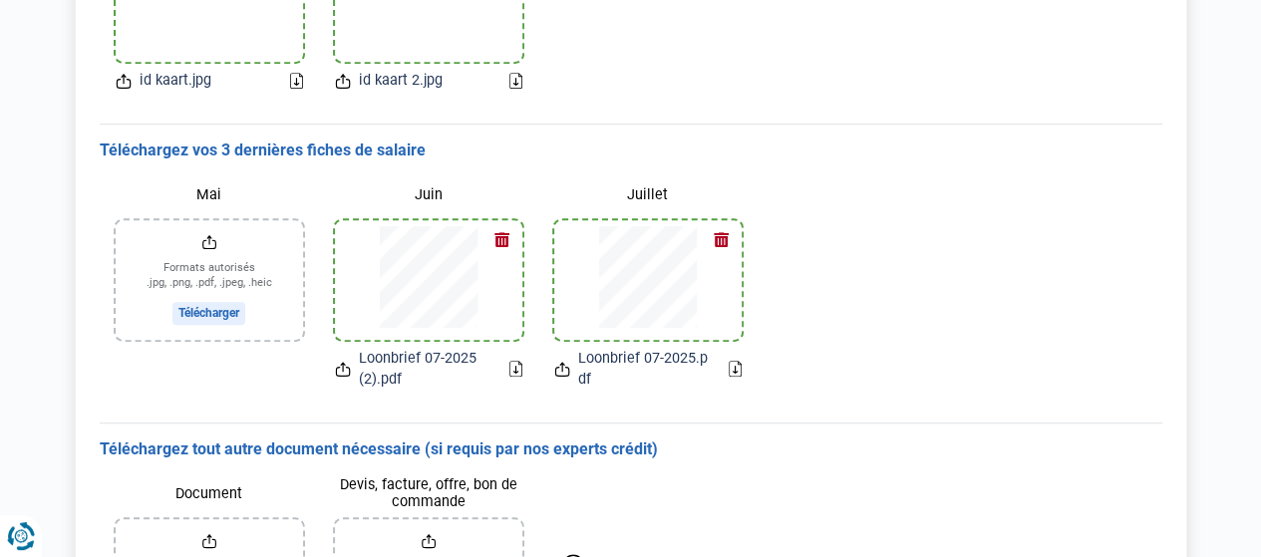
click at [268, 266] on input "Mai" at bounding box center [209, 280] width 187 height 120
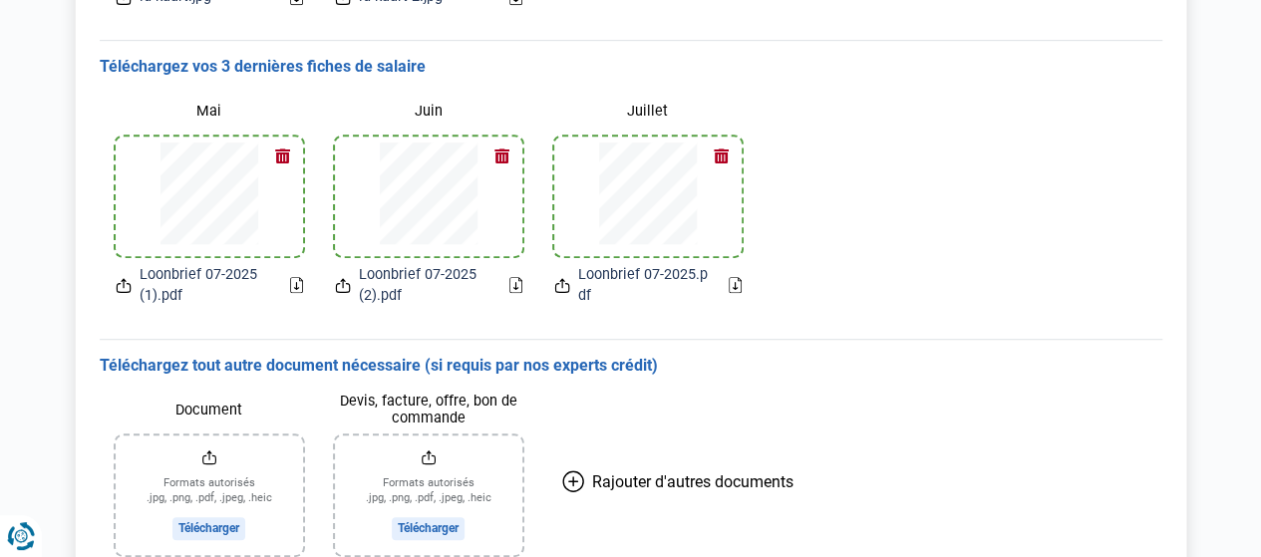
scroll to position [629, 0]
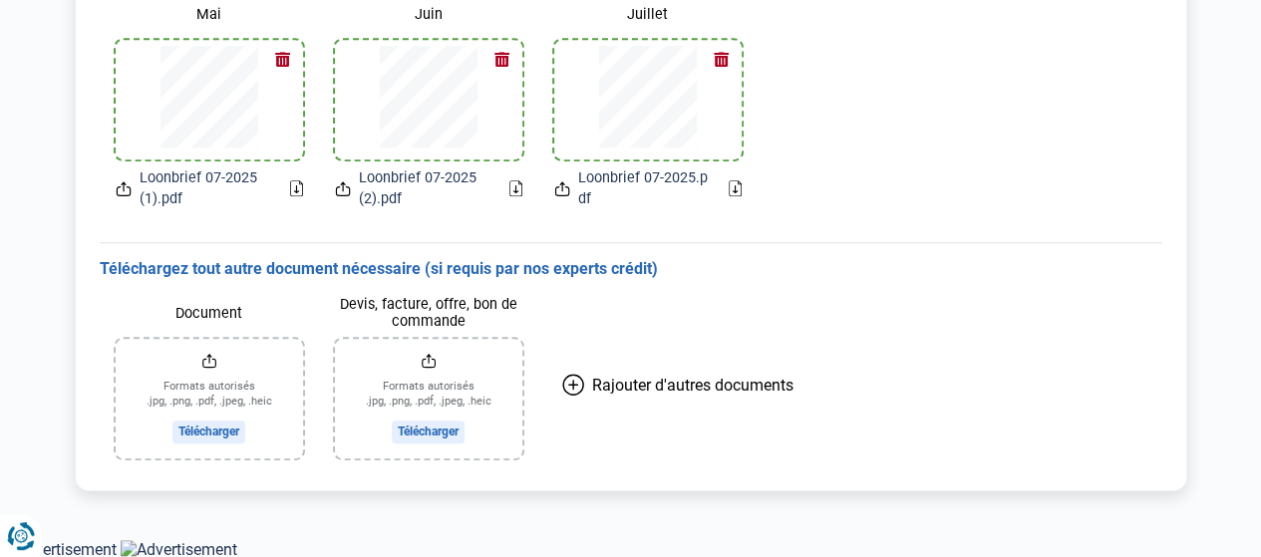
click at [220, 390] on input "Document" at bounding box center [209, 399] width 187 height 120
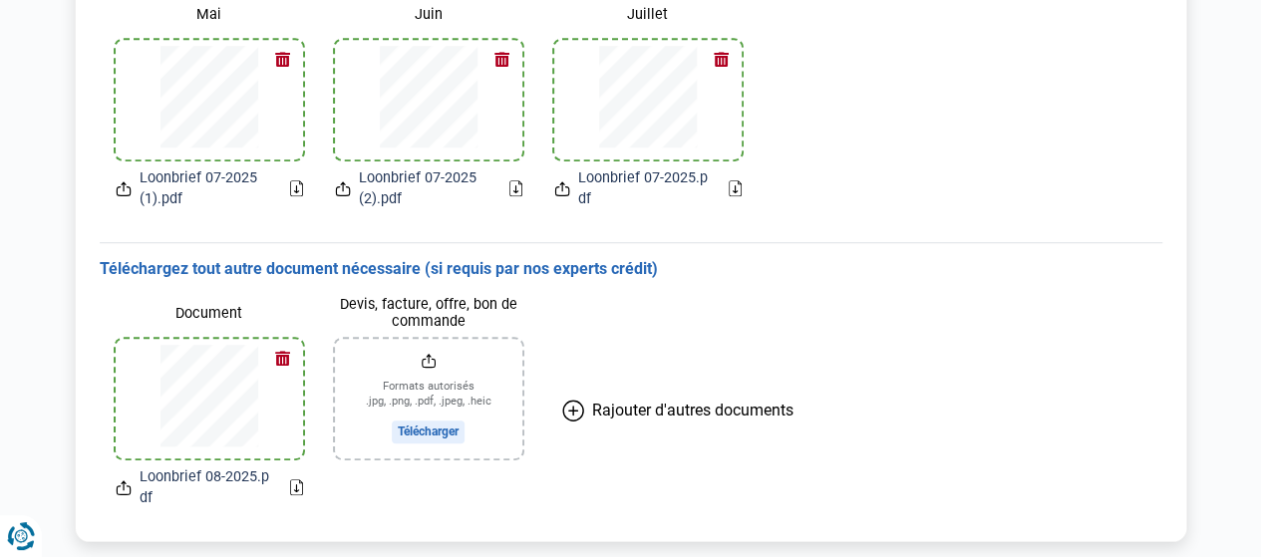
click at [277, 416] on div at bounding box center [210, 399] width 140 height 120
click at [403, 430] on input "Devis, facture, offre, bon de commande" at bounding box center [428, 399] width 187 height 120
click at [574, 408] on icon at bounding box center [573, 411] width 22 height 22
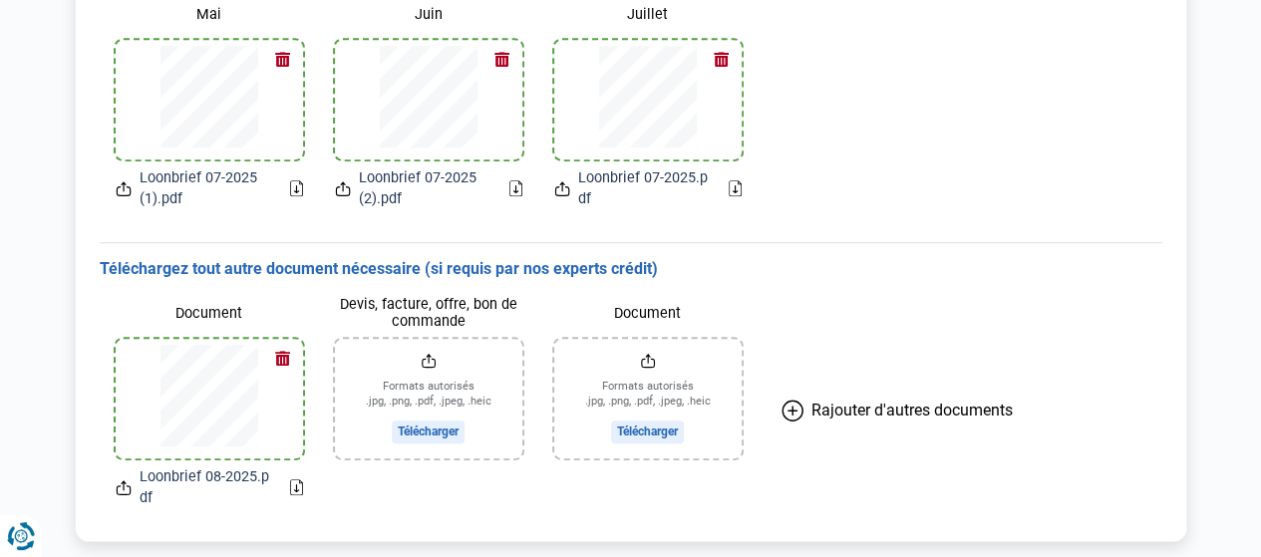
click at [634, 429] on input "Document" at bounding box center [647, 399] width 187 height 120
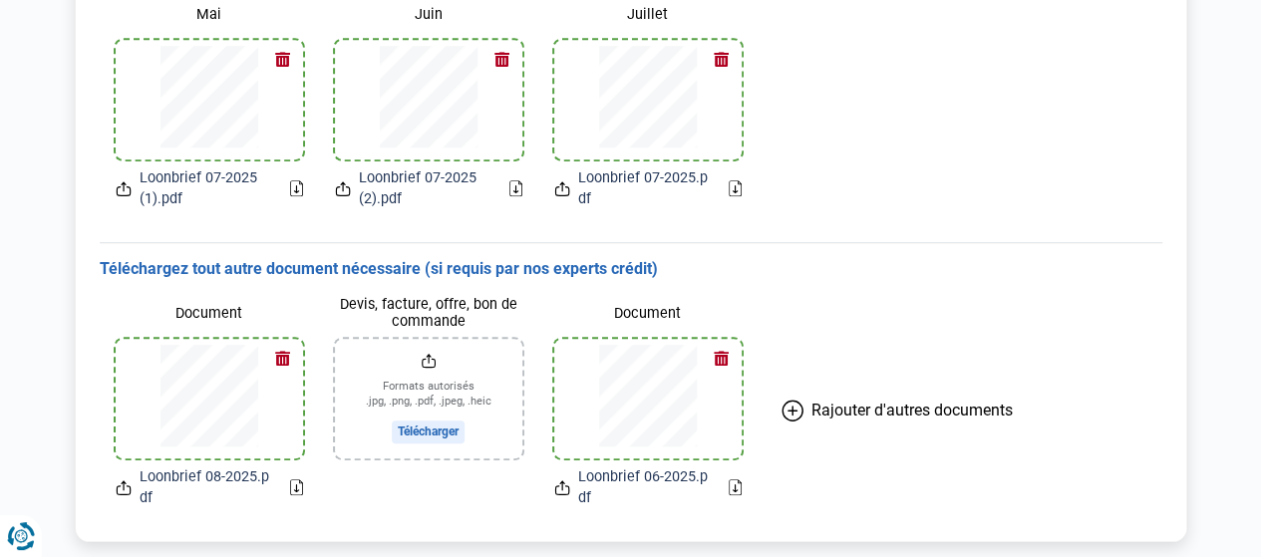
click at [797, 404] on icon at bounding box center [793, 411] width 22 height 22
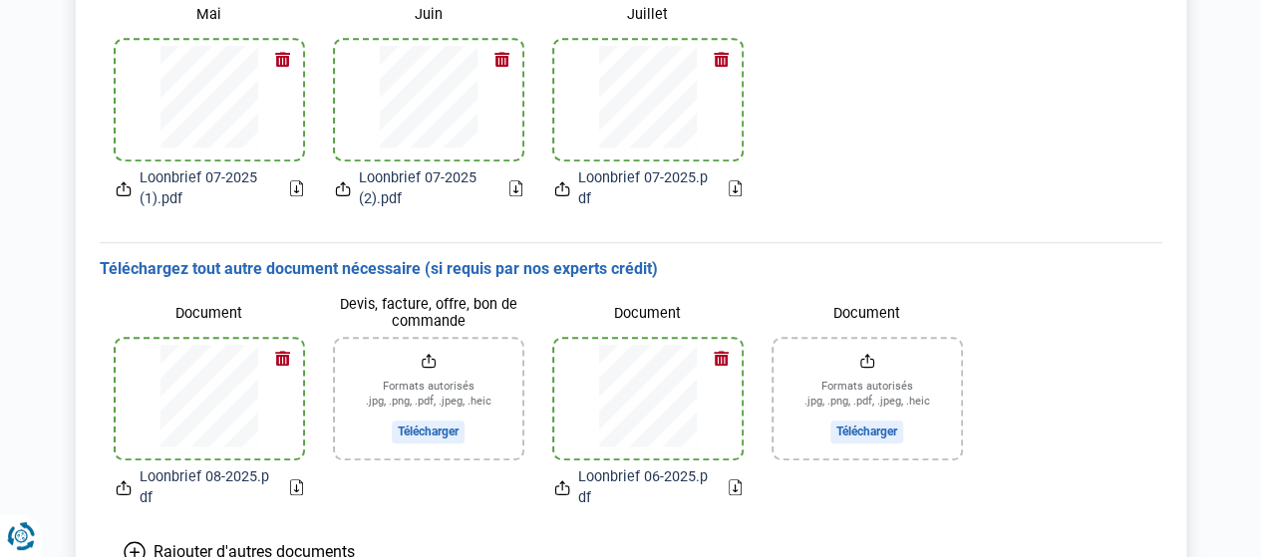
click at [872, 428] on input "Document" at bounding box center [867, 399] width 187 height 120
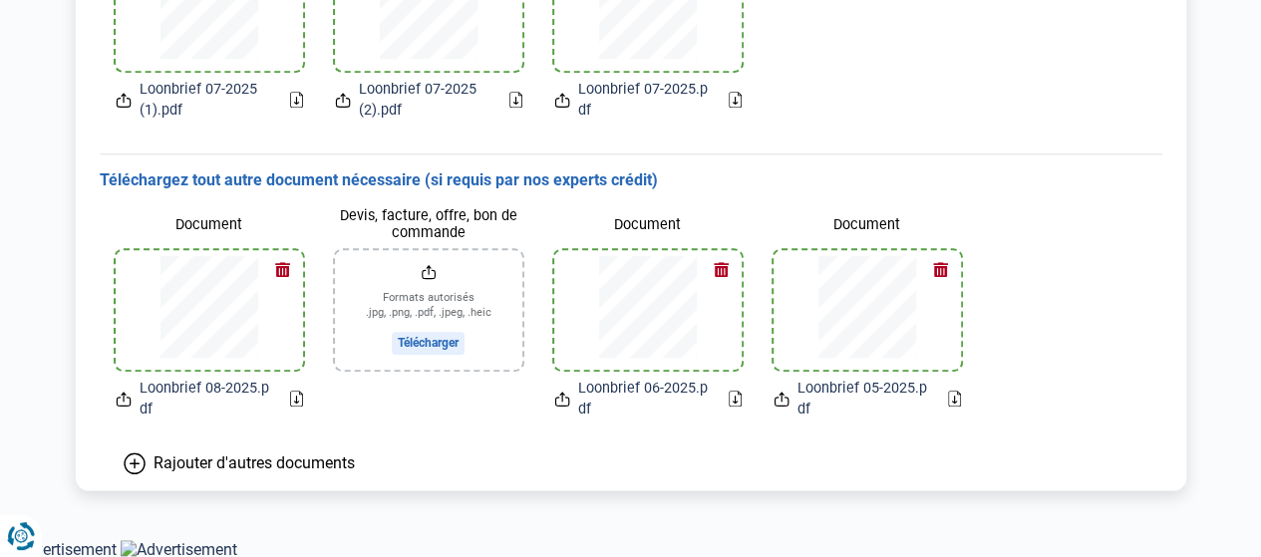
scroll to position [718, 0]
click at [29, 530] on icon "Renew consent" at bounding box center [30, 528] width 40 height 40
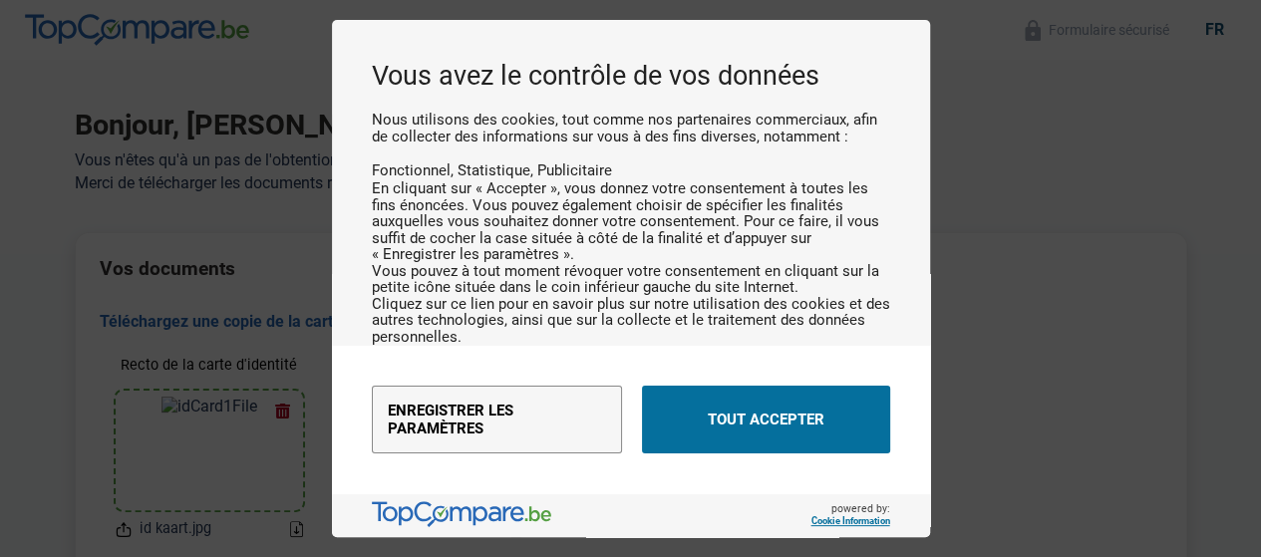
scroll to position [0, 0]
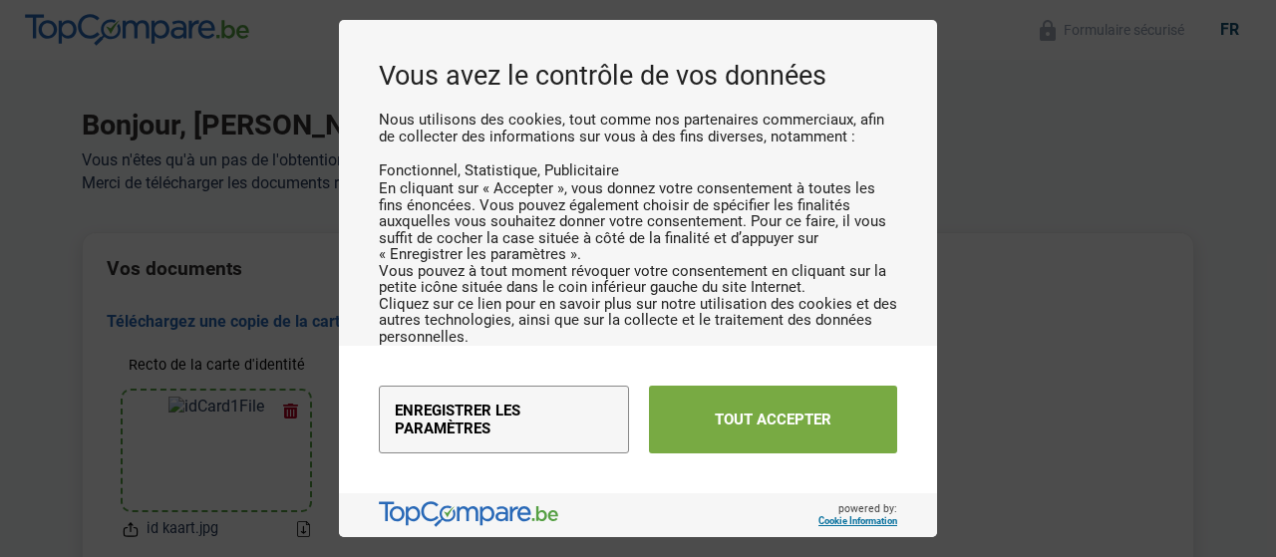
click at [717, 416] on button "Tout accepter" at bounding box center [773, 420] width 248 height 68
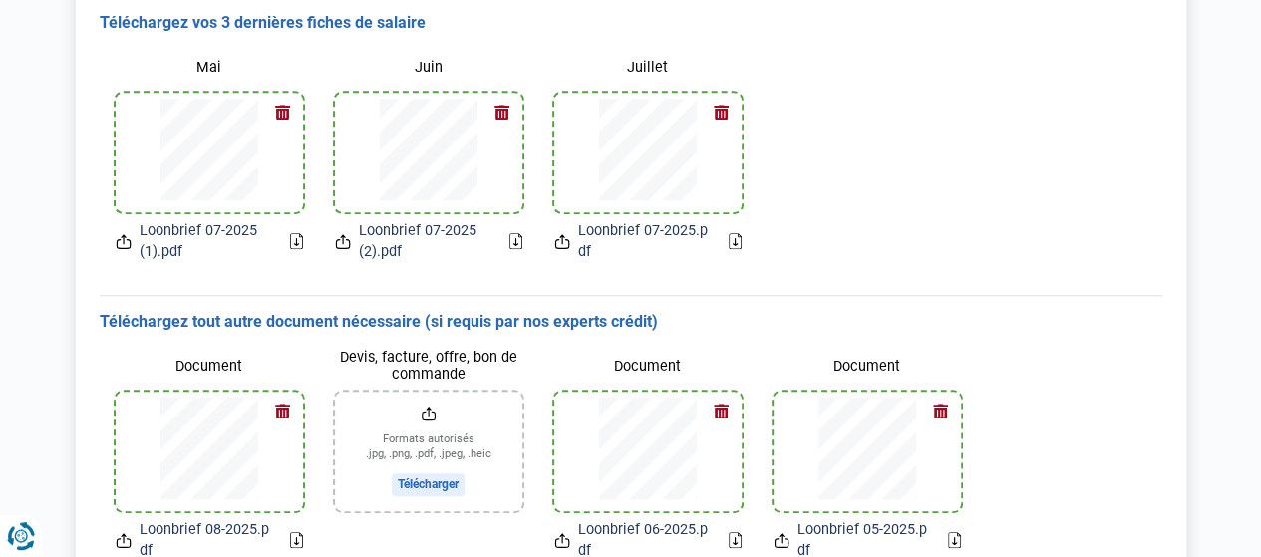
scroll to position [519, 0]
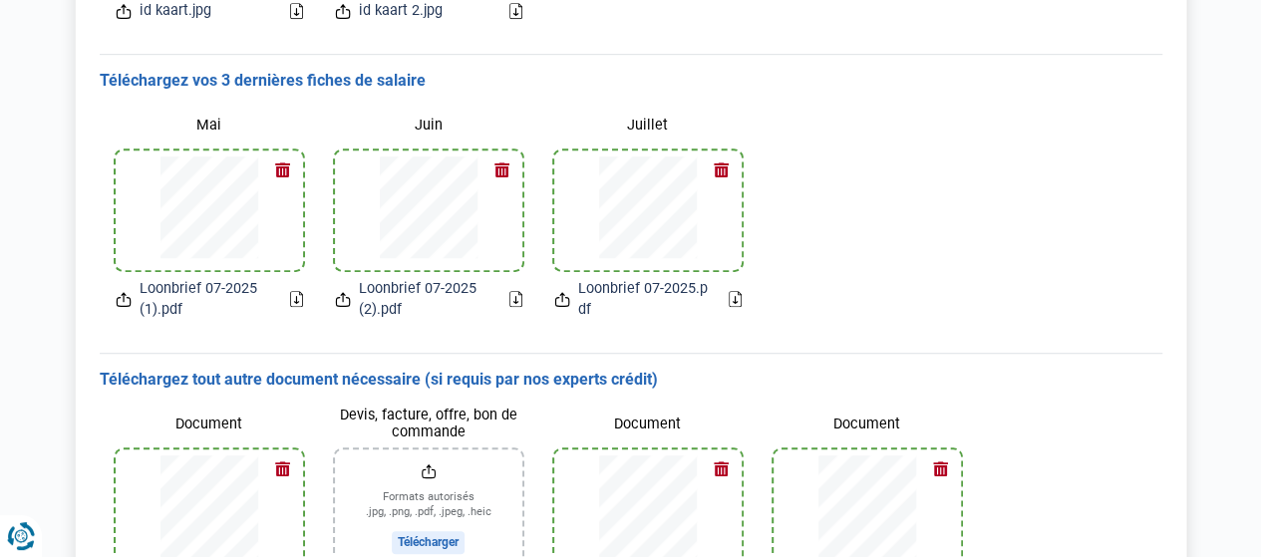
click at [731, 295] on icon at bounding box center [735, 299] width 13 height 16
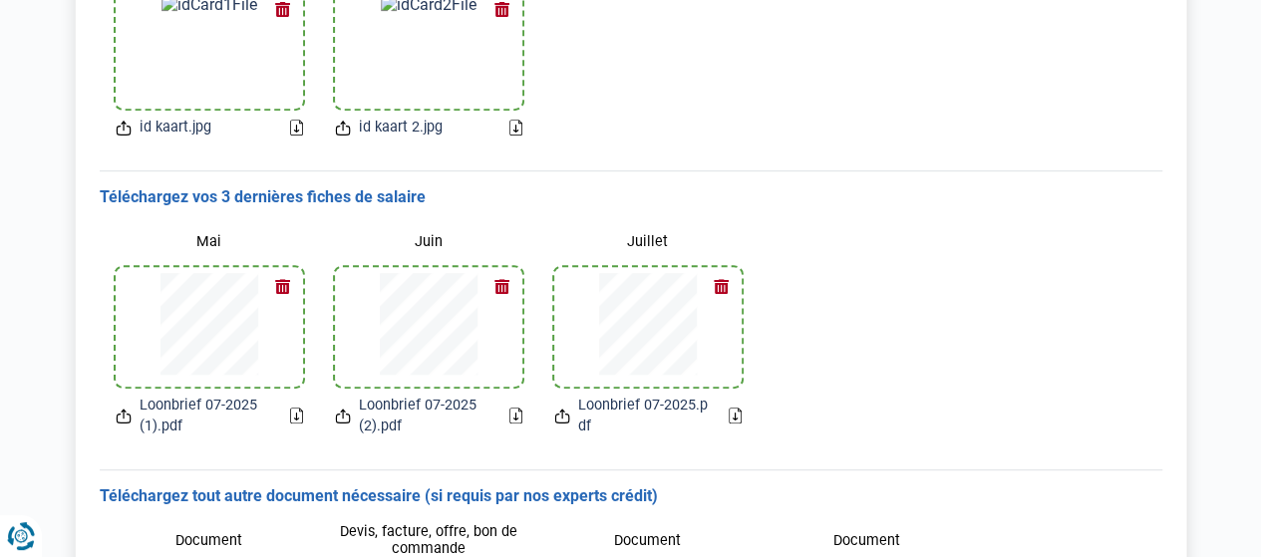
scroll to position [419, 0]
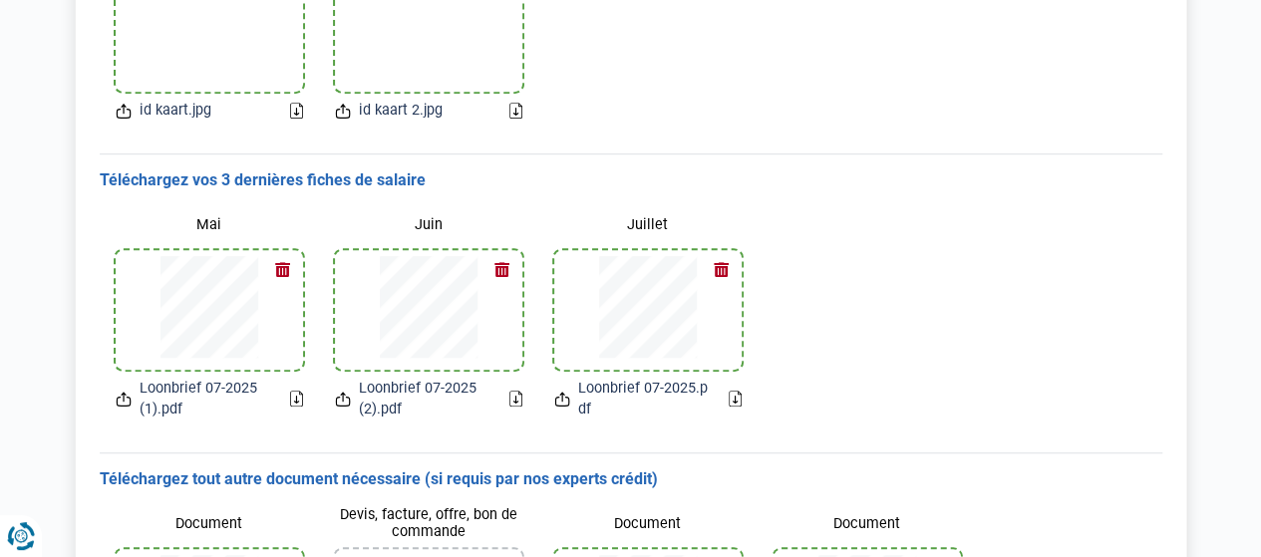
click at [504, 272] on button "button" at bounding box center [503, 270] width 30 height 30
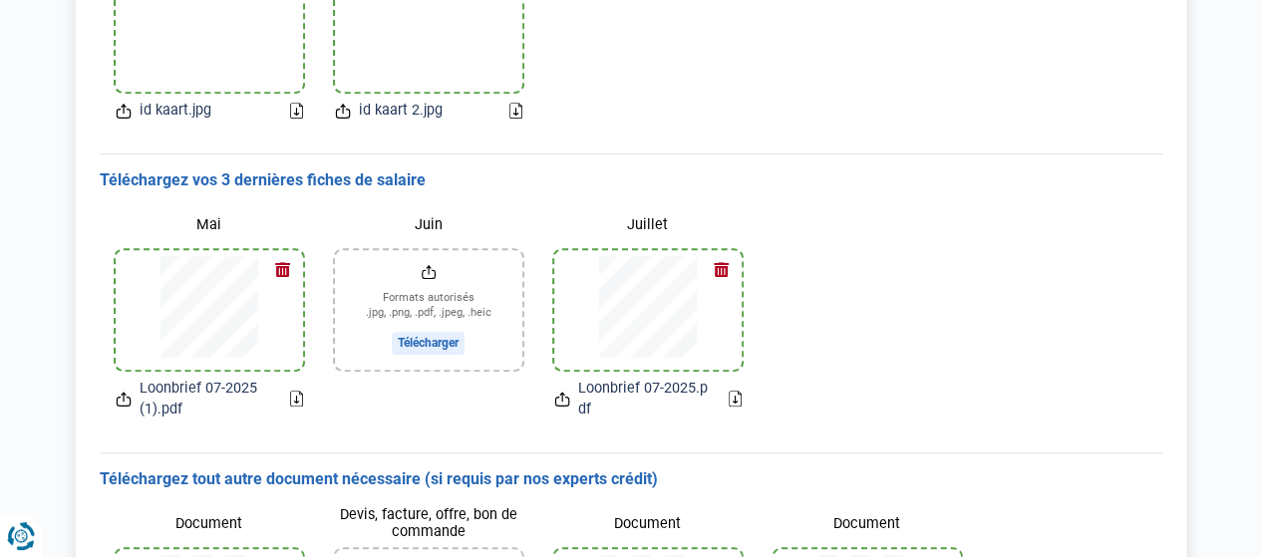
click at [423, 343] on input "Juin" at bounding box center [428, 310] width 187 height 120
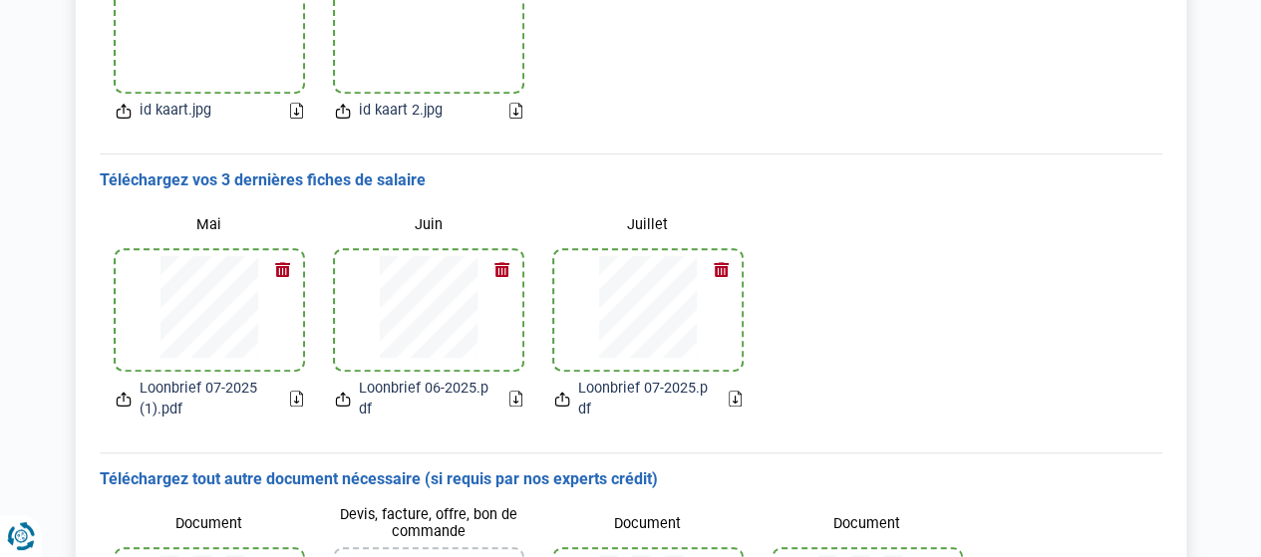
click at [285, 268] on button "button" at bounding box center [283, 270] width 30 height 30
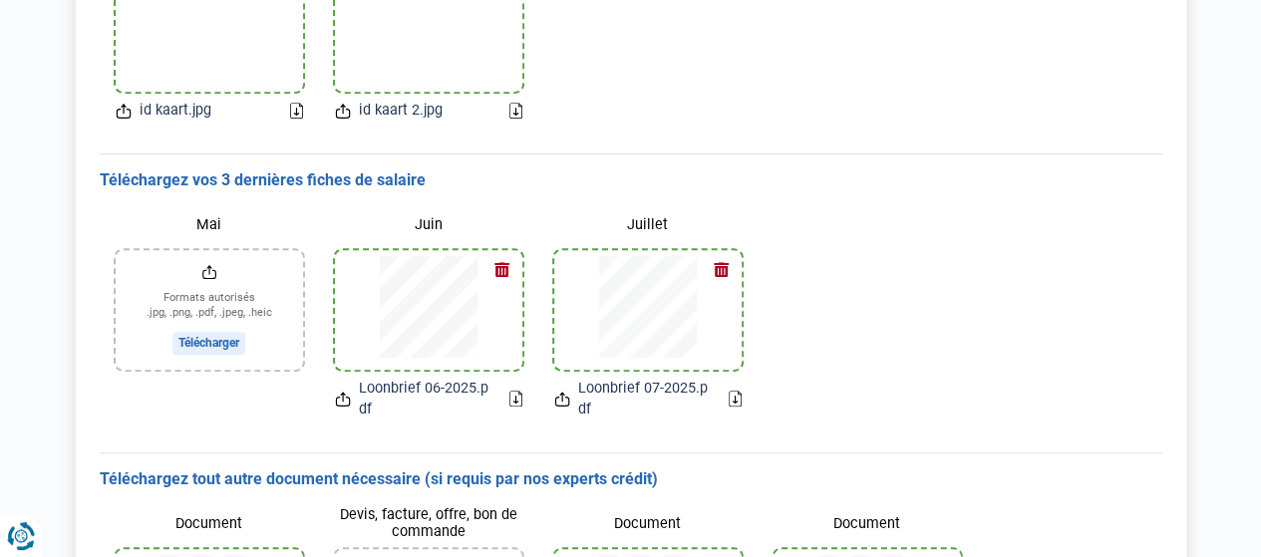
click at [204, 338] on input "Mai" at bounding box center [209, 310] width 187 height 120
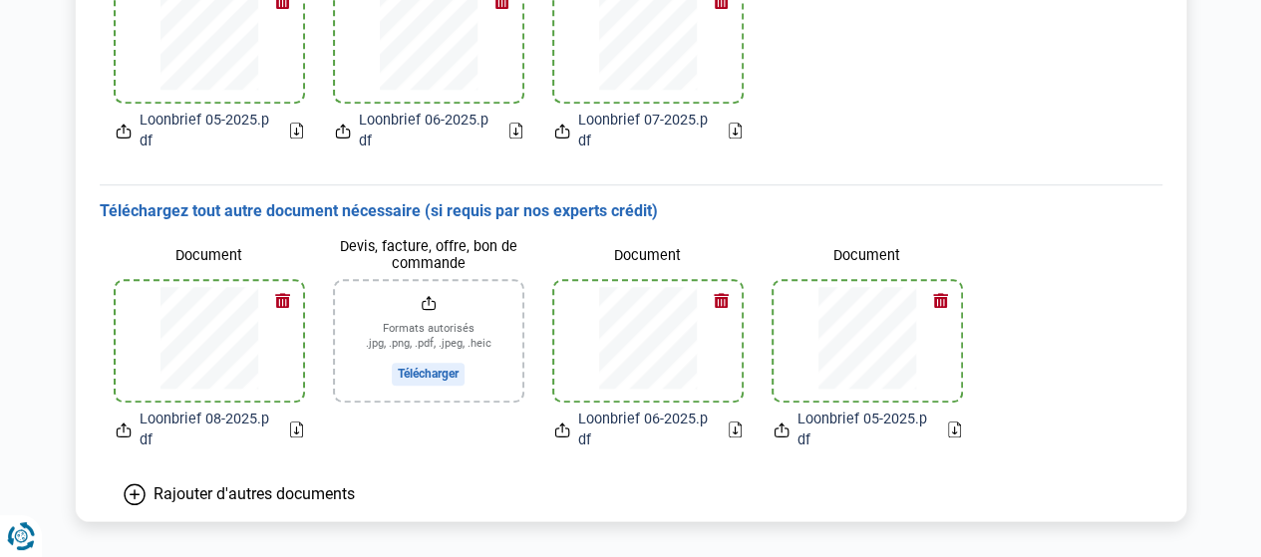
scroll to position [718, 0]
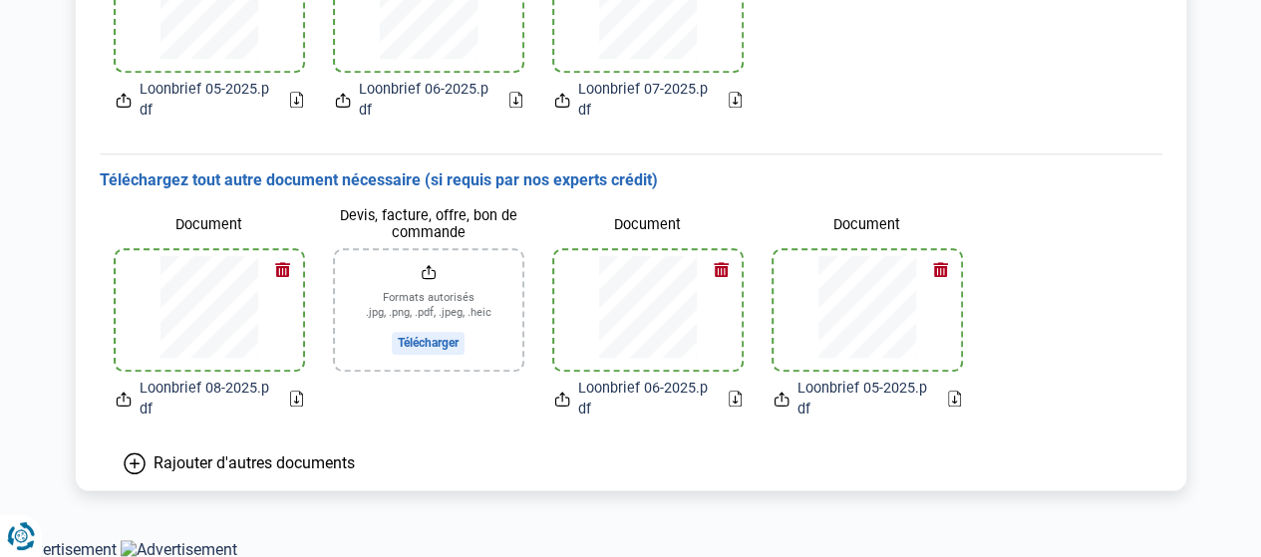
click at [936, 265] on button "button" at bounding box center [941, 270] width 30 height 30
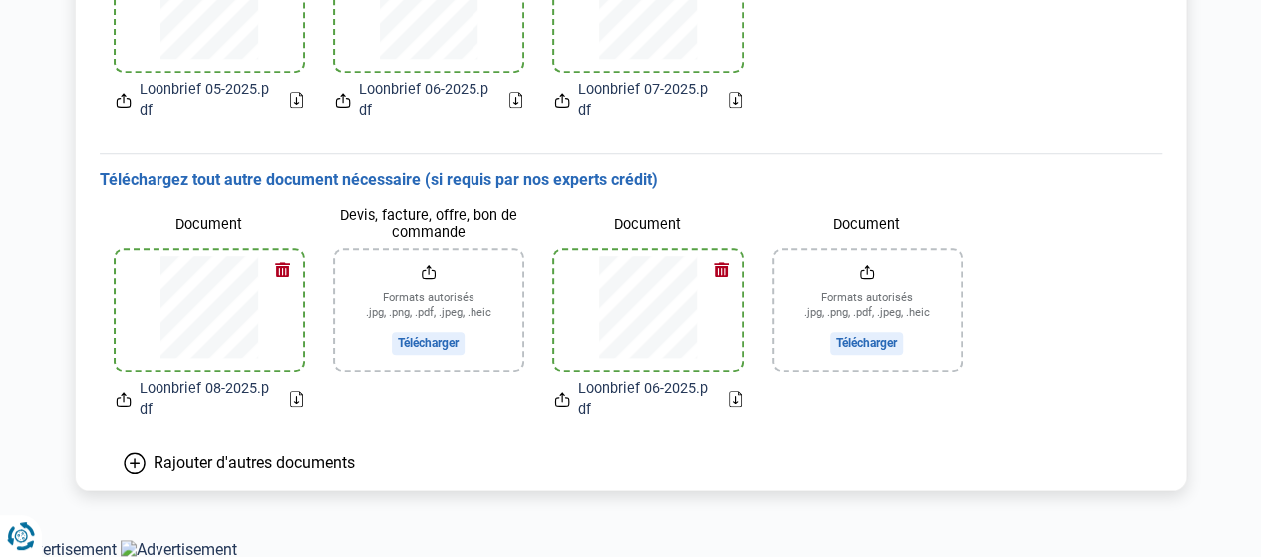
click at [732, 268] on button "button" at bounding box center [722, 270] width 30 height 30
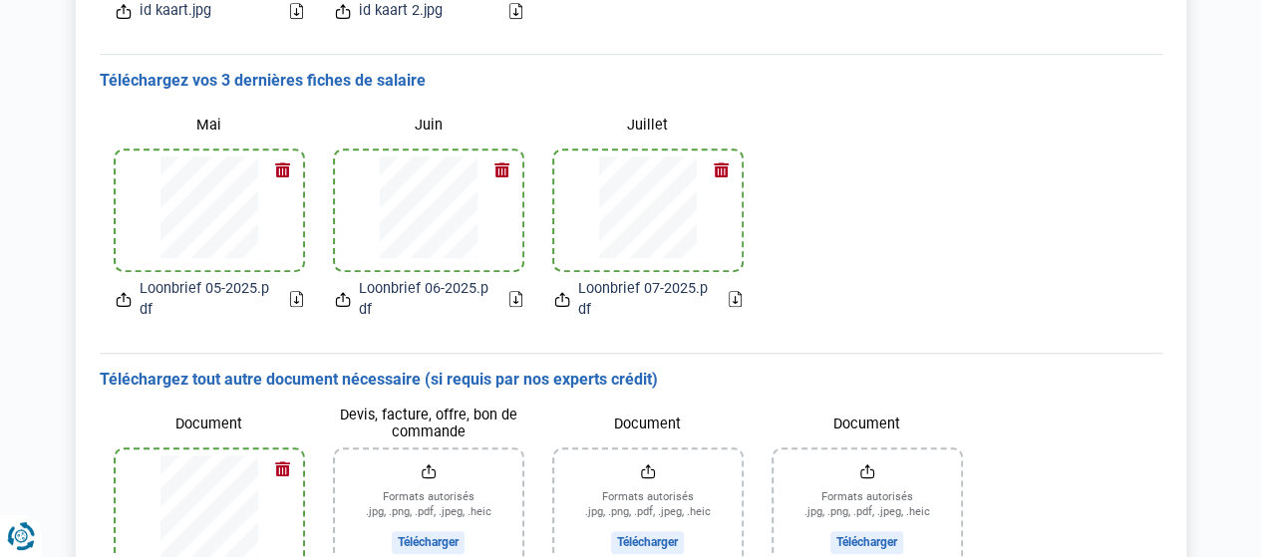
scroll to position [618, 0]
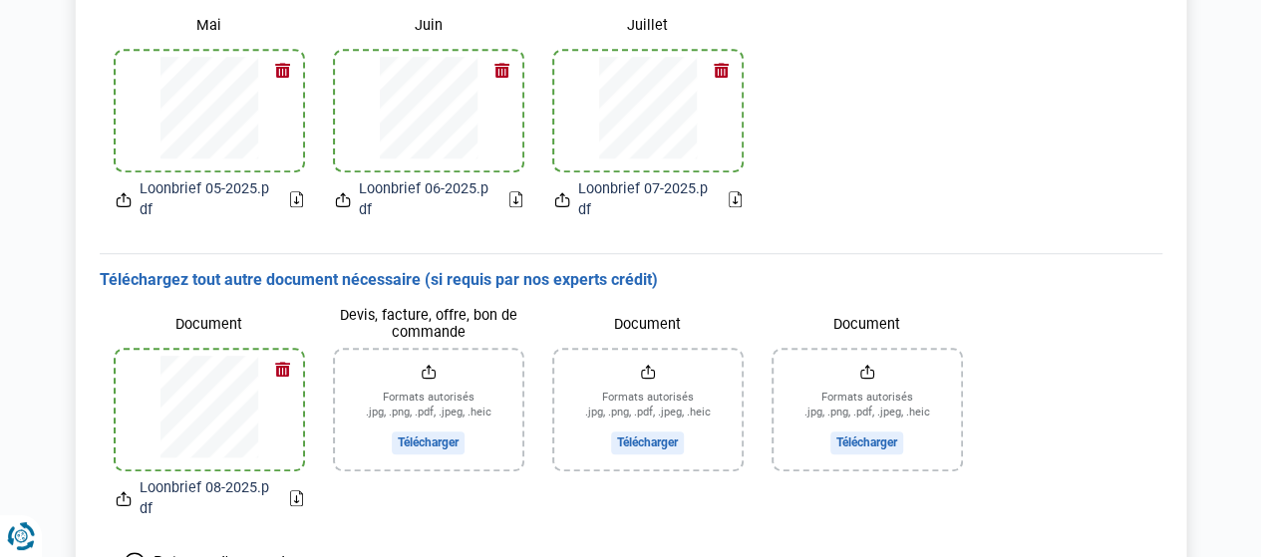
click at [651, 445] on input "Document" at bounding box center [647, 410] width 187 height 120
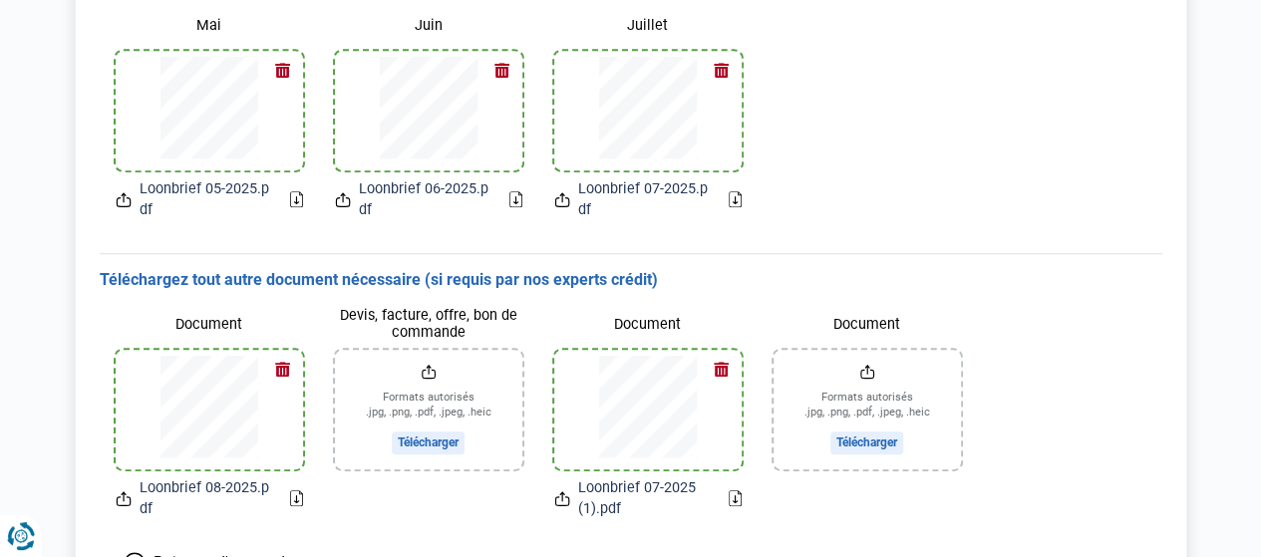
click at [854, 432] on input "Document" at bounding box center [867, 410] width 187 height 120
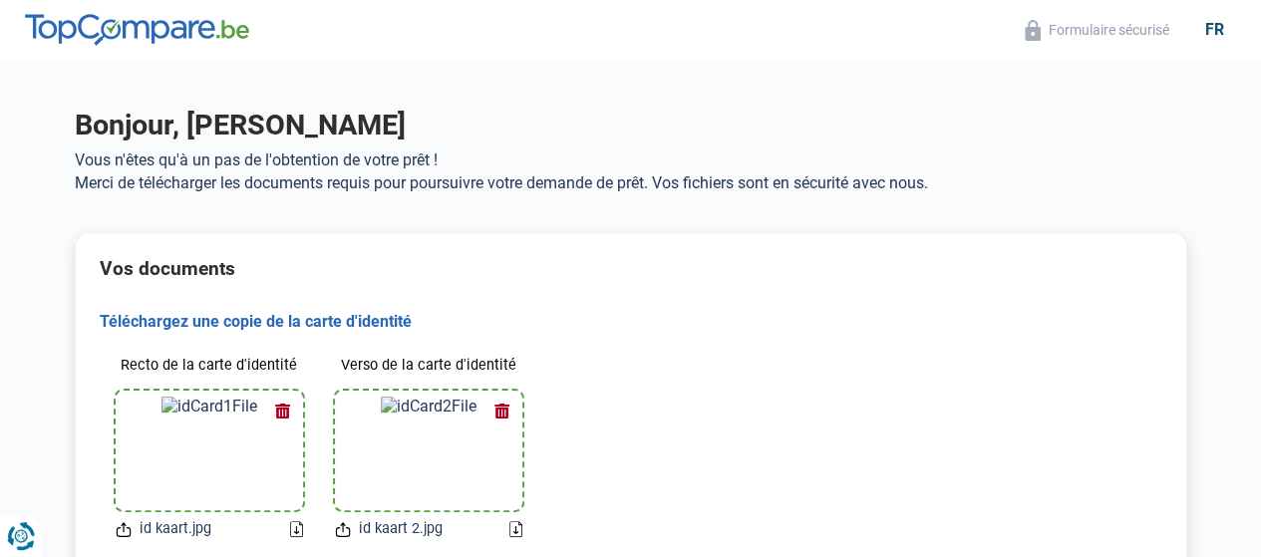
scroll to position [0, 0]
click at [1223, 25] on div "fr" at bounding box center [1215, 29] width 43 height 19
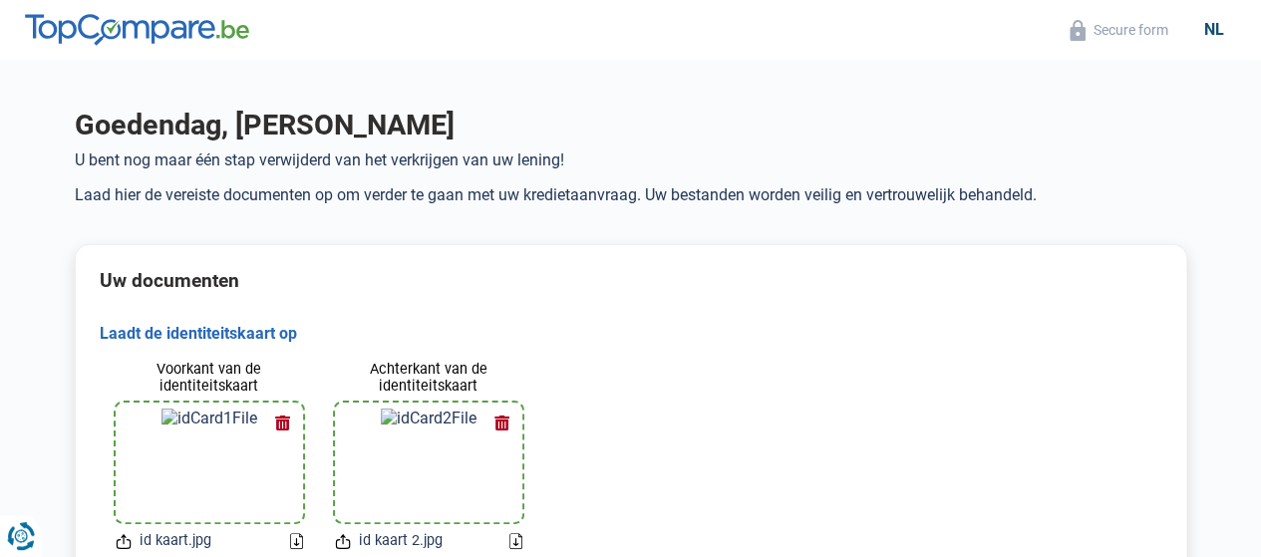
click at [1212, 25] on div "nl" at bounding box center [1215, 29] width 44 height 19
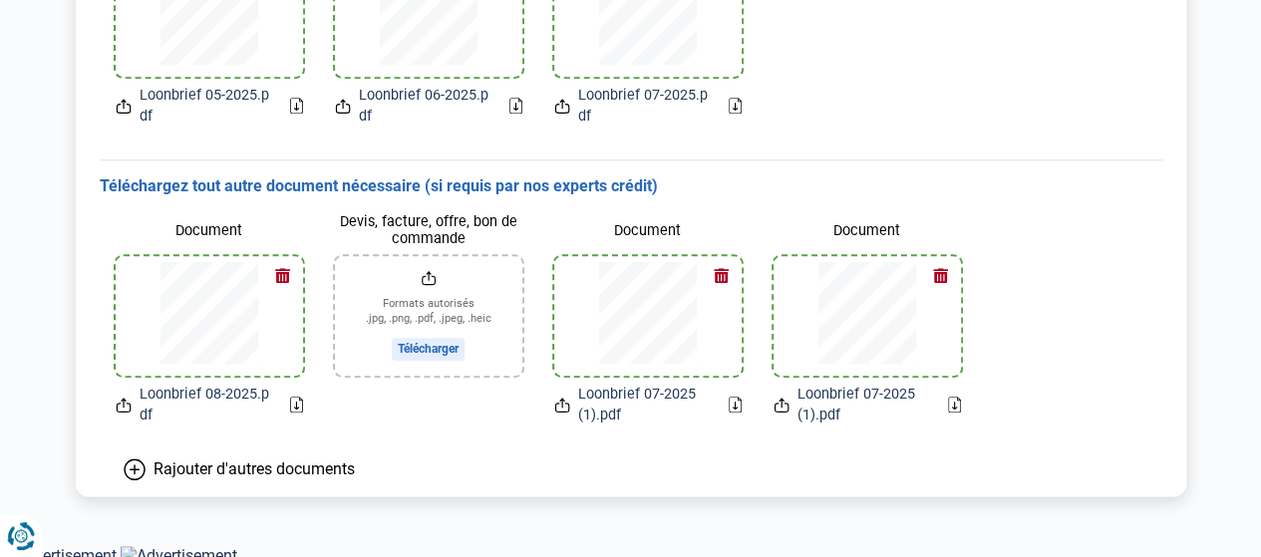
scroll to position [718, 0]
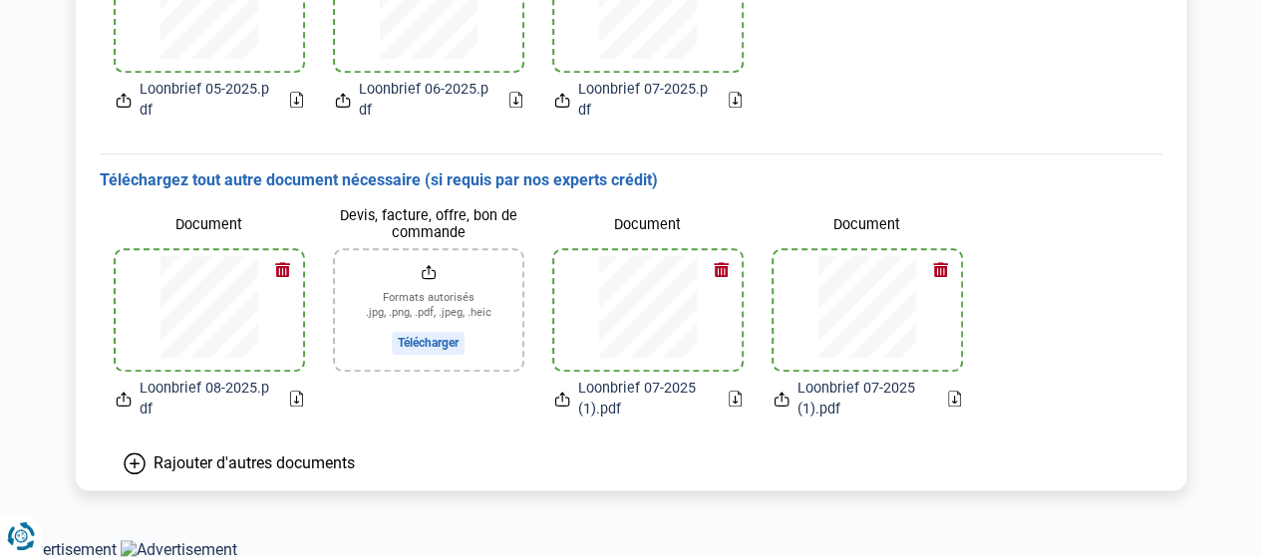
click at [283, 264] on button "button" at bounding box center [283, 270] width 30 height 30
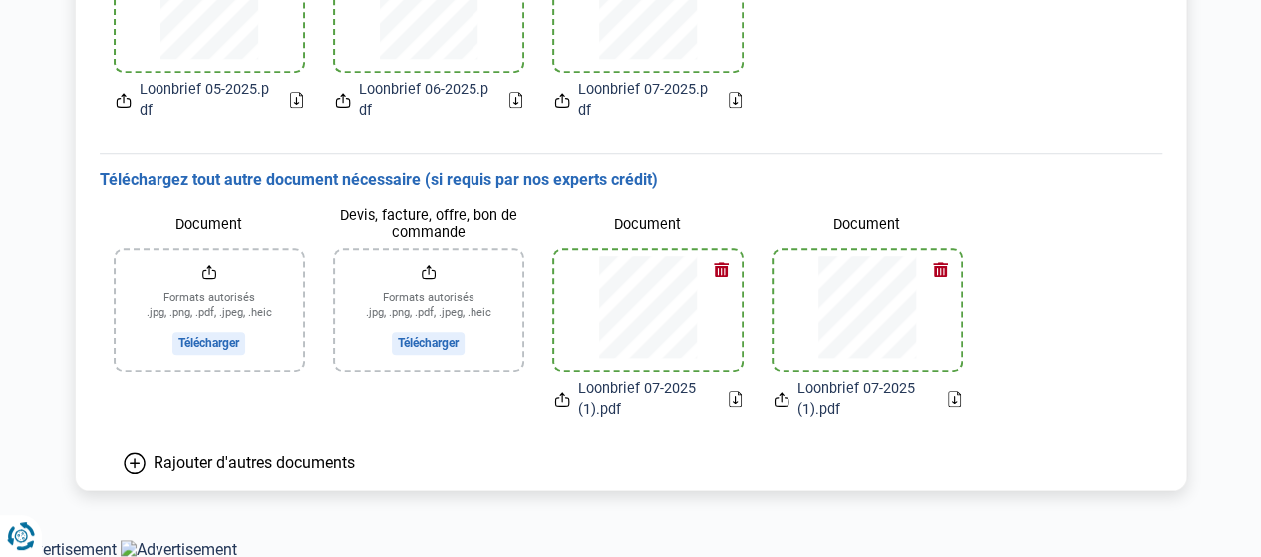
click at [721, 262] on button "button" at bounding box center [722, 270] width 30 height 30
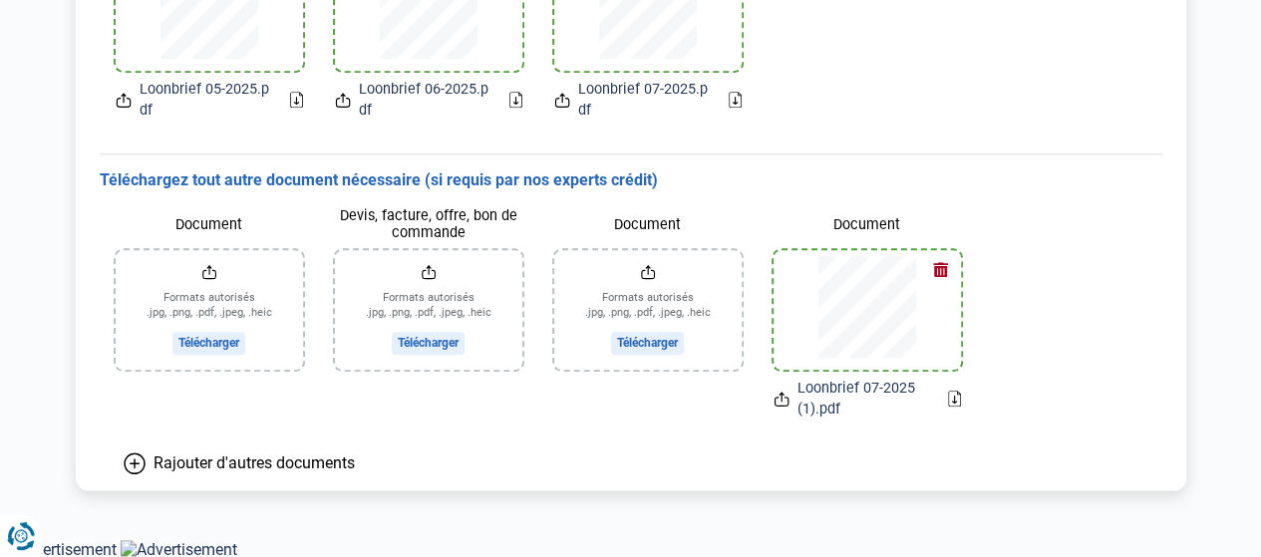
click at [941, 272] on button "button" at bounding box center [941, 270] width 30 height 30
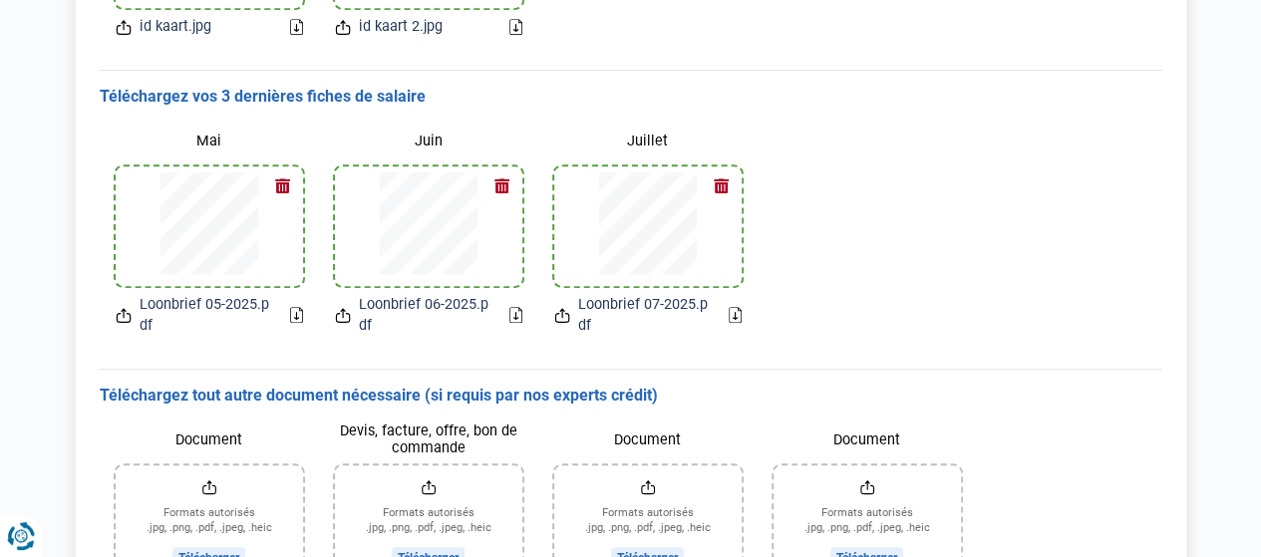
scroll to position [468, 0]
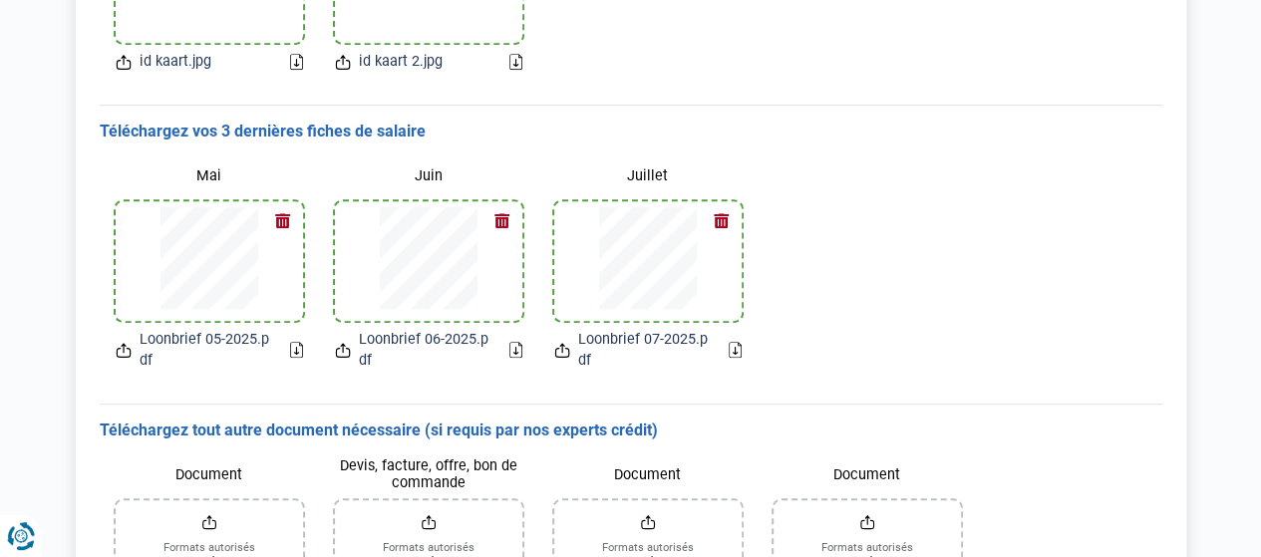
click at [740, 348] on icon at bounding box center [735, 350] width 13 height 16
click at [501, 272] on div at bounding box center [428, 261] width 187 height 120
click at [517, 346] on icon at bounding box center [516, 350] width 13 height 16
click at [298, 348] on icon at bounding box center [296, 350] width 13 height 16
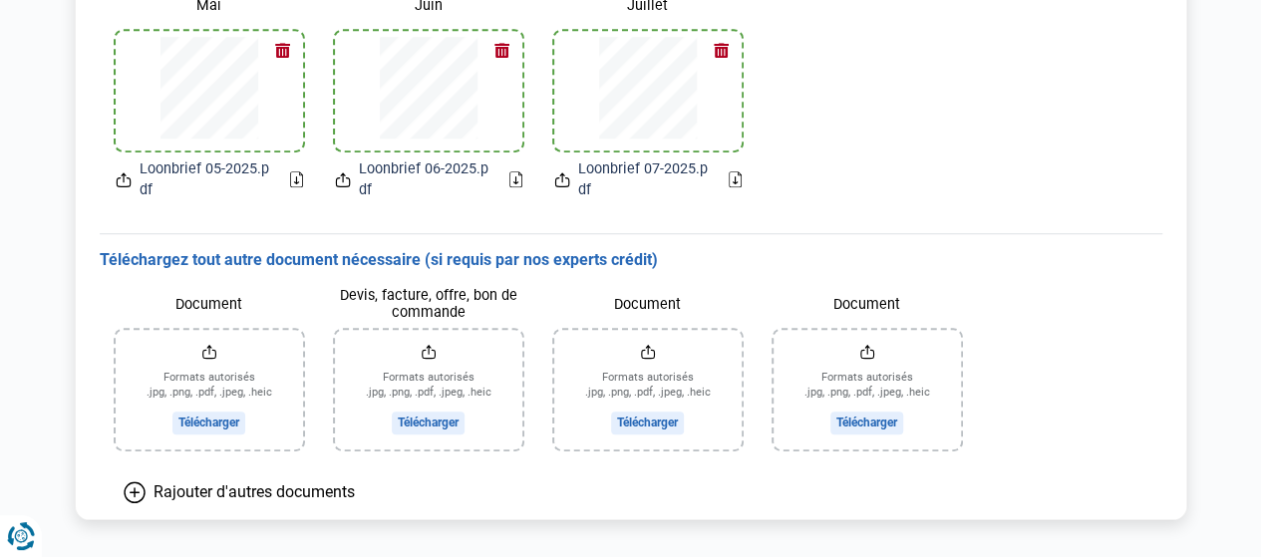
scroll to position [667, 0]
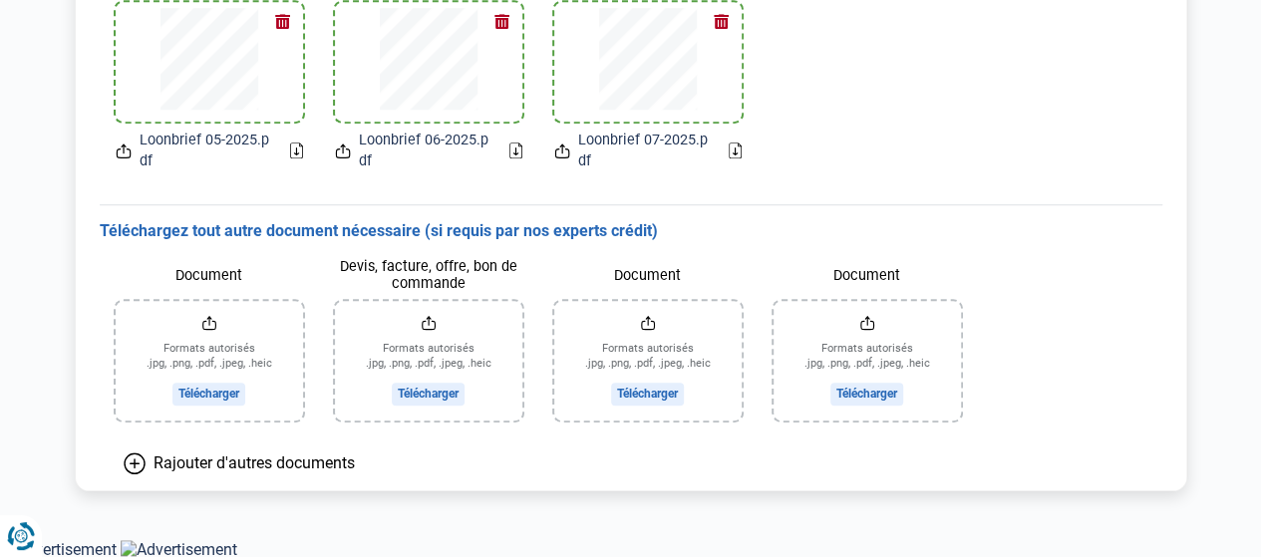
click at [203, 384] on input "Document" at bounding box center [209, 361] width 187 height 120
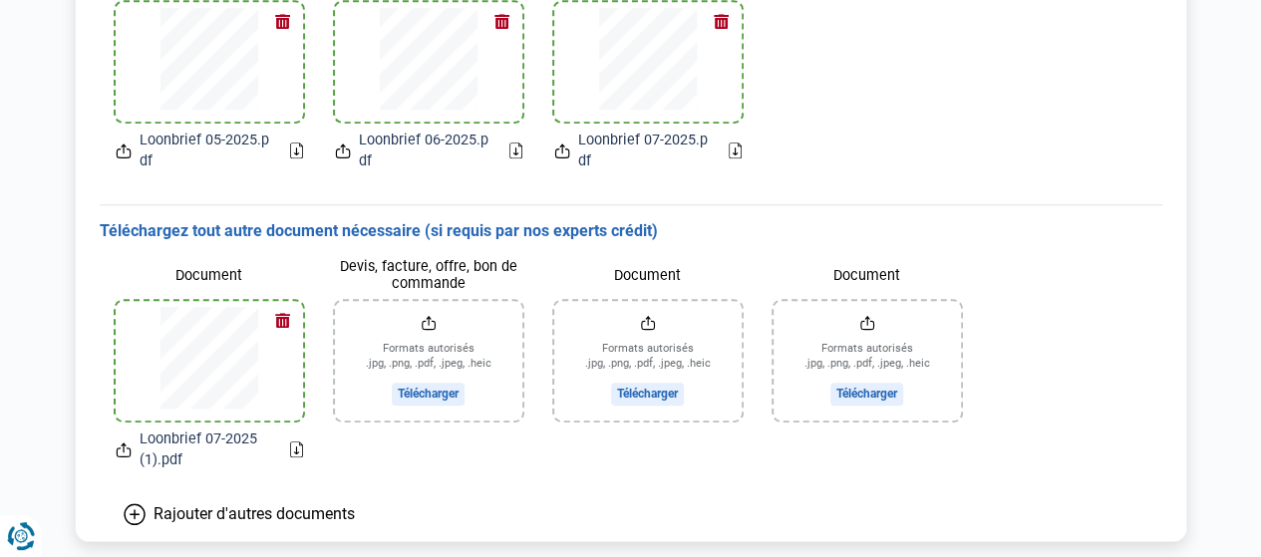
click at [648, 387] on input "Document" at bounding box center [647, 361] width 187 height 120
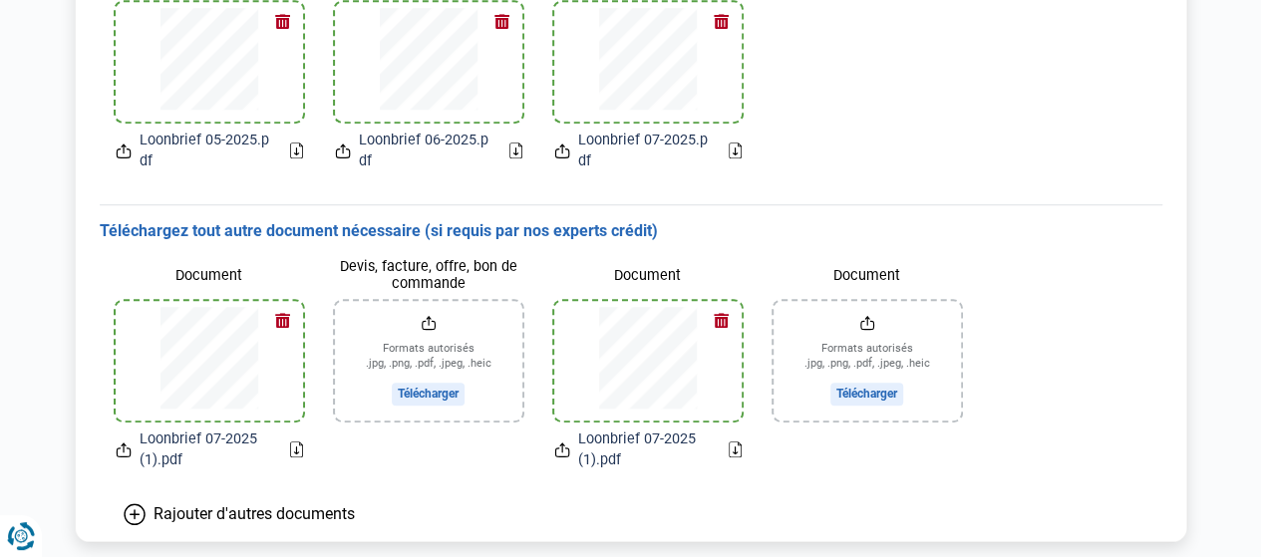
click at [731, 447] on icon at bounding box center [735, 450] width 13 height 16
click at [295, 448] on icon at bounding box center [296, 451] width 4 height 7
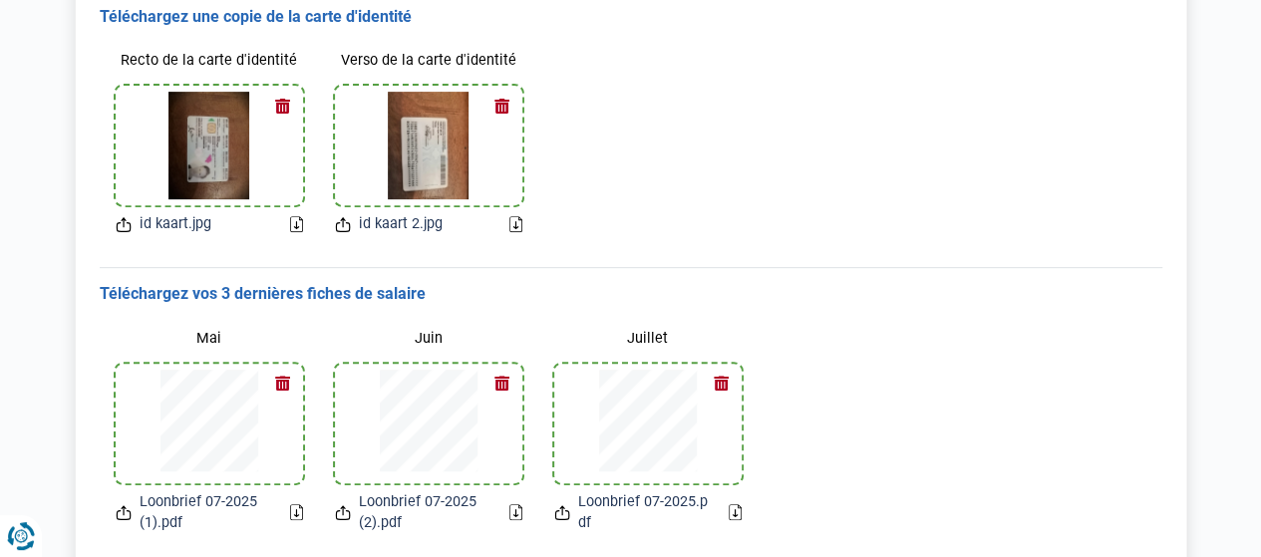
scroll to position [430, 0]
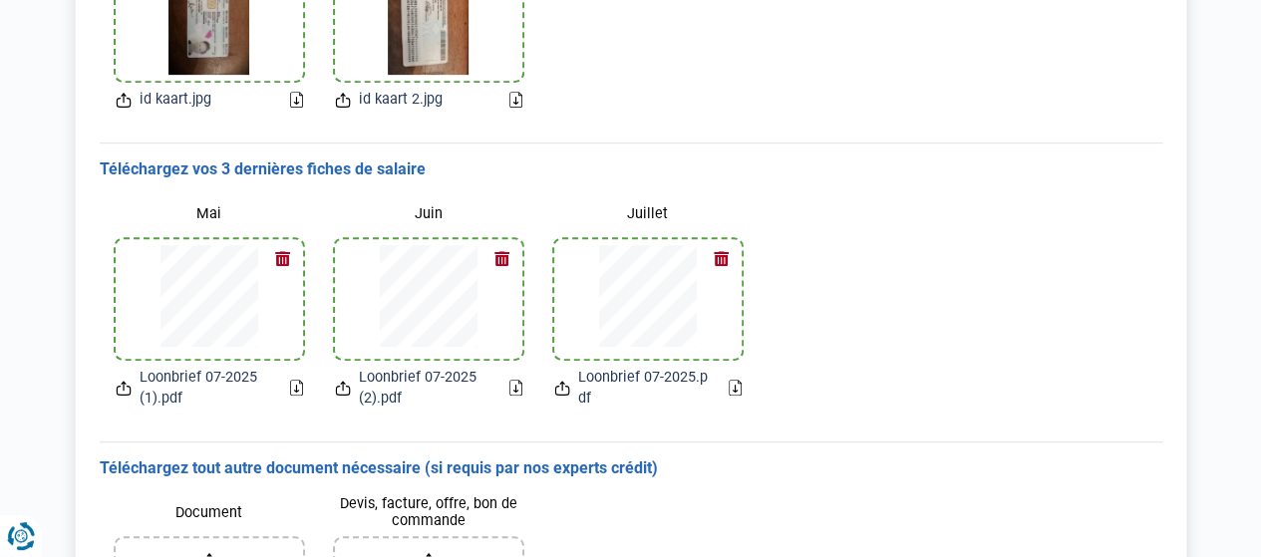
click at [277, 257] on button "button" at bounding box center [283, 259] width 30 height 30
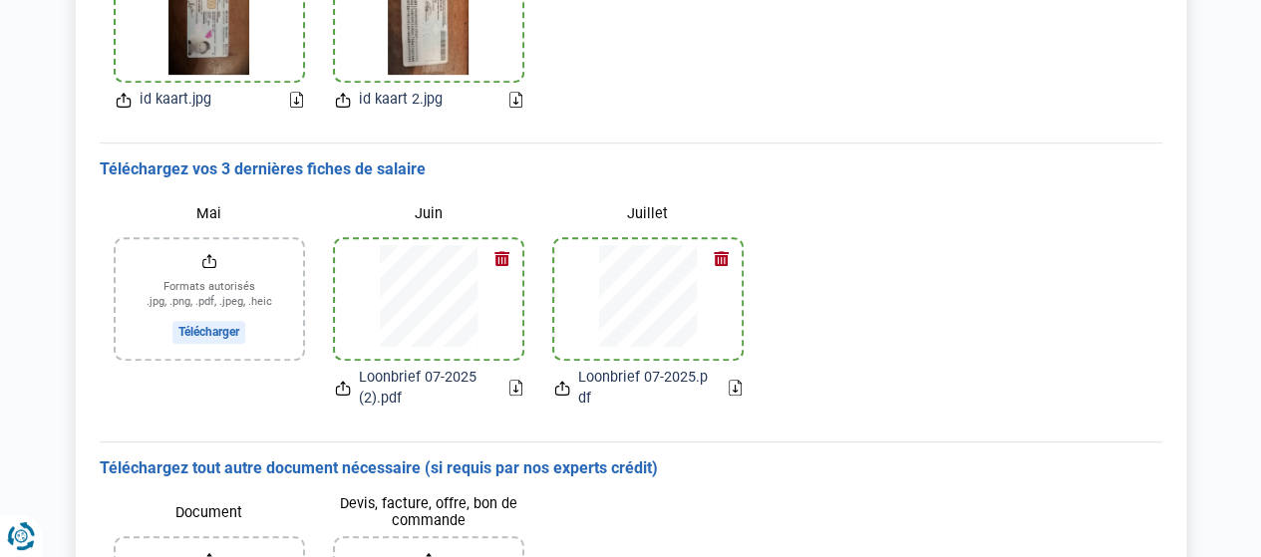
click at [505, 248] on button "button" at bounding box center [503, 259] width 30 height 30
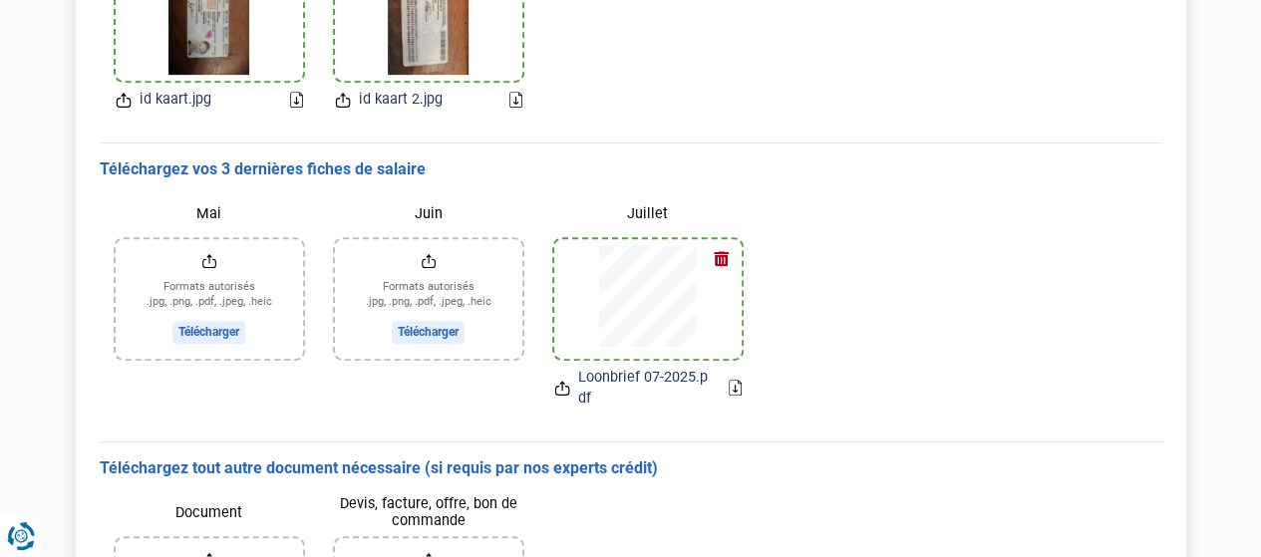
click at [726, 253] on button "button" at bounding box center [722, 259] width 30 height 30
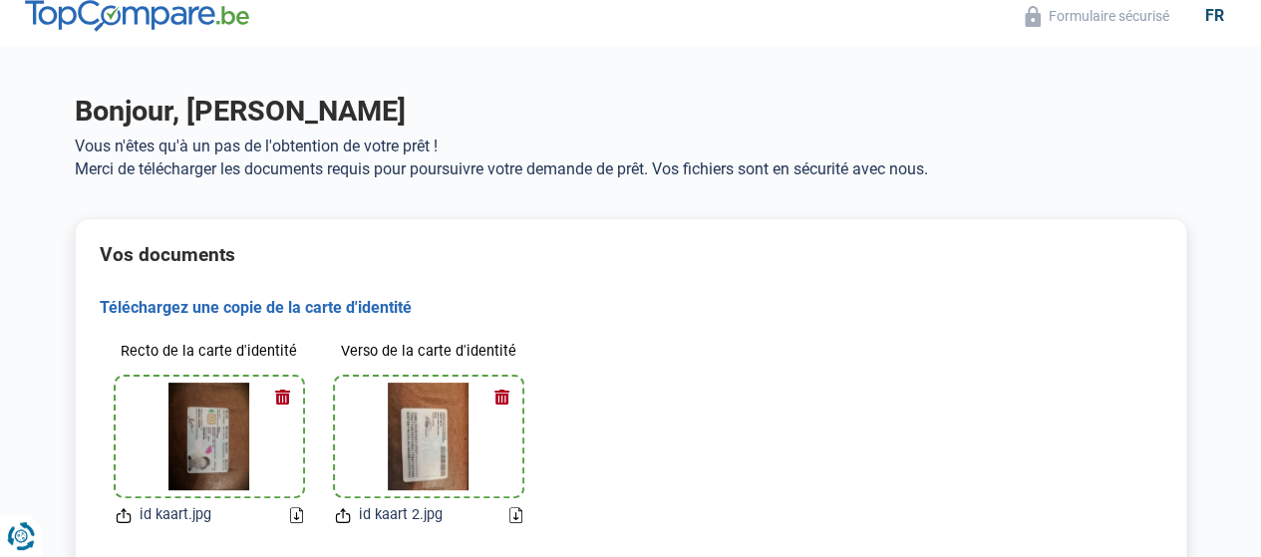
scroll to position [0, 0]
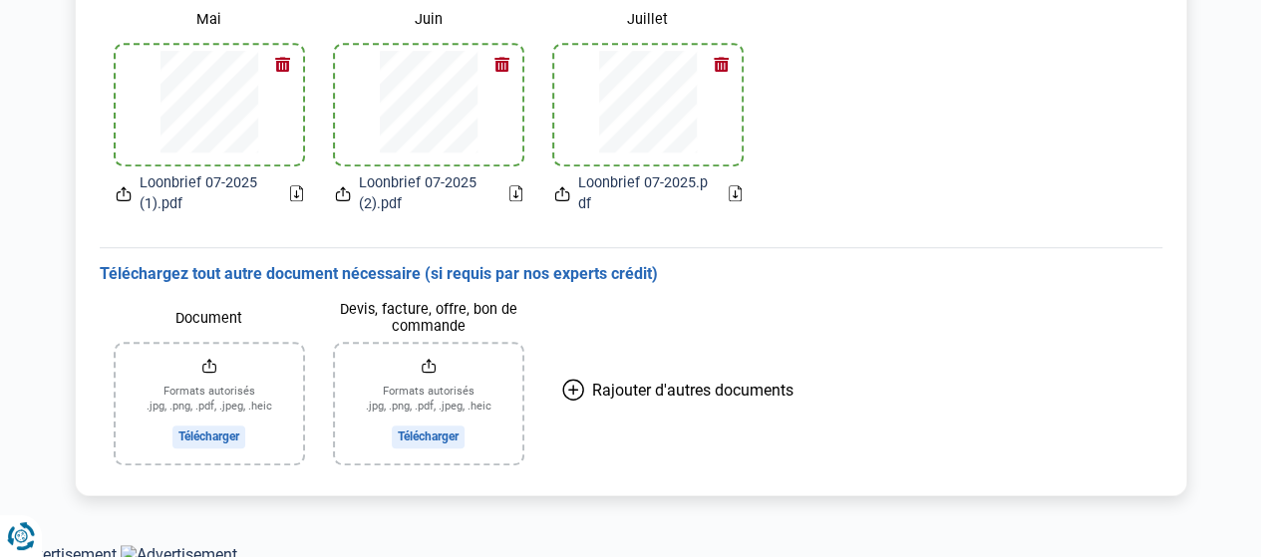
scroll to position [629, 0]
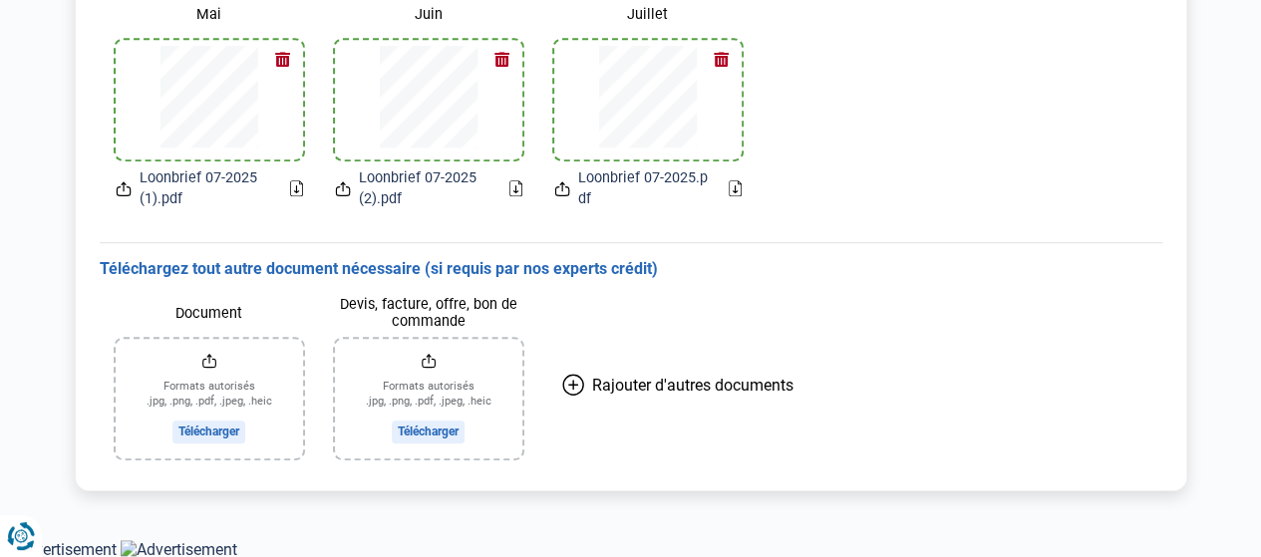
click at [288, 55] on button "button" at bounding box center [283, 60] width 30 height 30
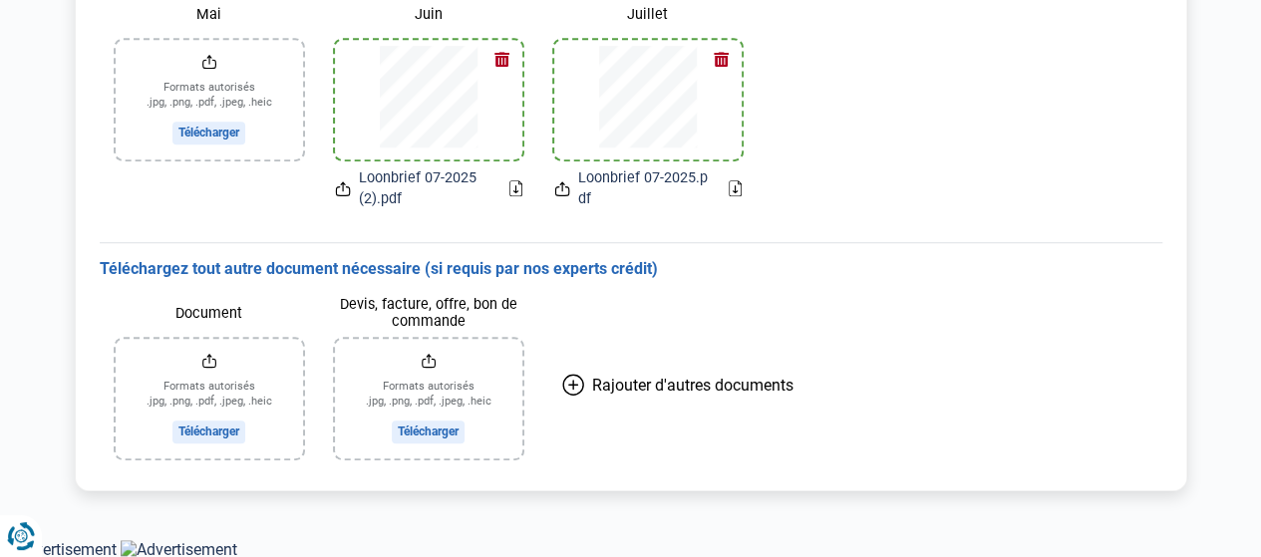
click at [505, 51] on button "button" at bounding box center [503, 60] width 30 height 30
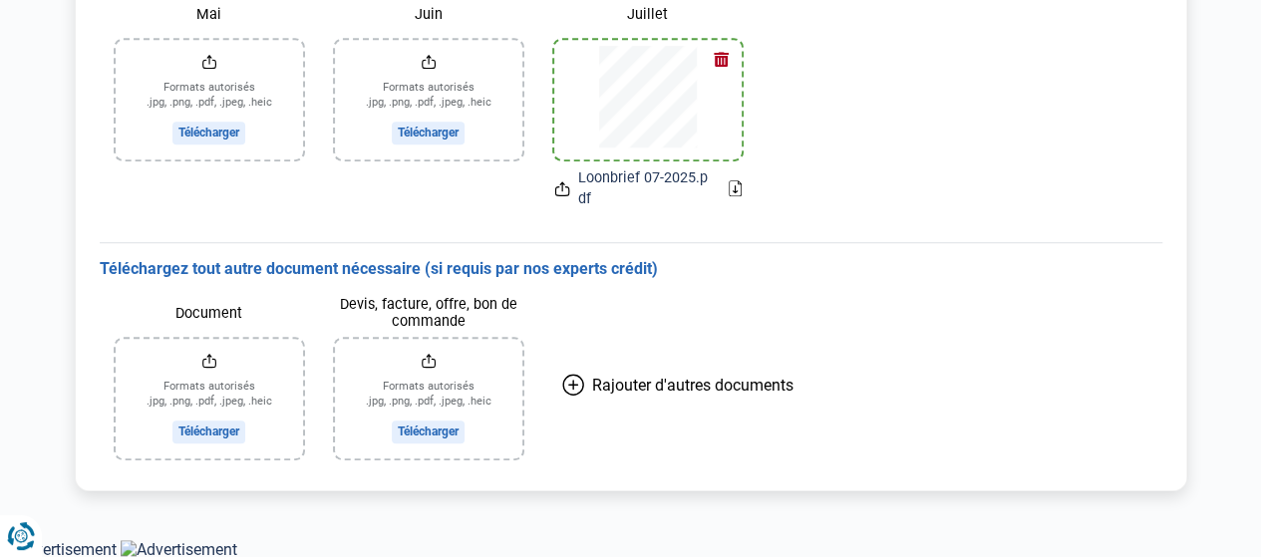
click at [718, 50] on button "button" at bounding box center [722, 60] width 30 height 30
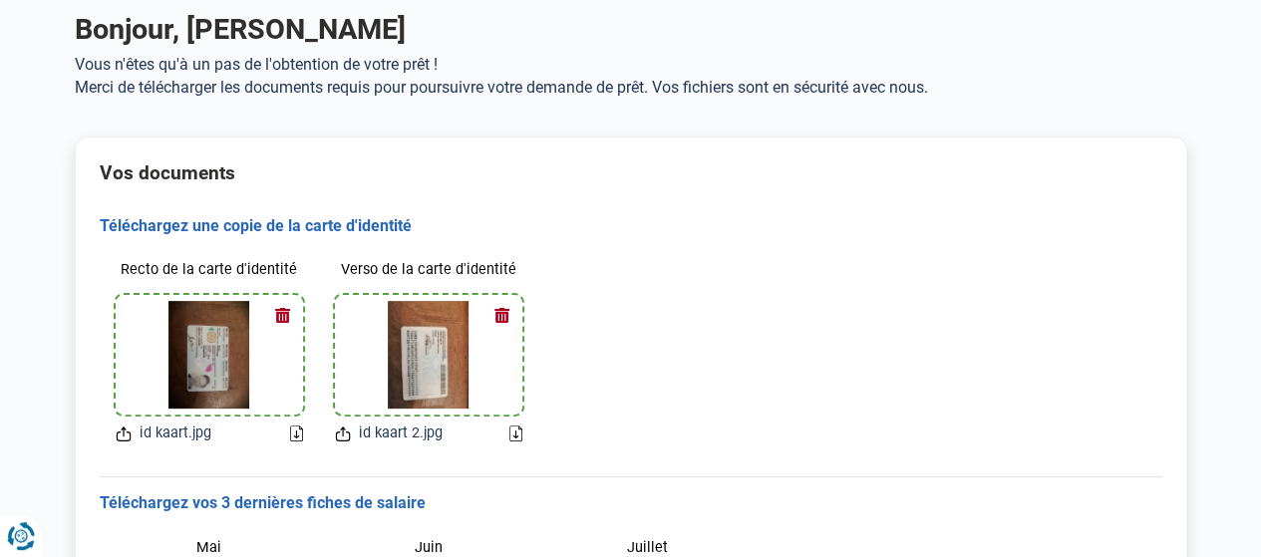
scroll to position [80, 0]
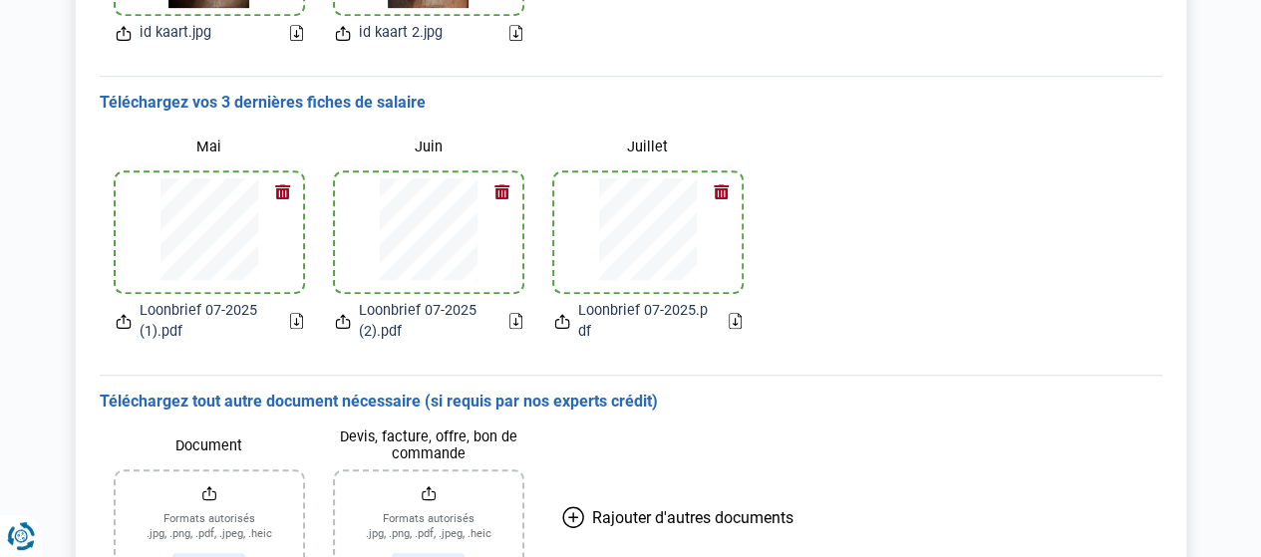
scroll to position [499, 0]
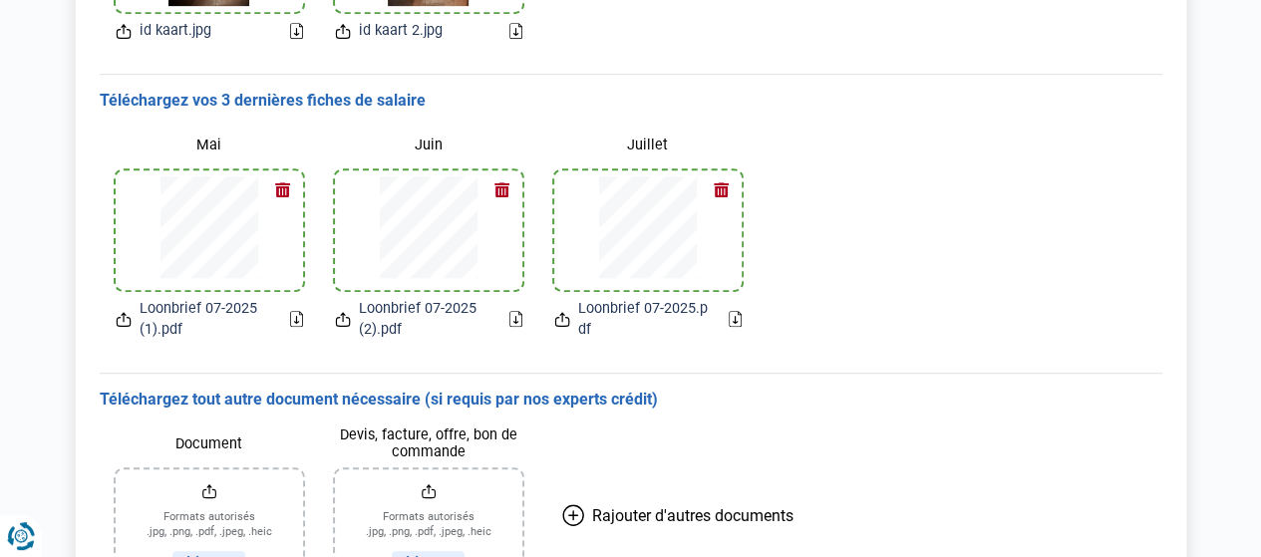
click at [505, 192] on button "button" at bounding box center [503, 191] width 30 height 30
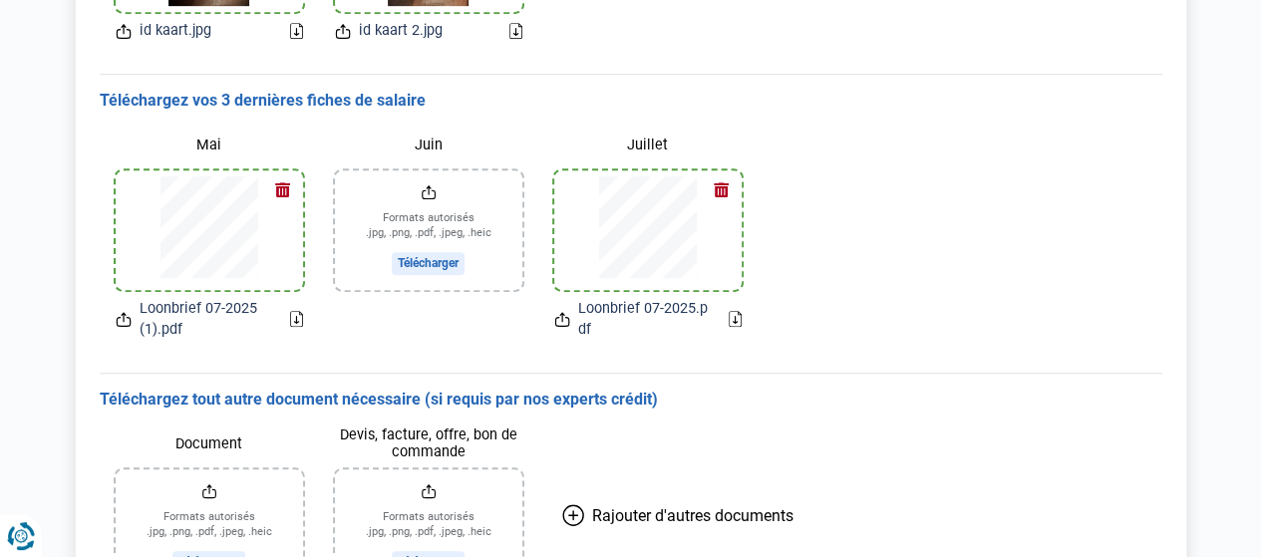
click at [276, 185] on button "button" at bounding box center [283, 191] width 30 height 30
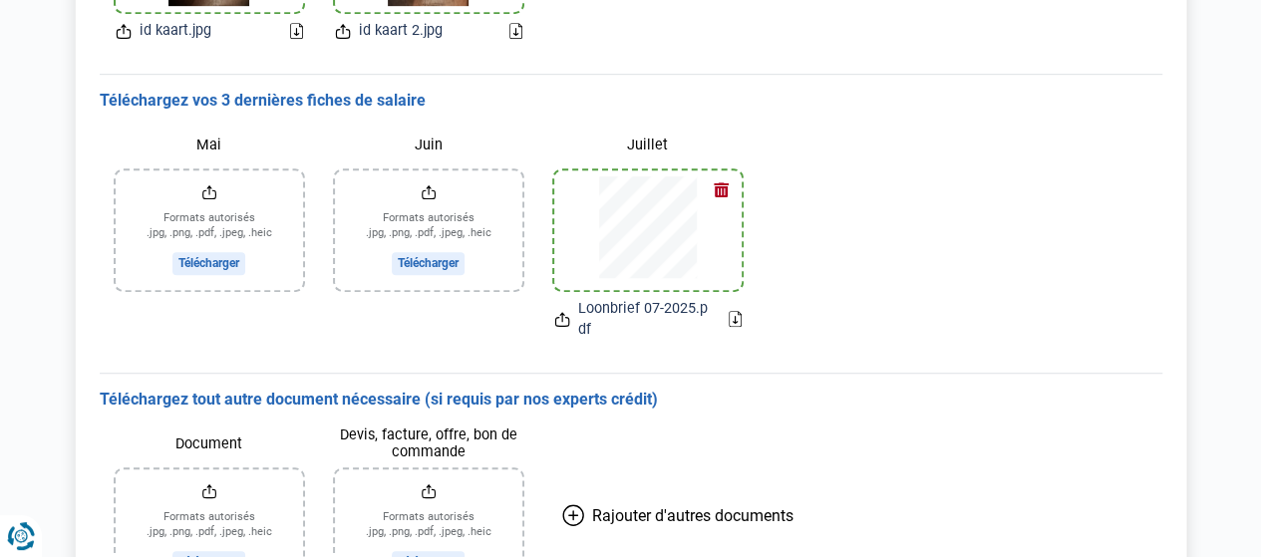
click at [408, 256] on input "Juin" at bounding box center [428, 231] width 187 height 120
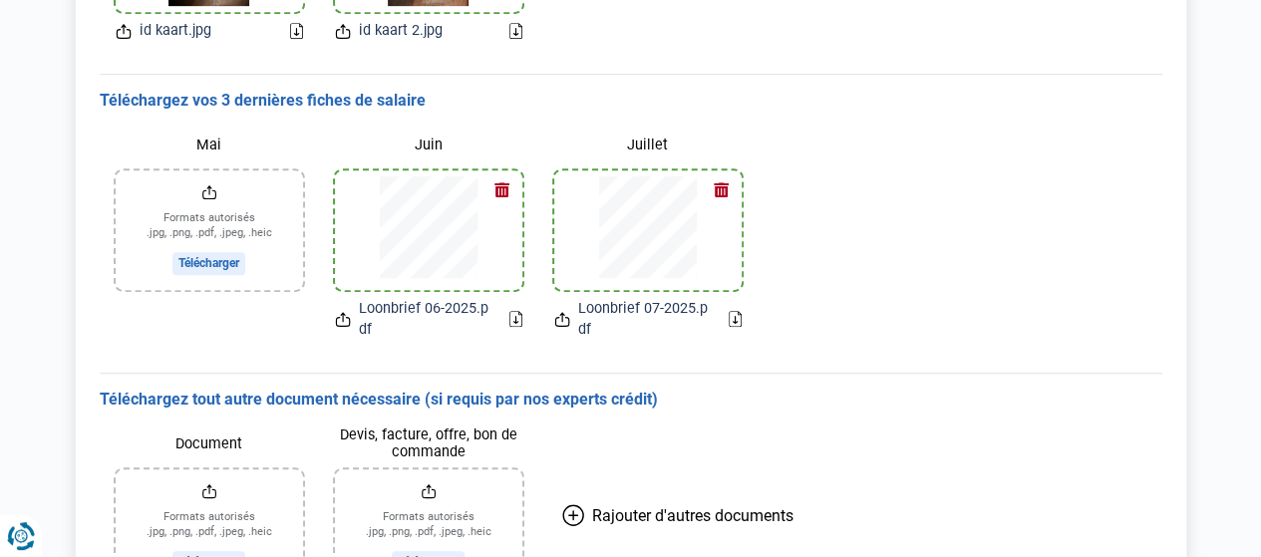
click at [228, 256] on input "Mai" at bounding box center [209, 231] width 187 height 120
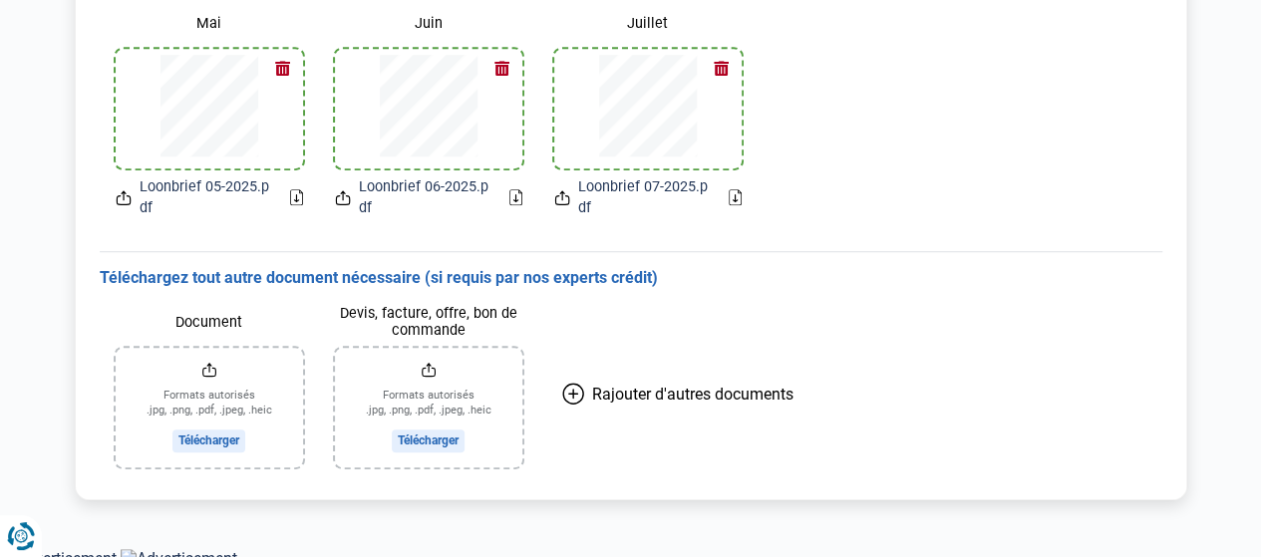
scroll to position [629, 0]
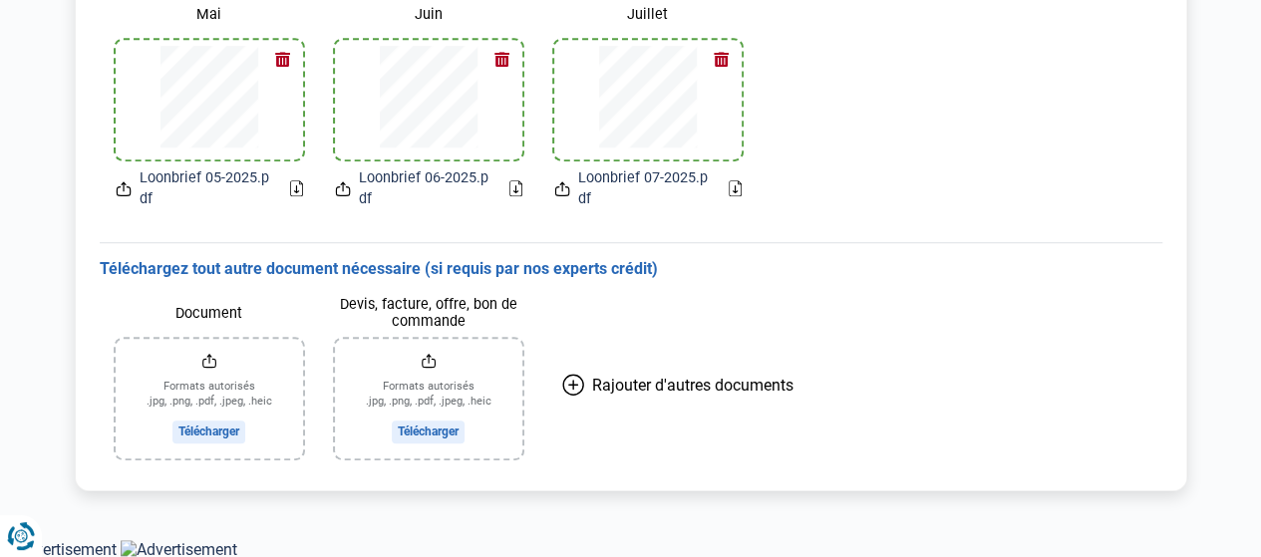
click at [206, 427] on input "Document" at bounding box center [209, 399] width 187 height 120
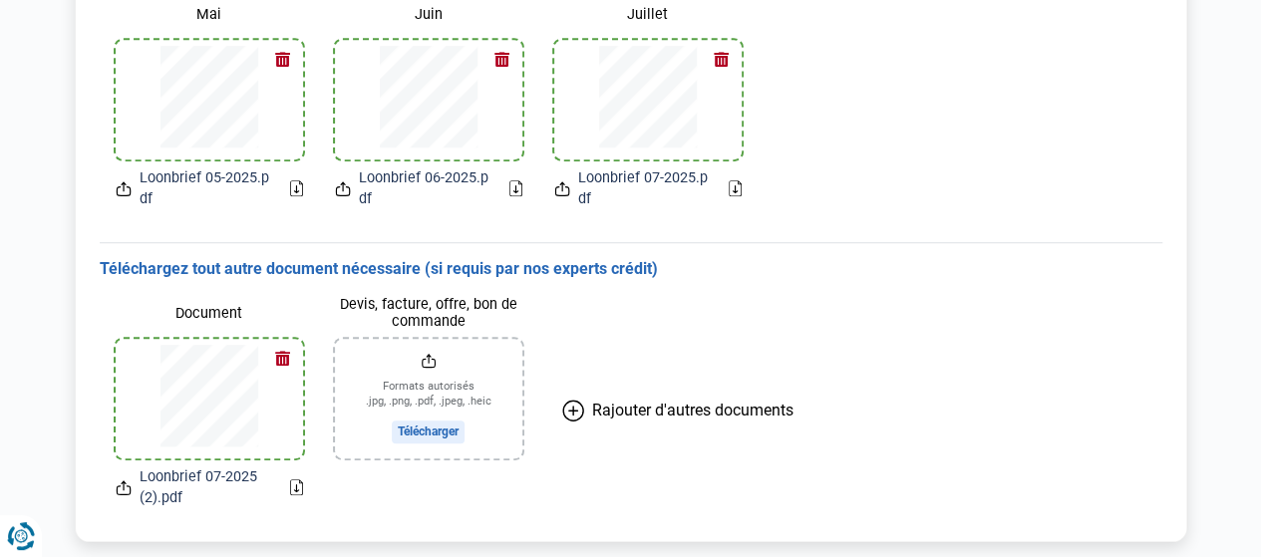
click at [578, 406] on icon at bounding box center [573, 411] width 22 height 22
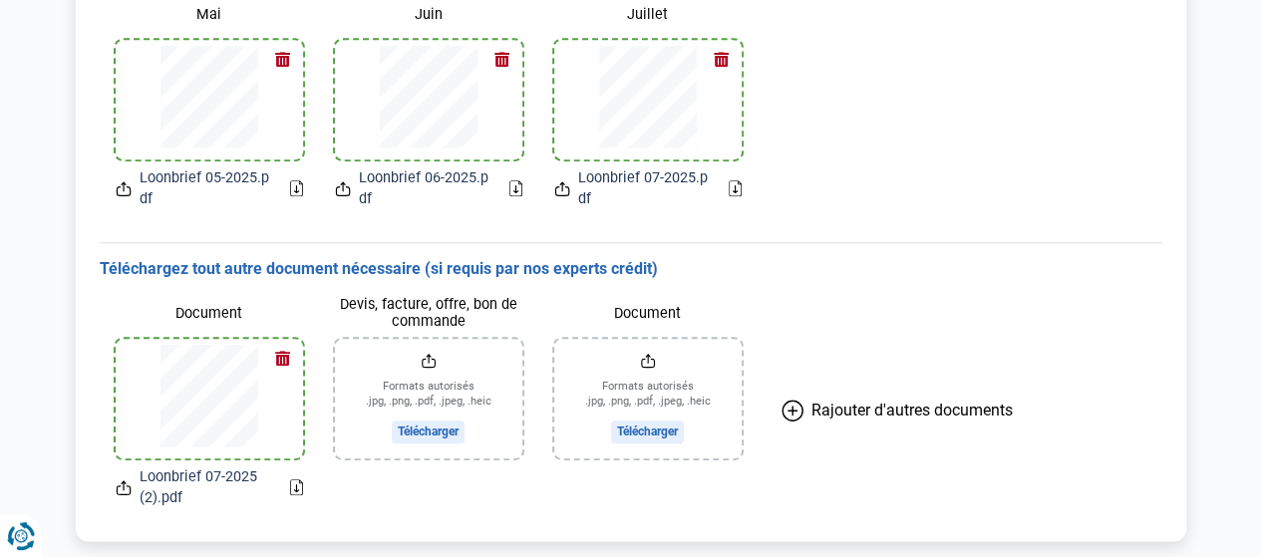
click at [638, 434] on input "Document" at bounding box center [647, 399] width 187 height 120
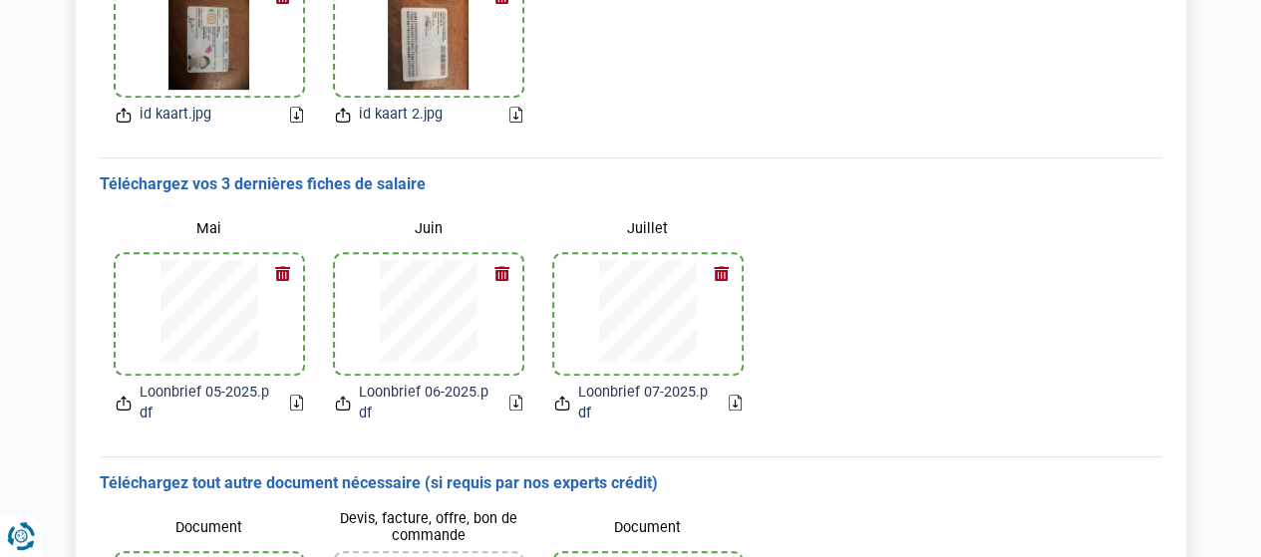
scroll to position [499, 0]
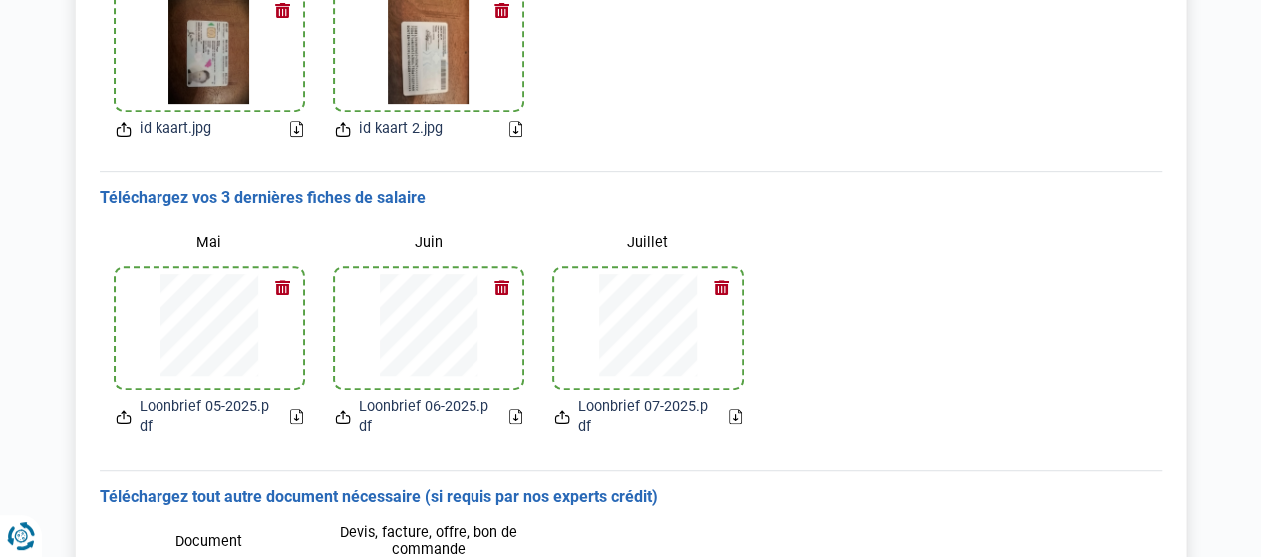
scroll to position [330, 0]
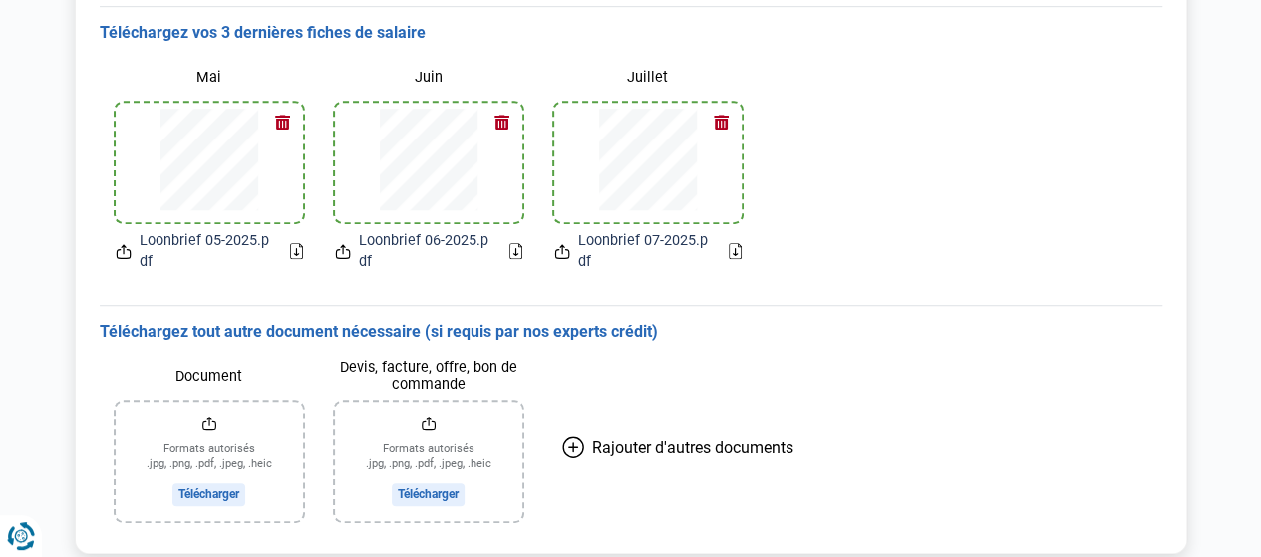
scroll to position [598, 0]
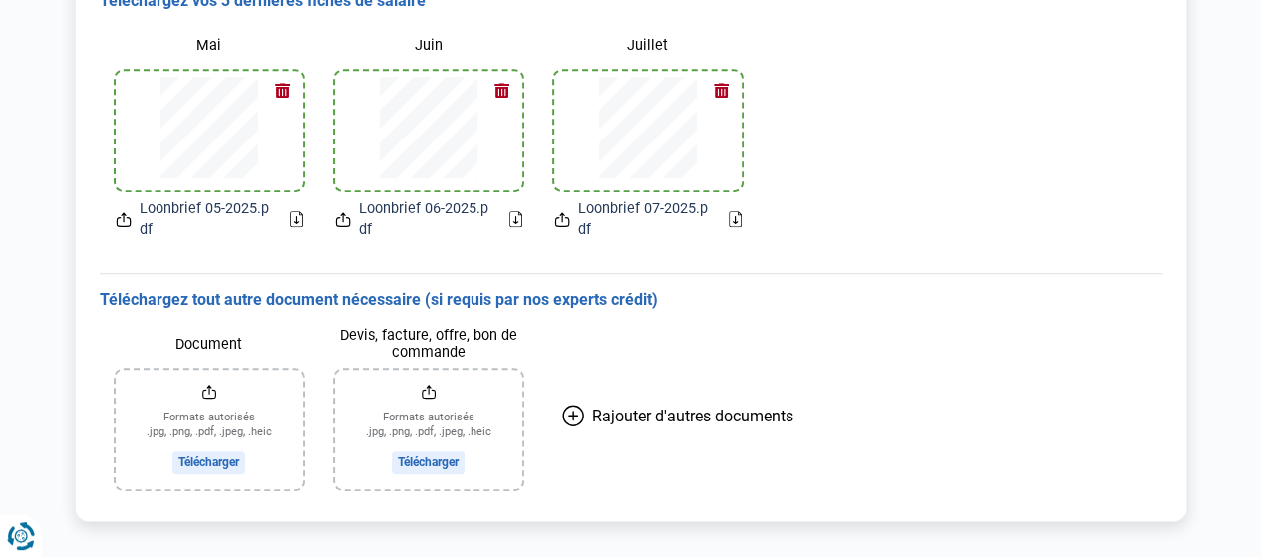
click at [296, 216] on icon at bounding box center [296, 219] width 13 height 16
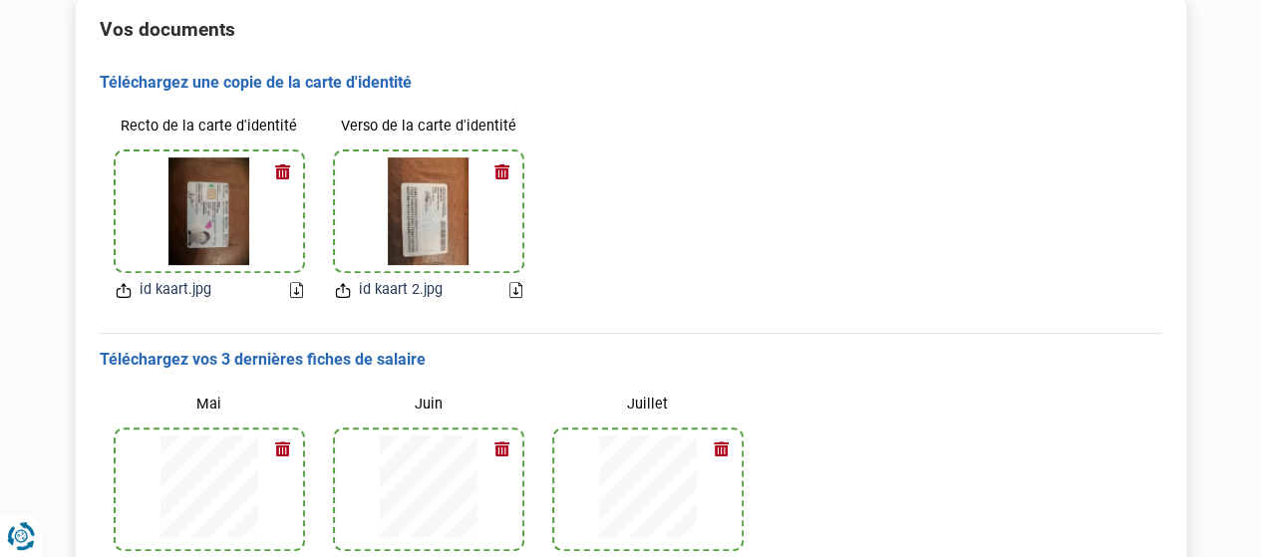
scroll to position [199, 0]
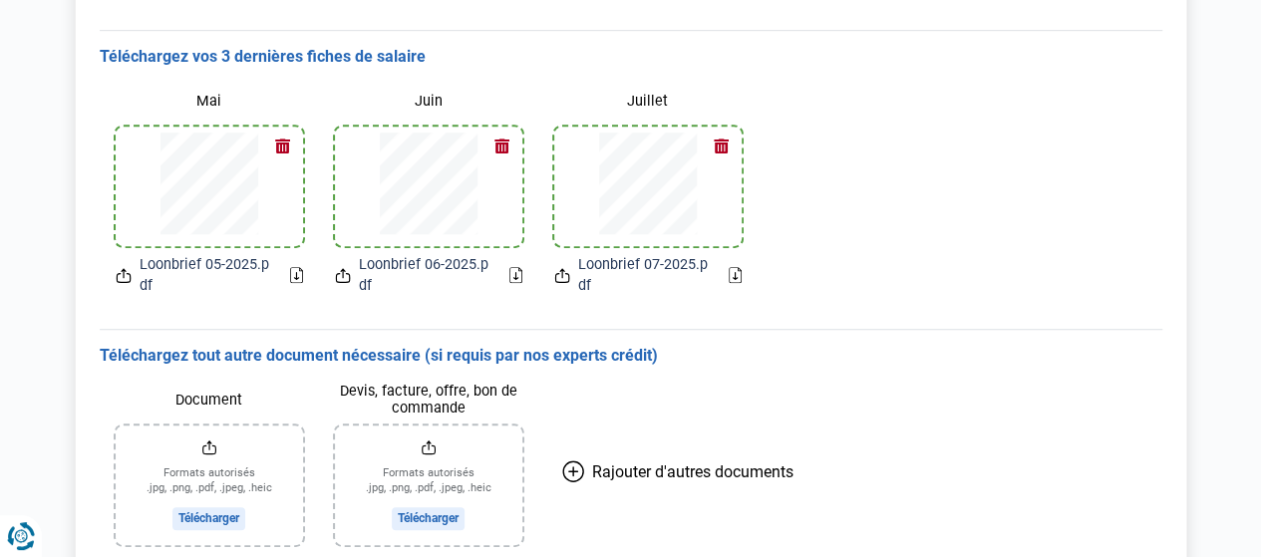
scroll to position [499, 0]
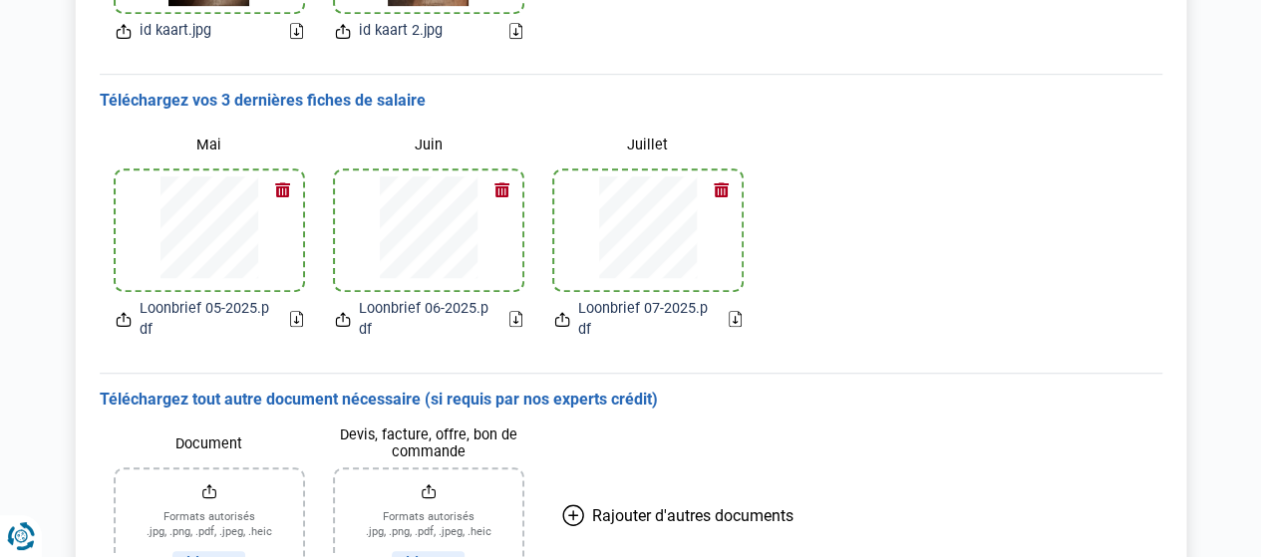
click at [730, 316] on icon at bounding box center [735, 319] width 13 height 16
